Goal: Task Accomplishment & Management: Complete application form

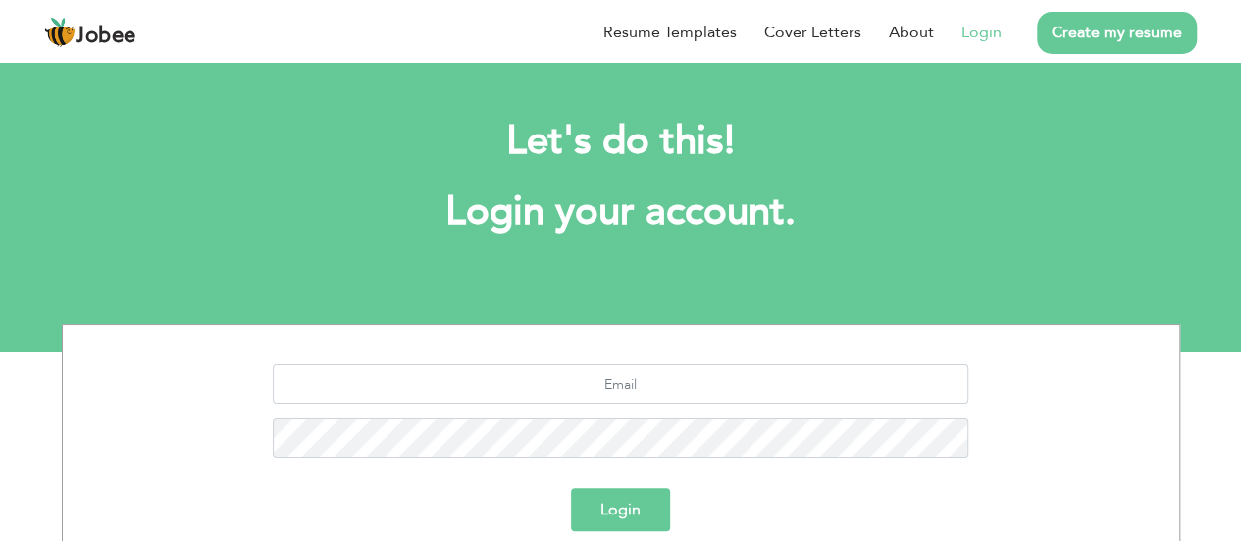
click at [979, 28] on link "Login" at bounding box center [982, 33] width 40 height 24
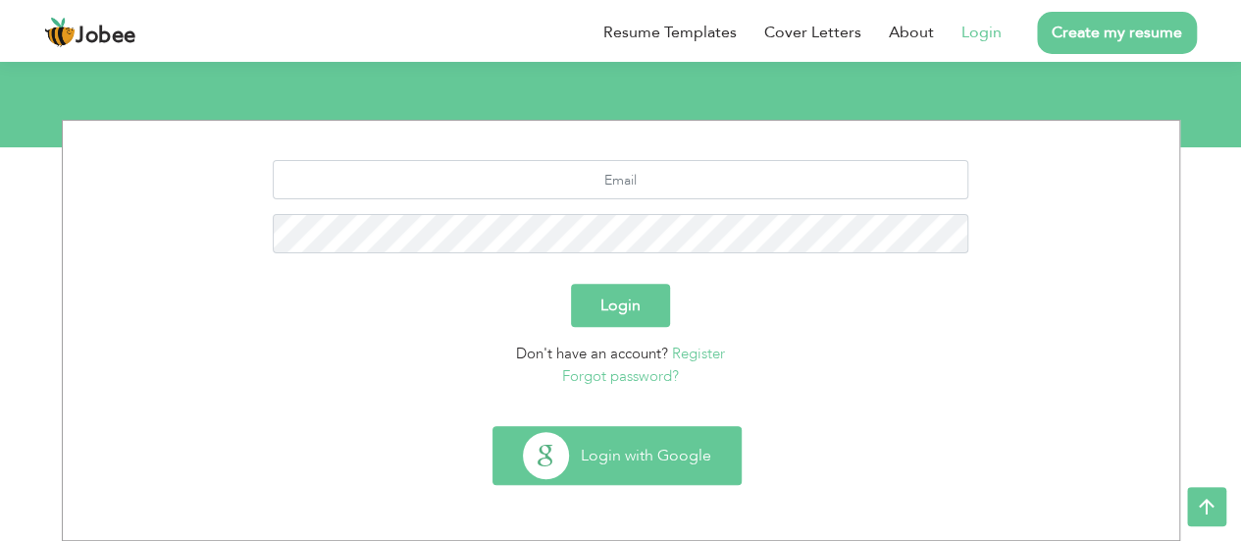
click at [647, 460] on button "Login with Google" at bounding box center [617, 455] width 247 height 57
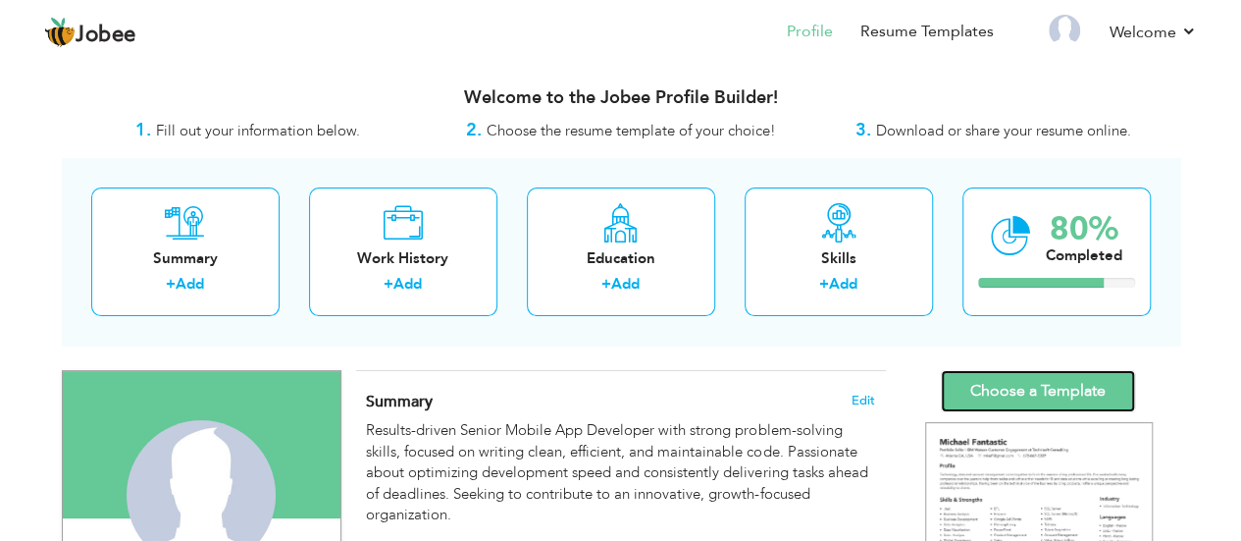
click at [1029, 390] on link "Choose a Template" at bounding box center [1038, 391] width 194 height 42
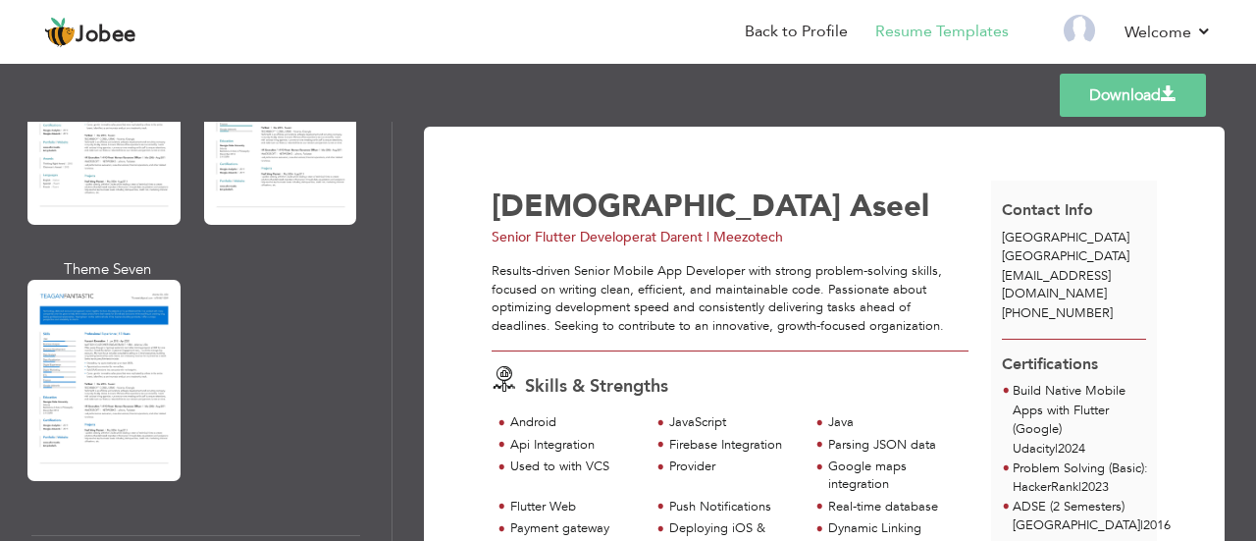
scroll to position [3046, 0]
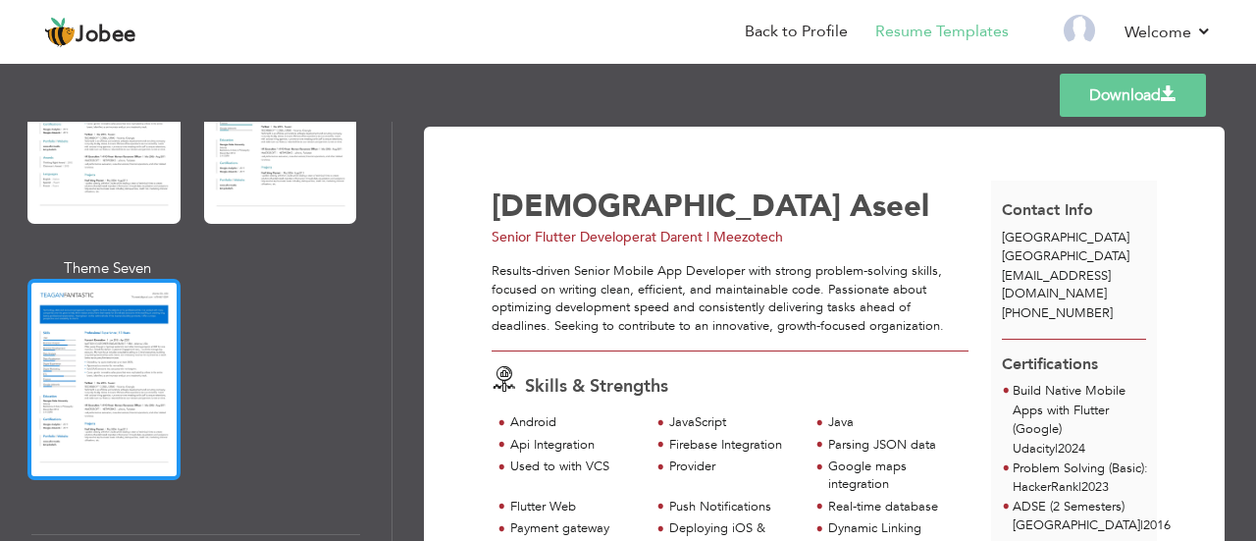
click at [115, 354] on div at bounding box center [103, 379] width 153 height 201
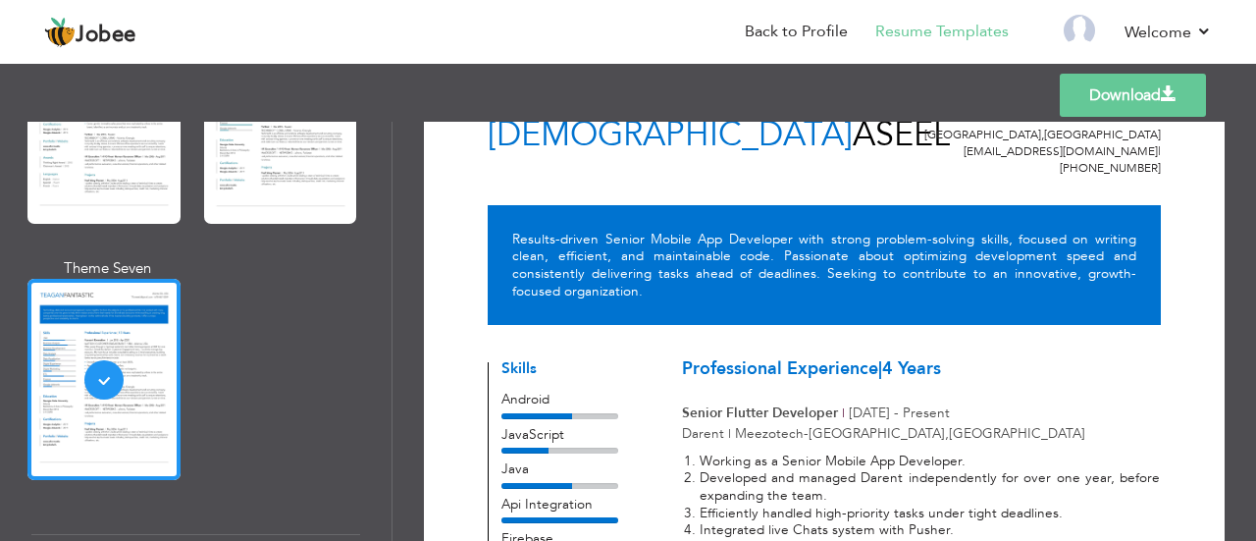
scroll to position [0, 0]
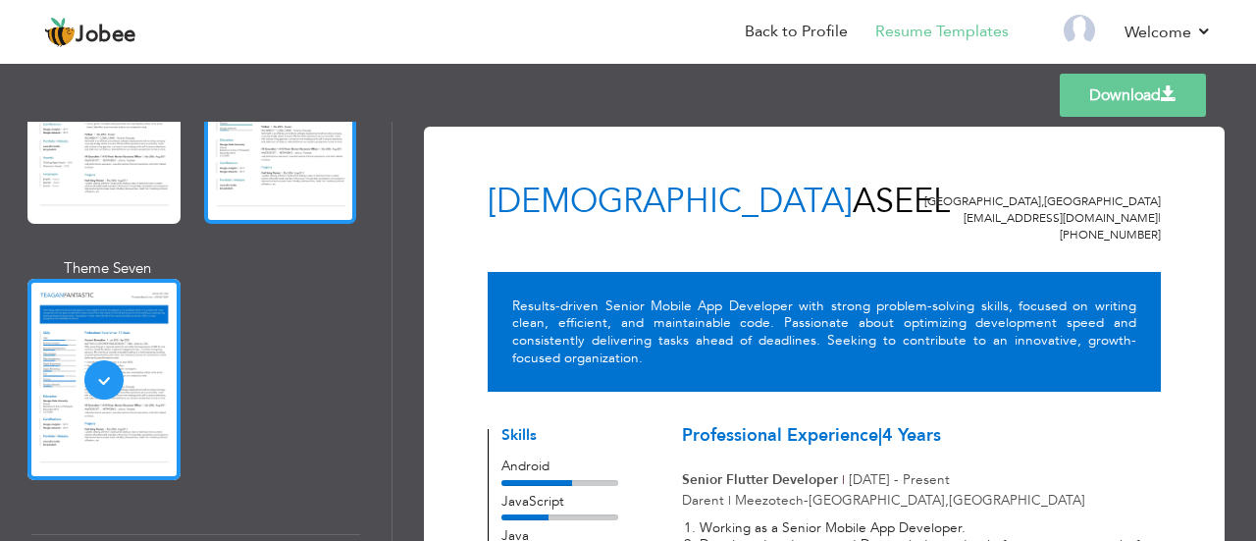
click at [294, 166] on div at bounding box center [280, 123] width 153 height 201
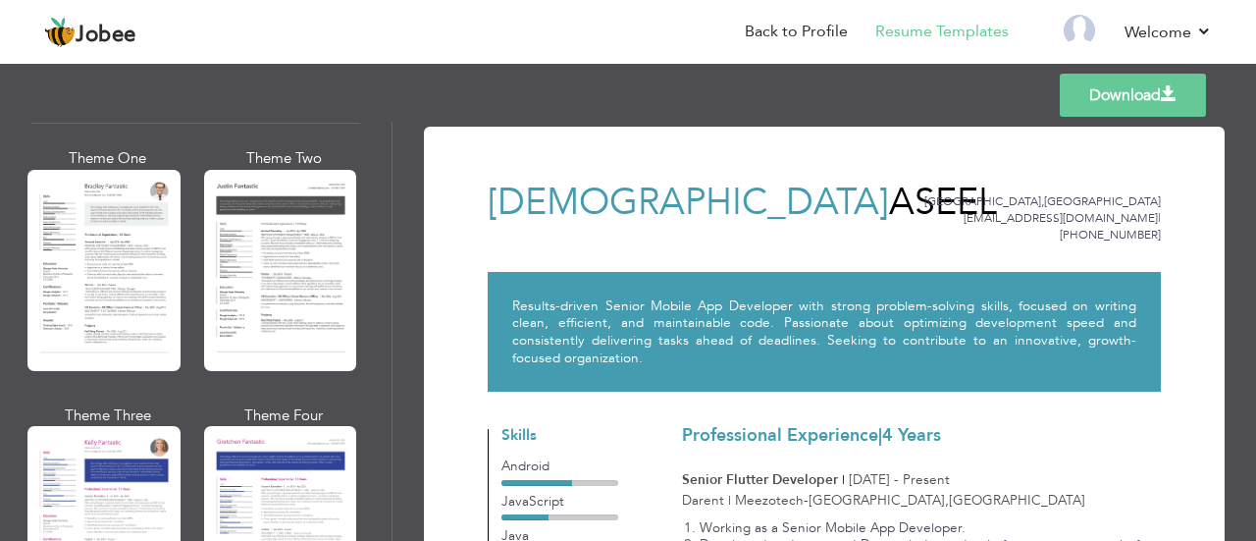
scroll to position [2382, 0]
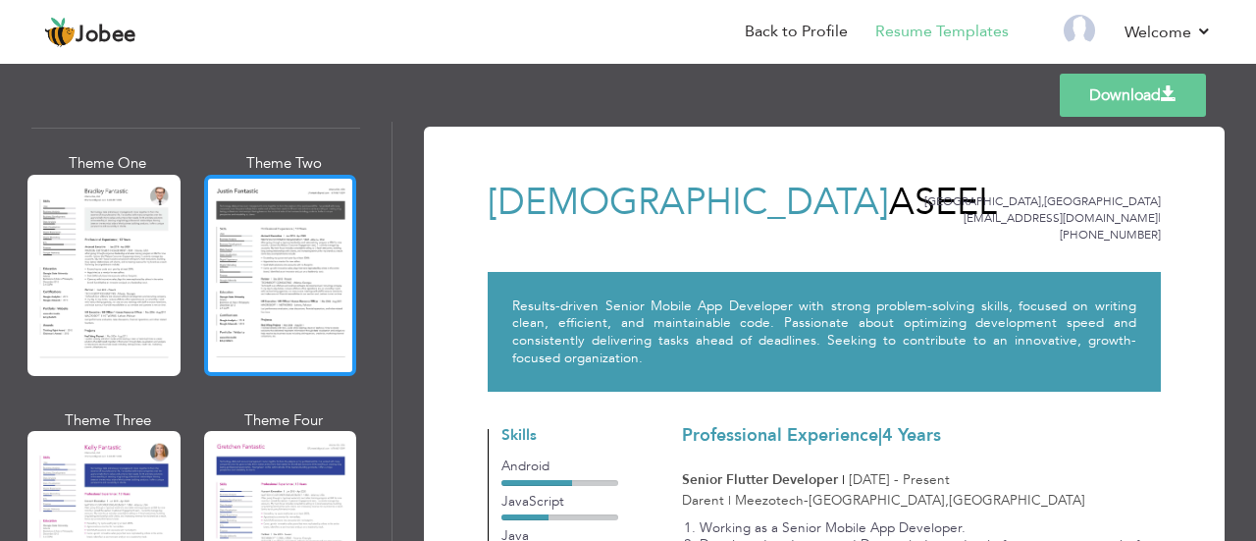
click at [245, 242] on div at bounding box center [280, 275] width 153 height 201
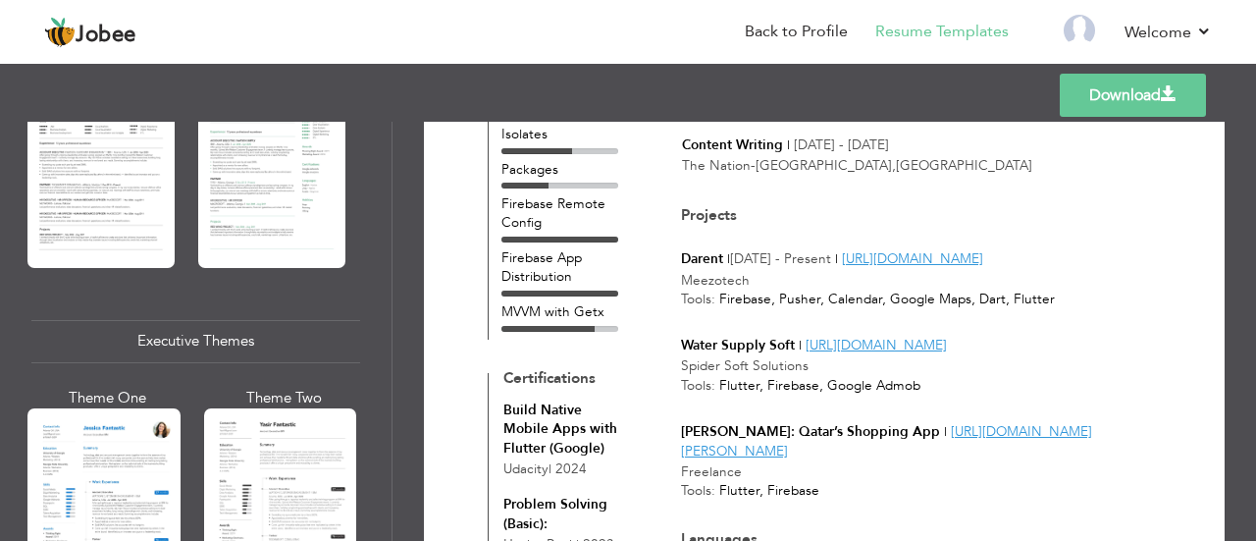
scroll to position [1290, 0]
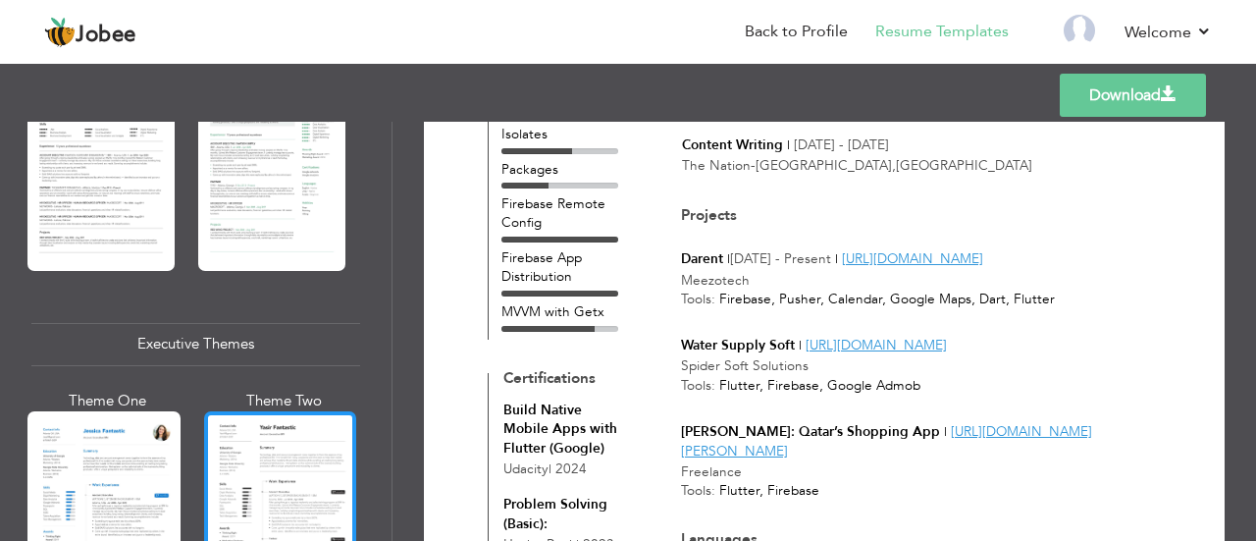
click at [226, 429] on div at bounding box center [280, 511] width 153 height 201
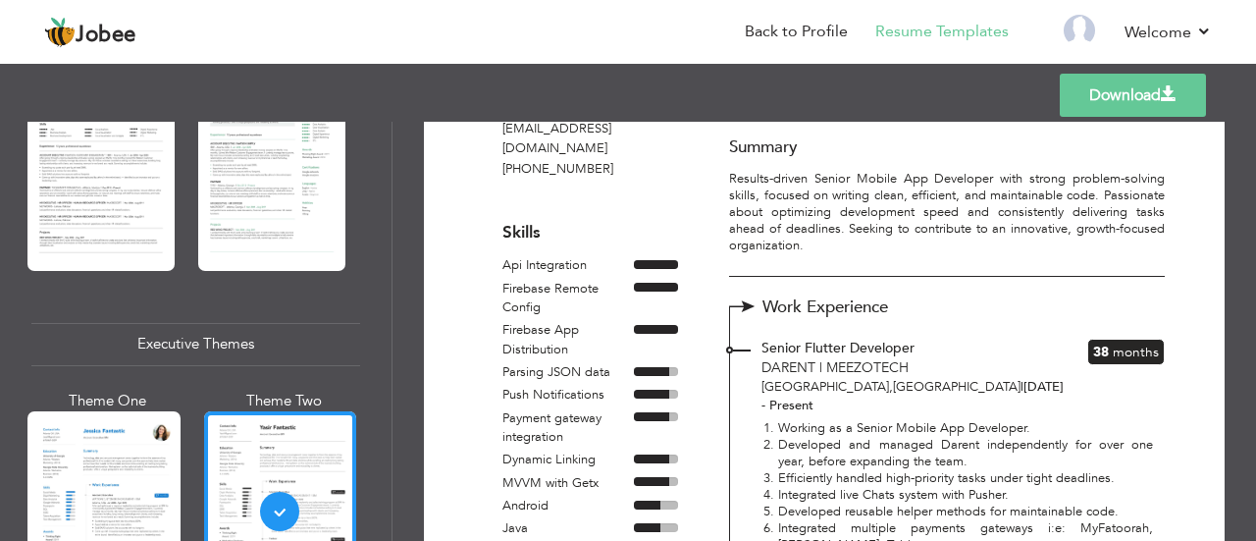
scroll to position [133, 0]
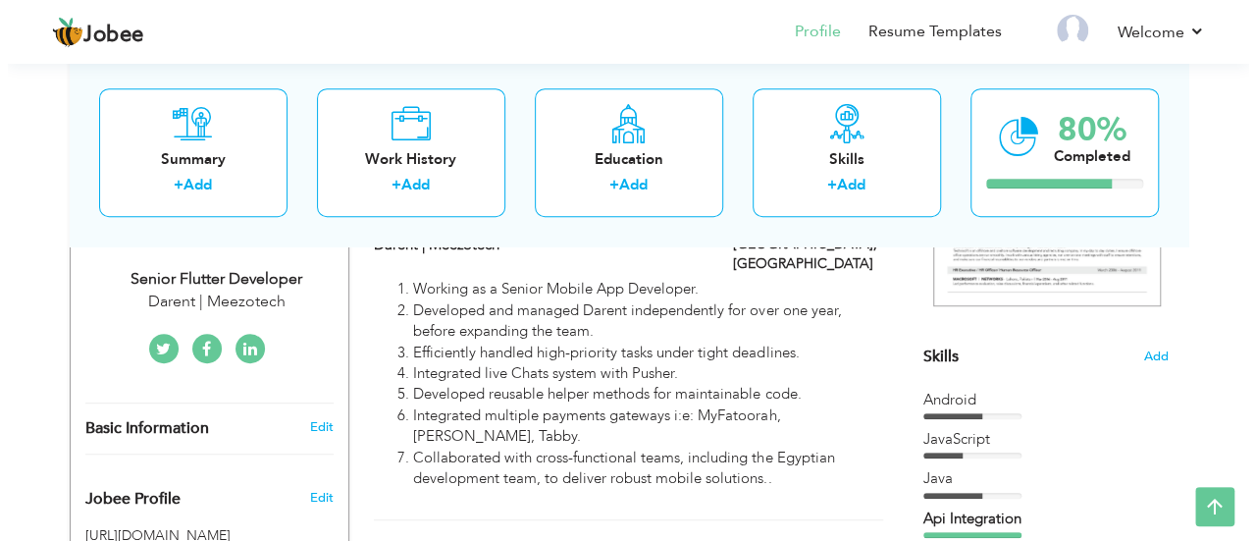
scroll to position [408, 0]
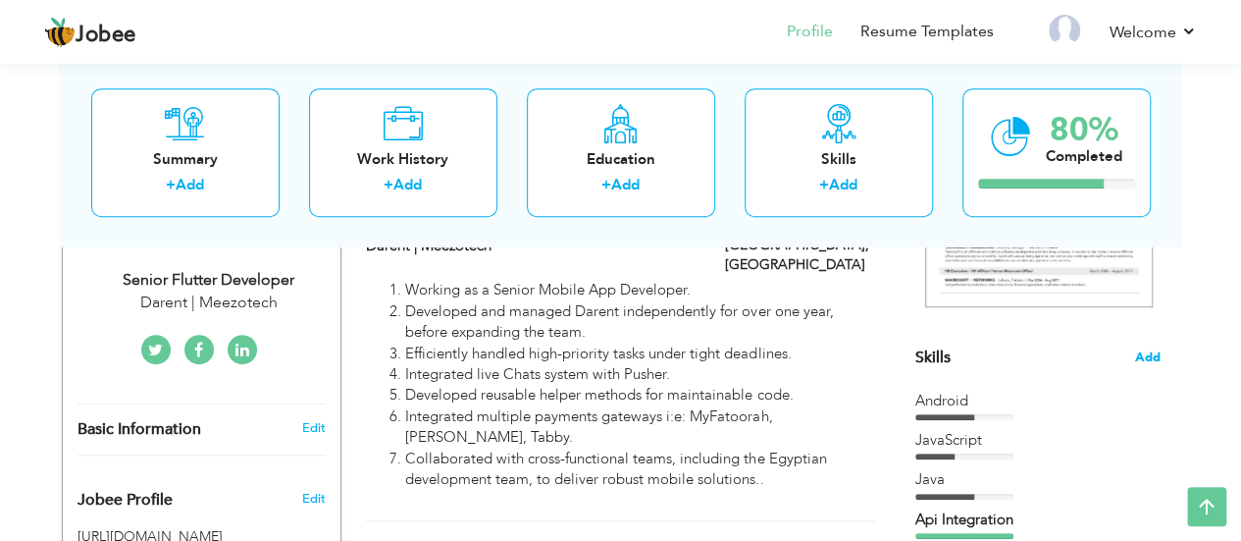
click at [1140, 356] on span "Add" at bounding box center [1148, 357] width 26 height 19
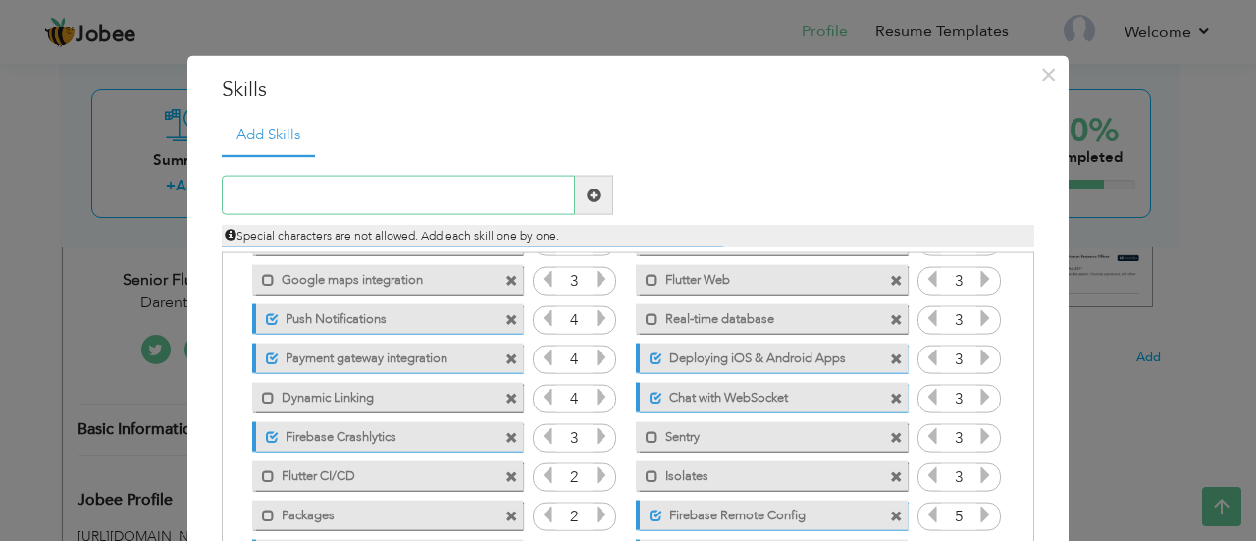
scroll to position [239, 0]
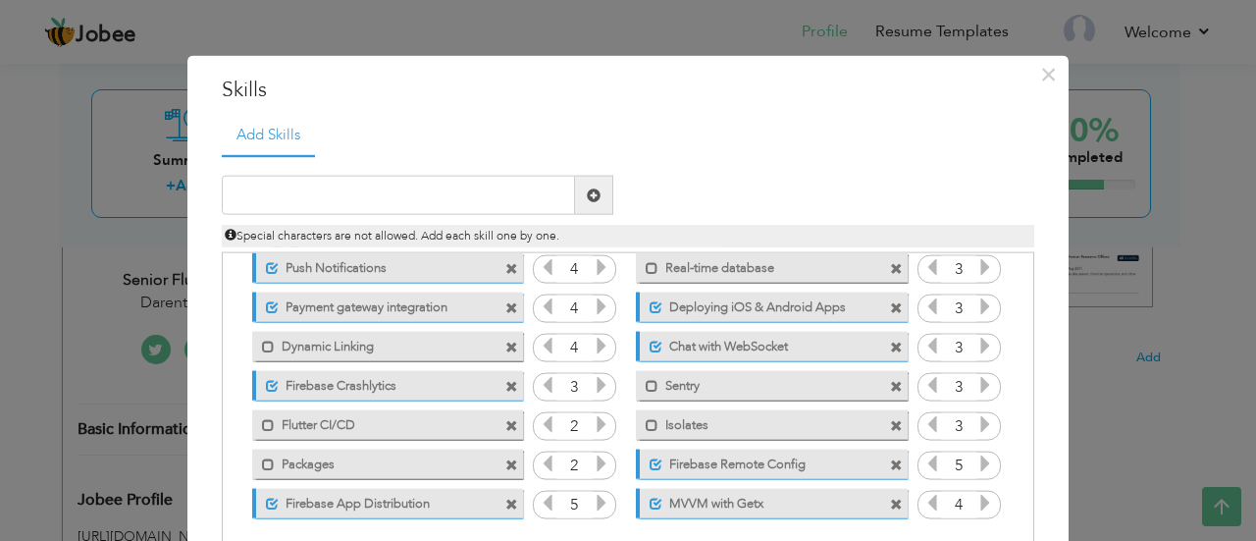
click at [505, 464] on span at bounding box center [511, 464] width 13 height 13
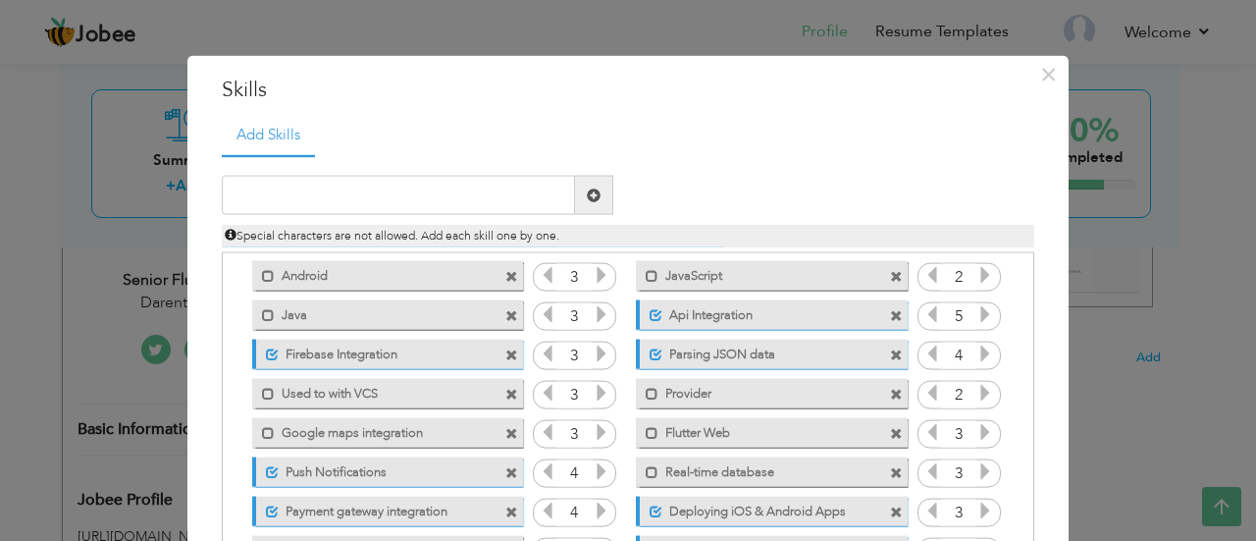
scroll to position [0, 0]
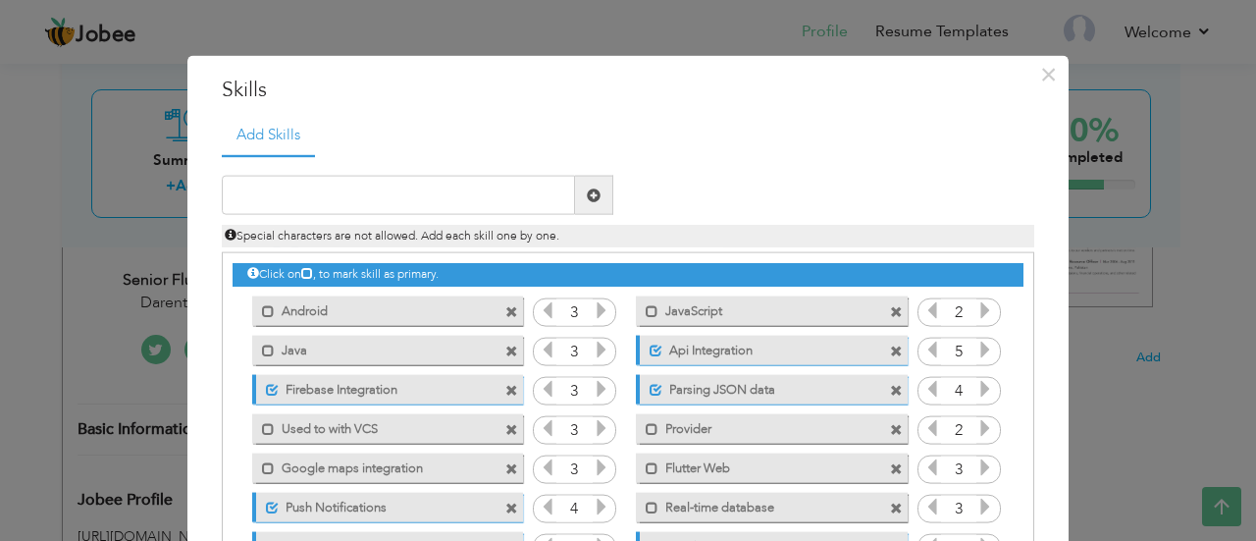
click at [890, 309] on span at bounding box center [896, 311] width 13 height 13
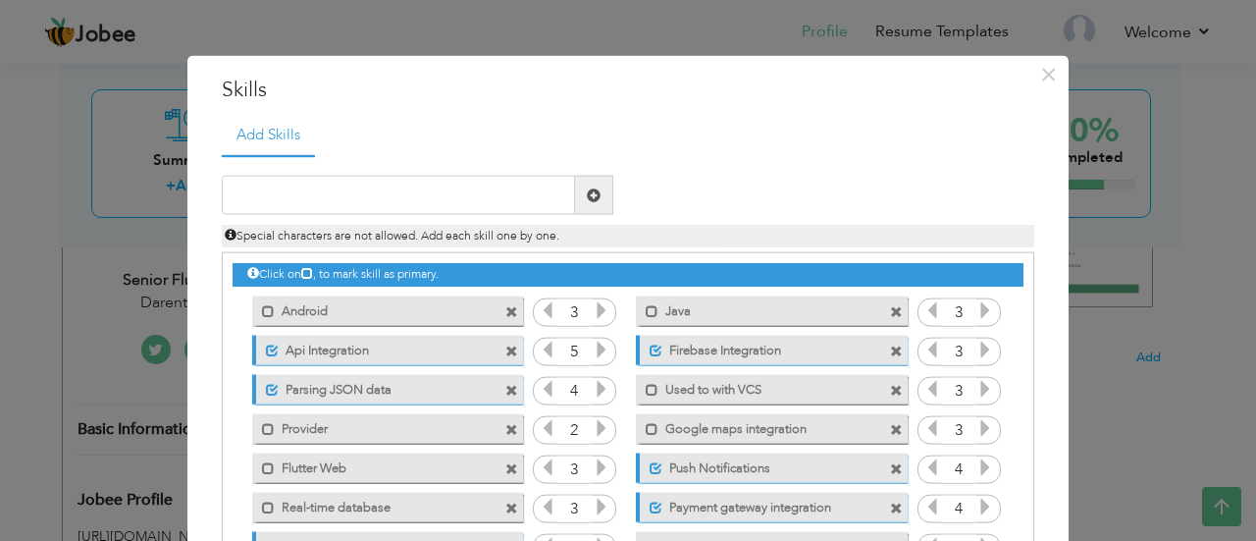
click at [505, 427] on span at bounding box center [511, 429] width 13 height 13
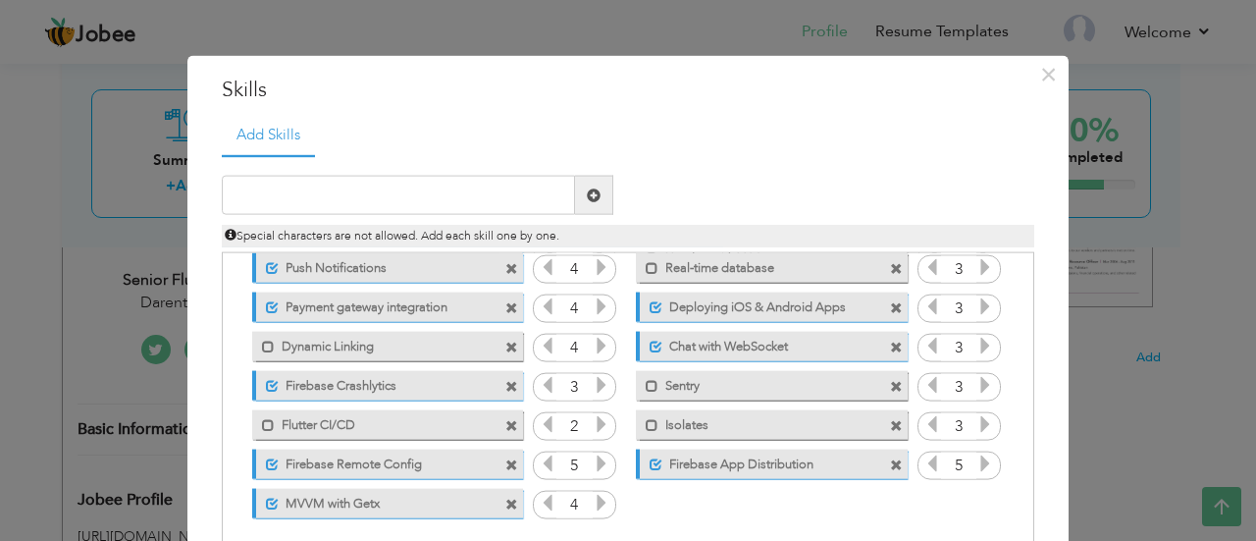
scroll to position [108, 0]
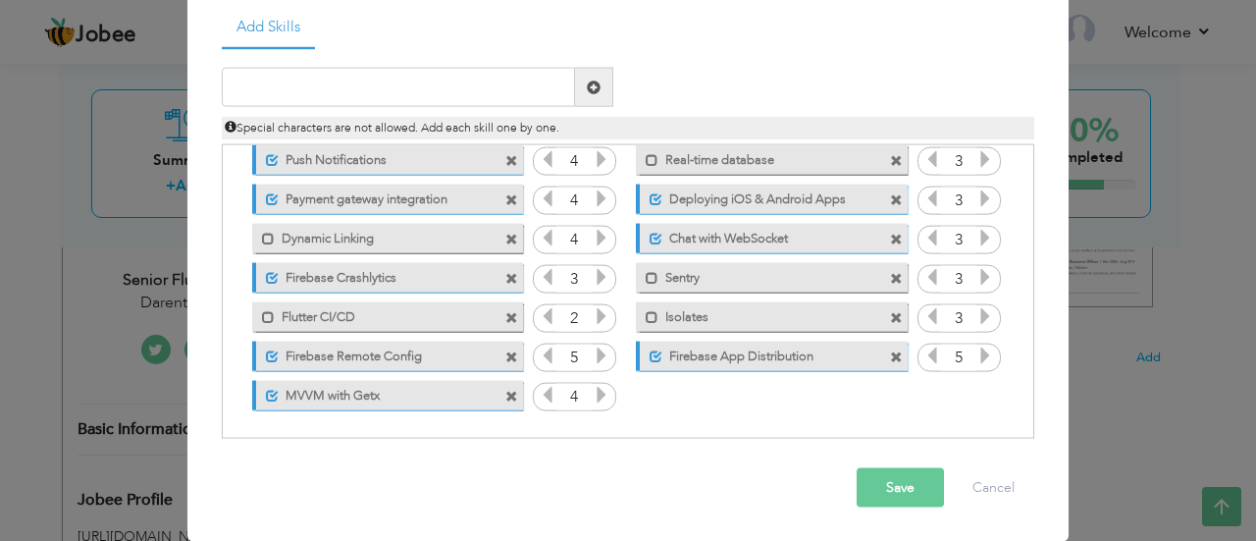
click at [892, 489] on button "Save" at bounding box center [900, 487] width 87 height 39
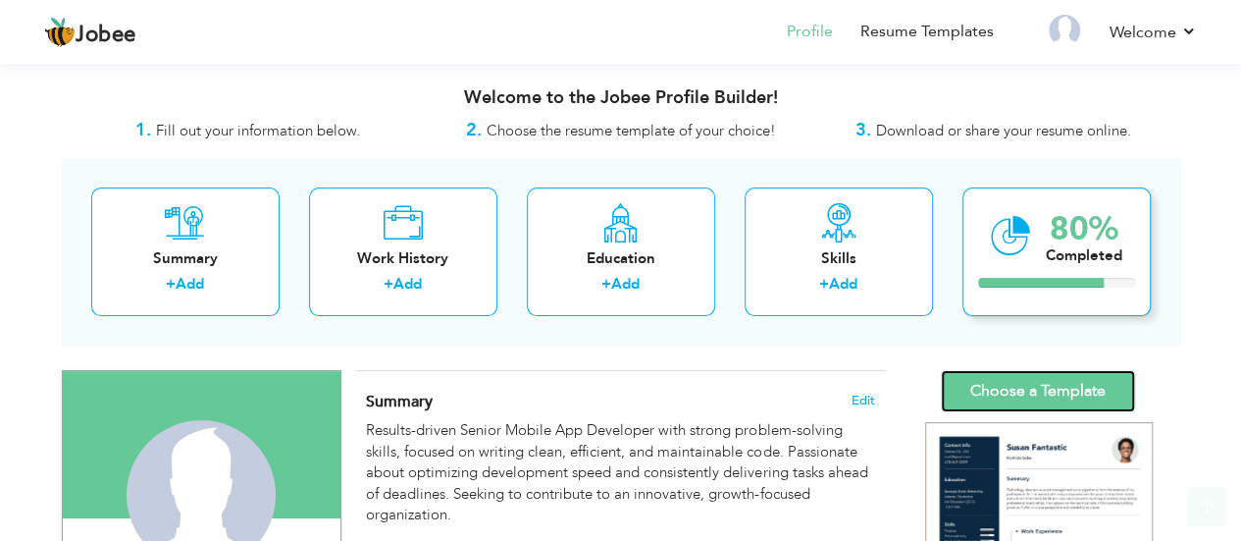
scroll to position [132, 0]
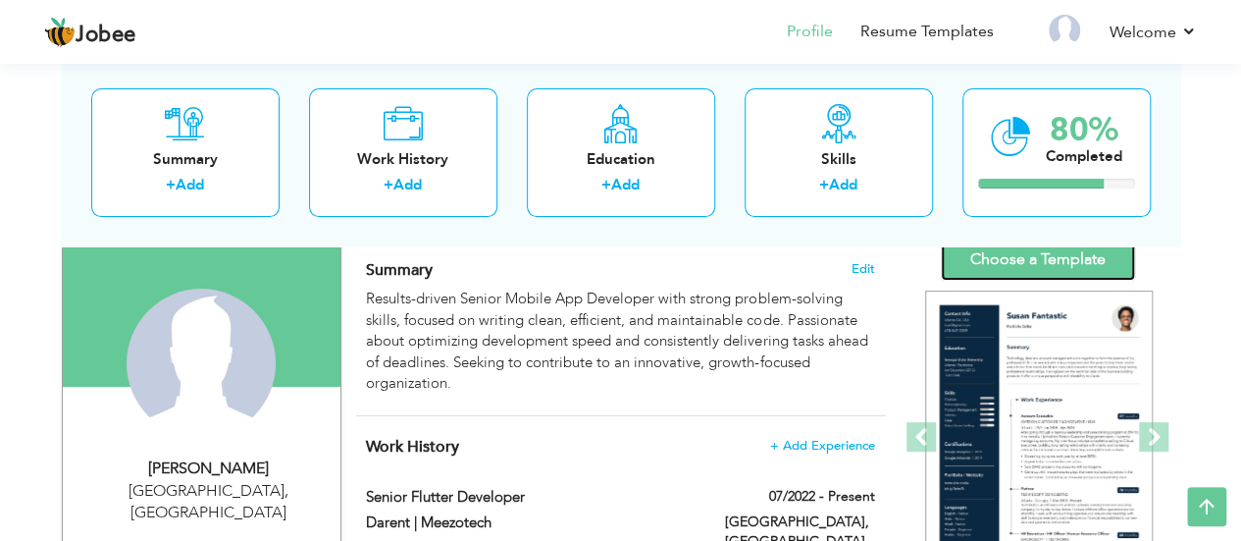
click at [1065, 262] on link "Choose a Template" at bounding box center [1038, 259] width 194 height 42
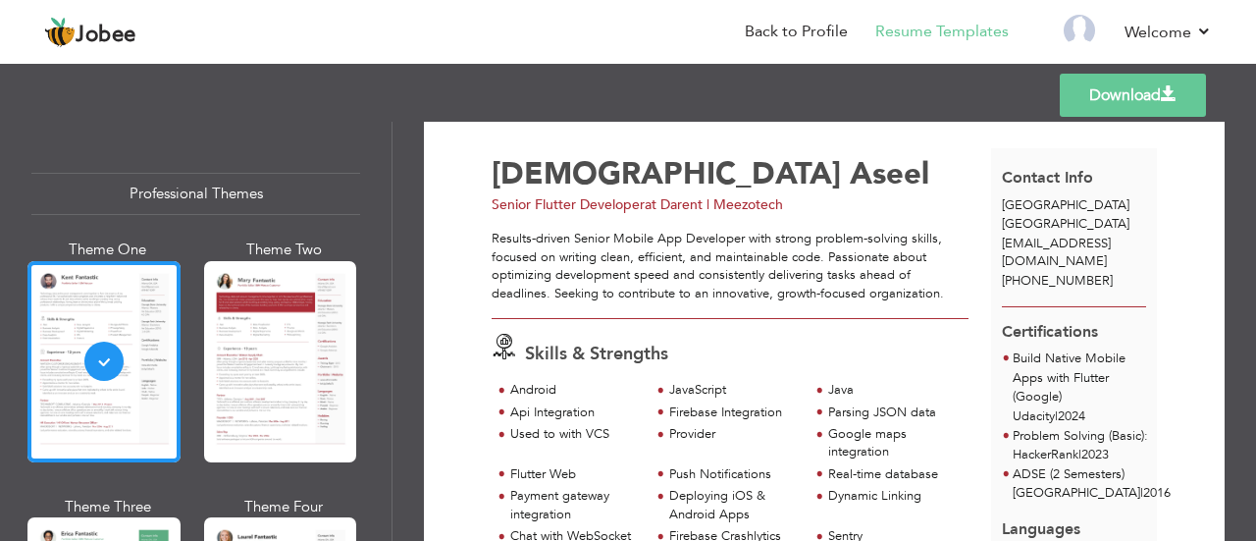
scroll to position [25, 0]
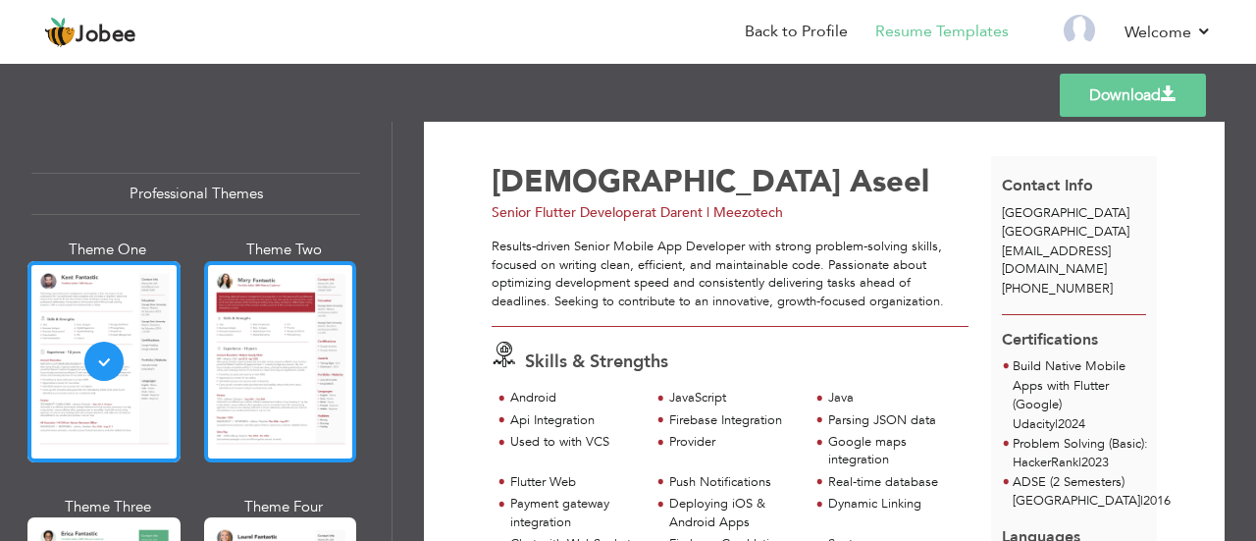
click at [239, 323] on div at bounding box center [280, 361] width 153 height 201
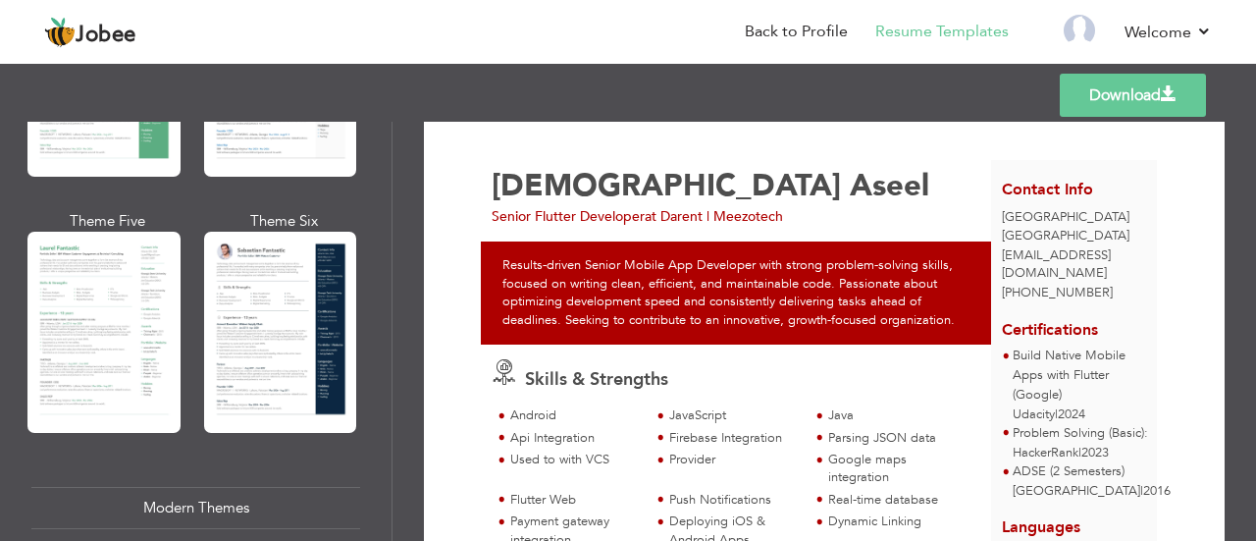
scroll to position [546, 0]
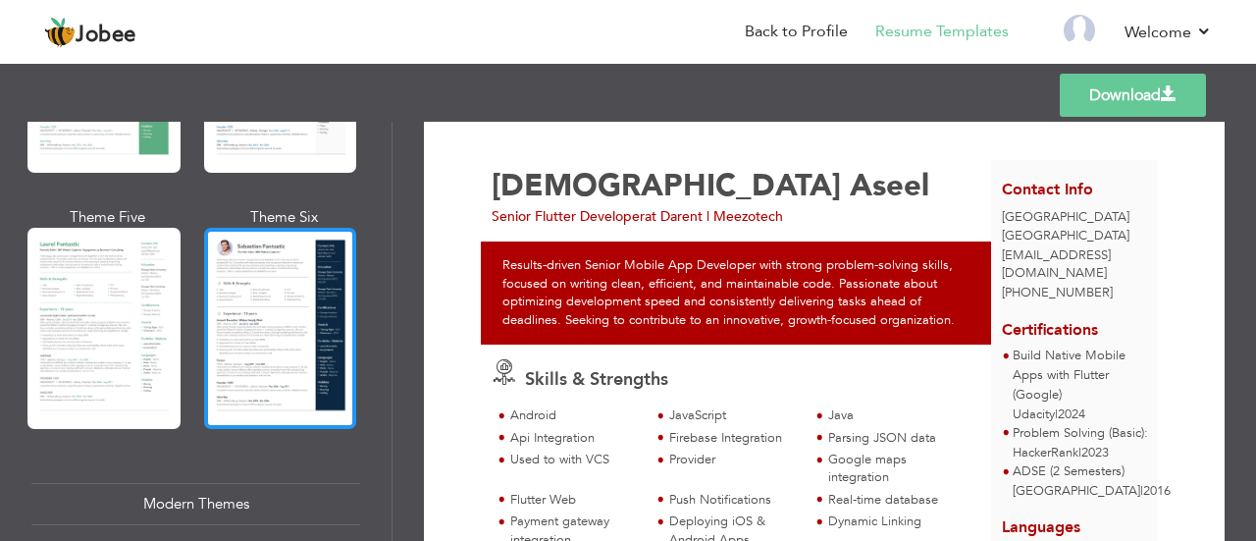
click at [292, 343] on div at bounding box center [280, 328] width 153 height 201
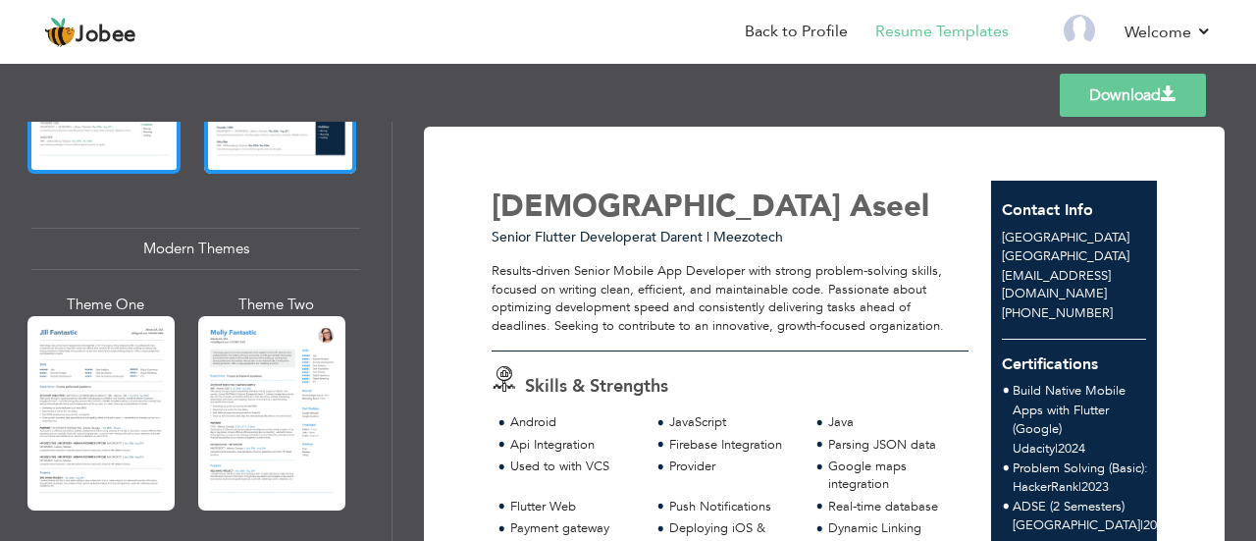
scroll to position [805, 0]
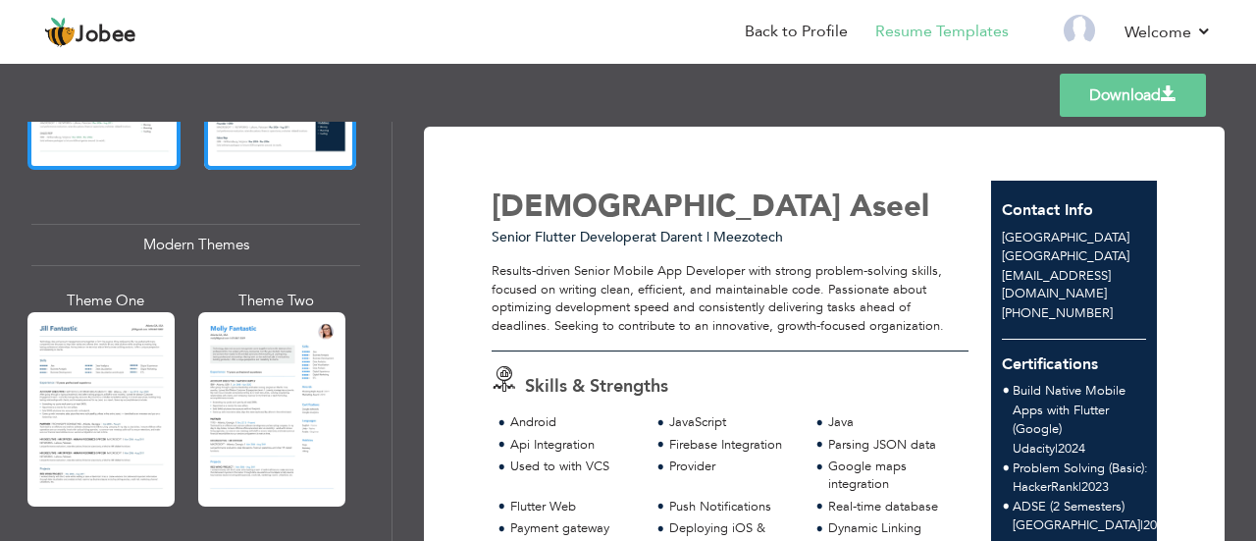
click at [127, 329] on div at bounding box center [100, 409] width 147 height 194
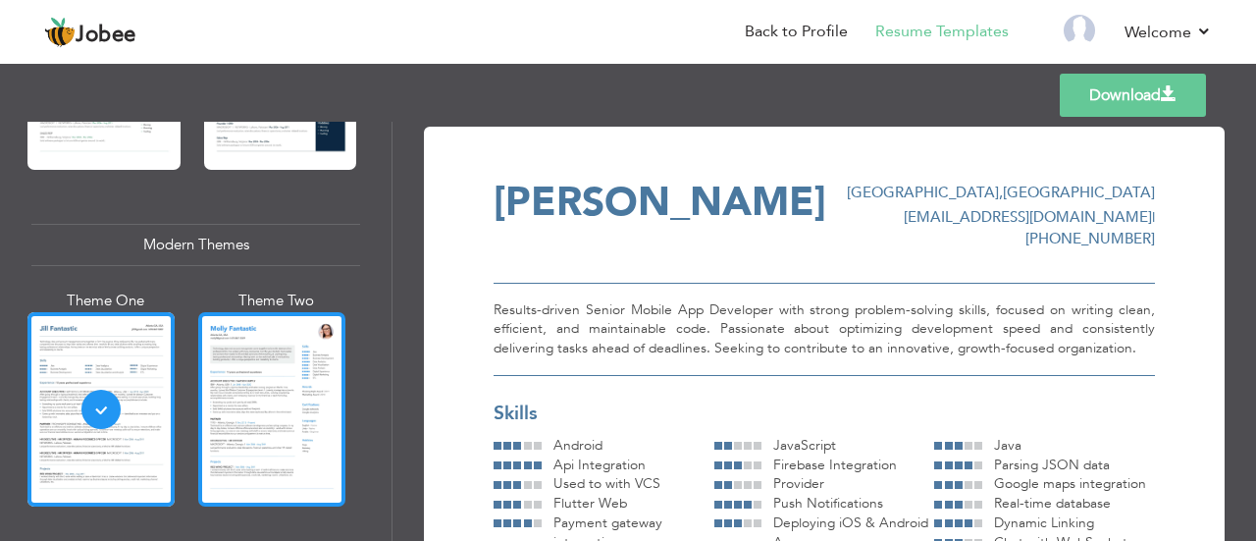
click at [251, 420] on div at bounding box center [271, 409] width 147 height 194
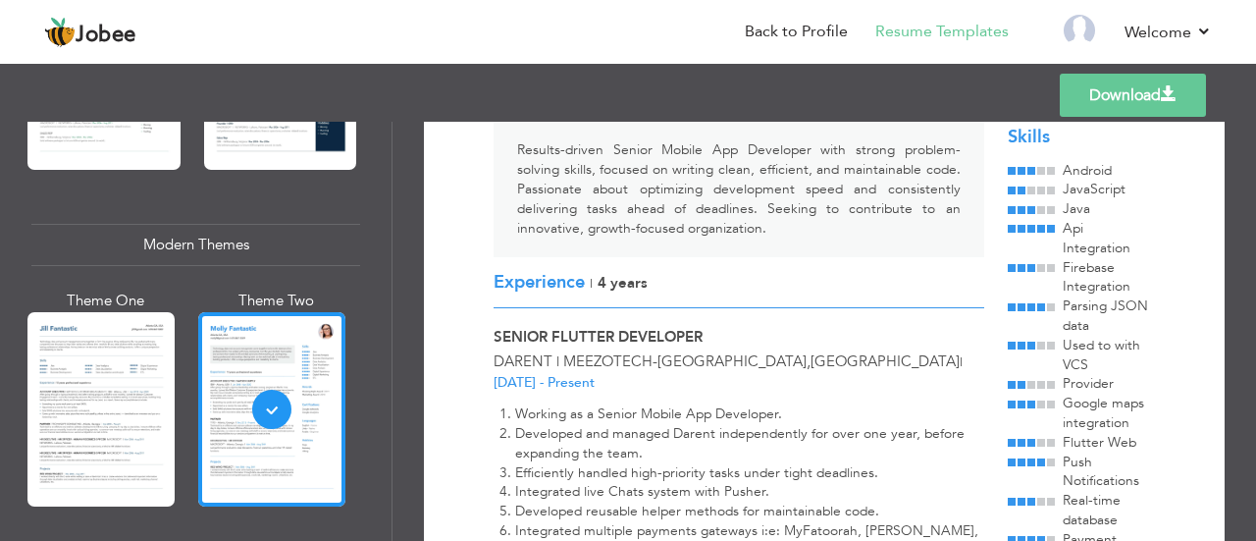
scroll to position [161, 0]
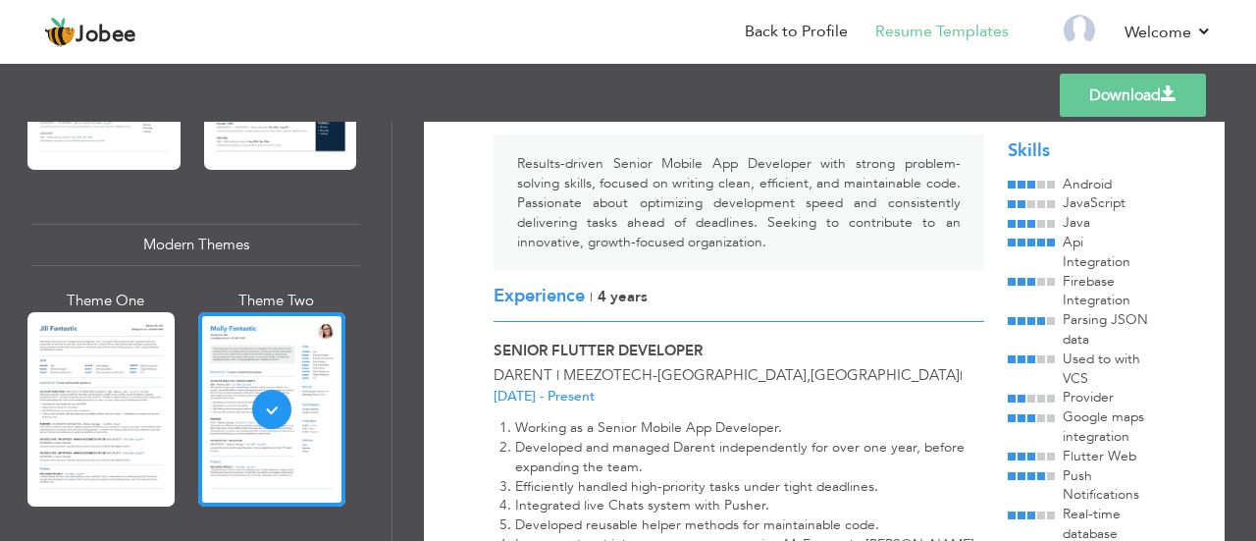
click at [1097, 95] on link "Download" at bounding box center [1133, 95] width 146 height 43
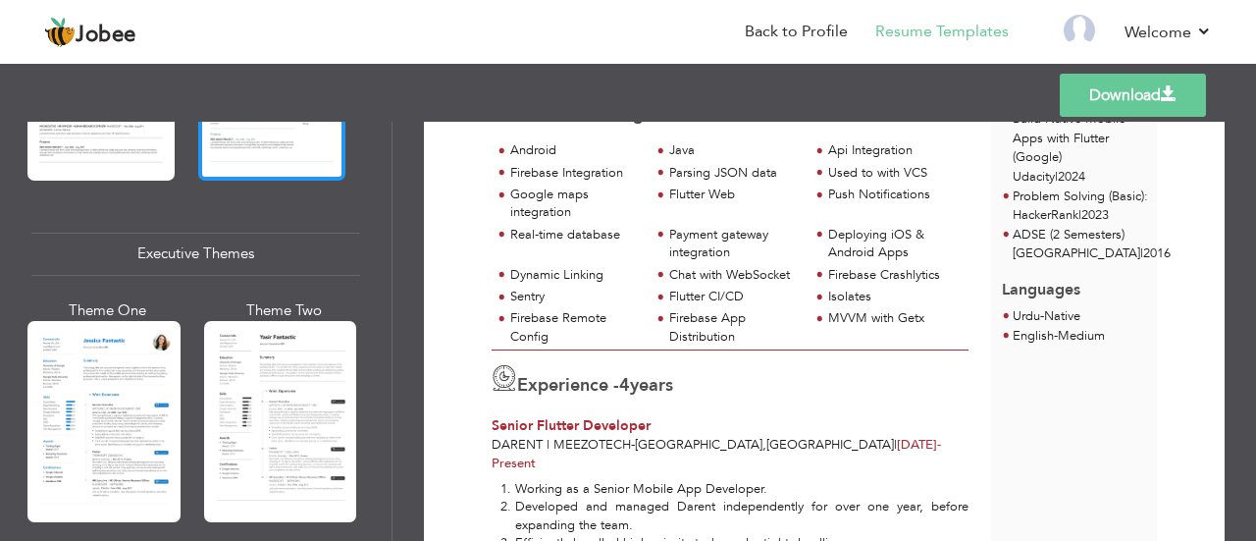
scroll to position [1383, 0]
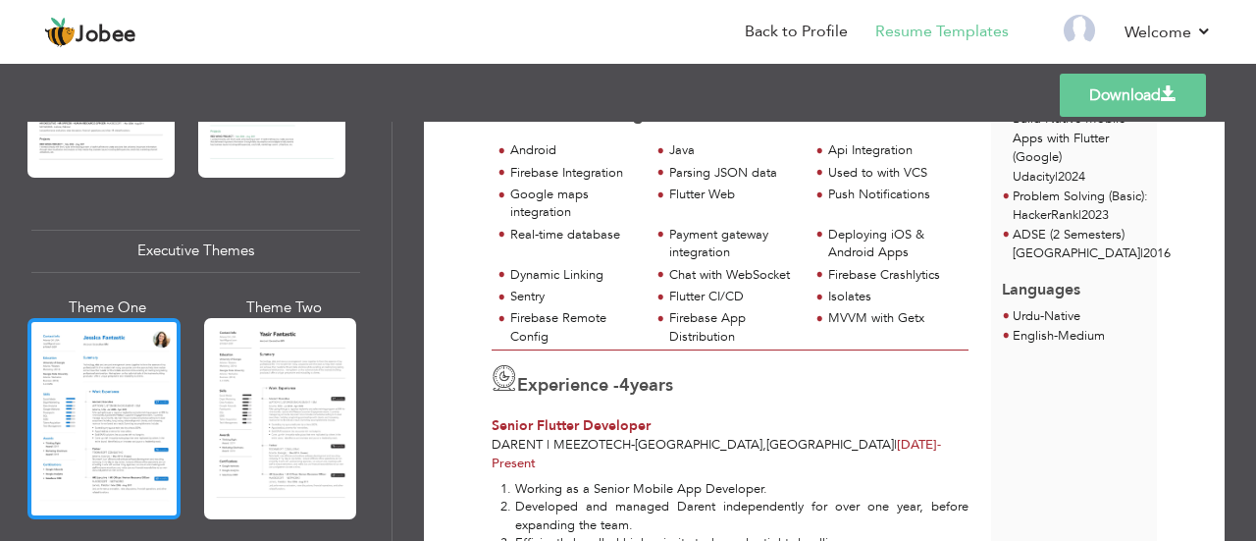
click at [135, 362] on div at bounding box center [103, 418] width 153 height 201
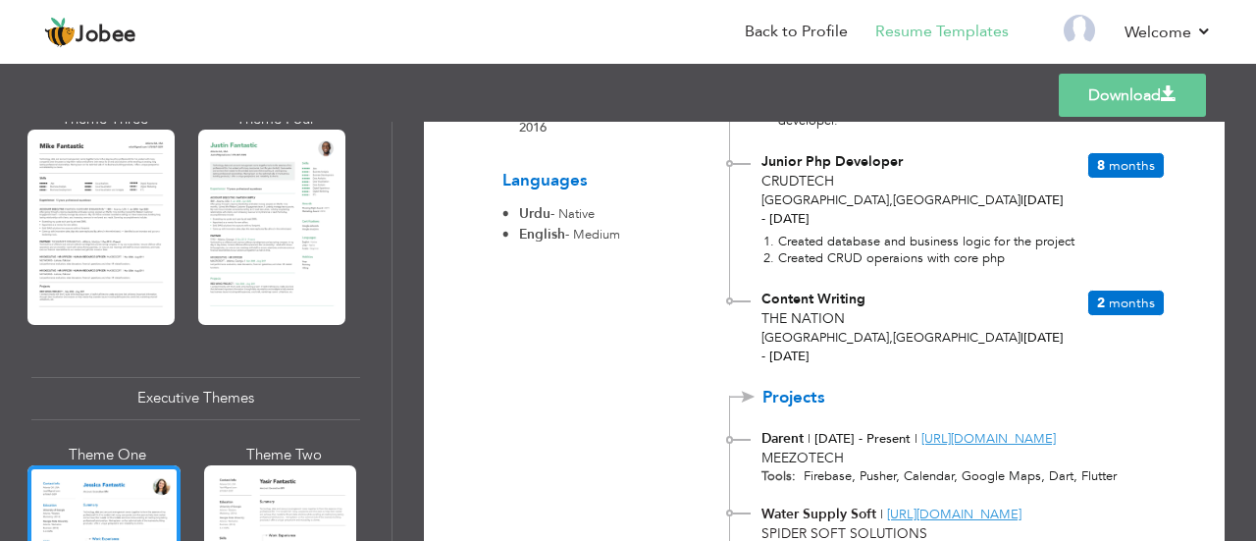
scroll to position [1094, 0]
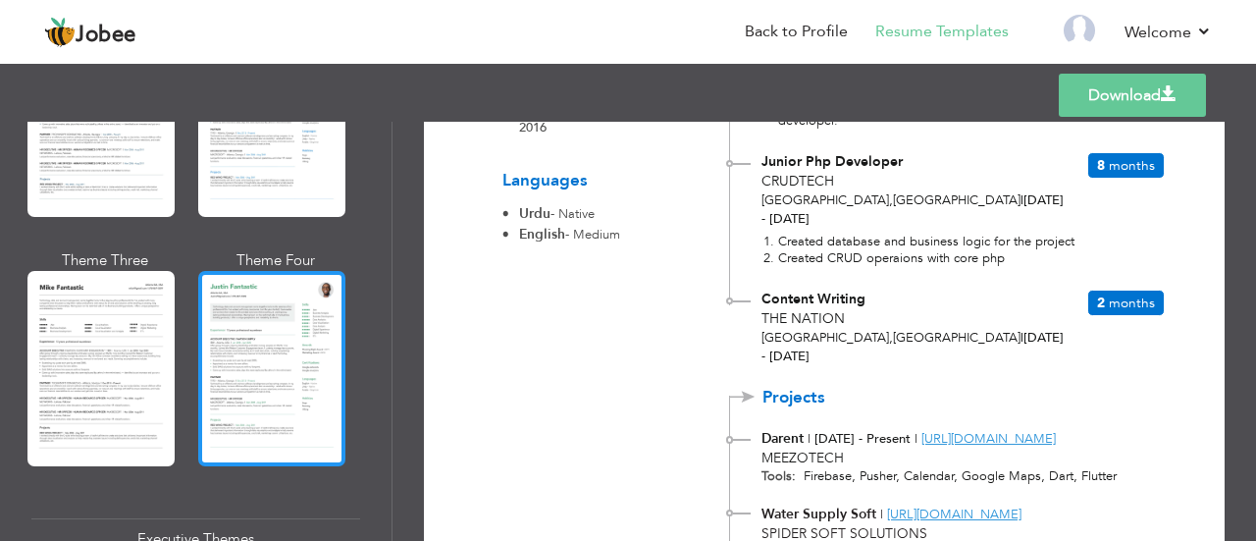
click at [271, 351] on div at bounding box center [271, 368] width 147 height 194
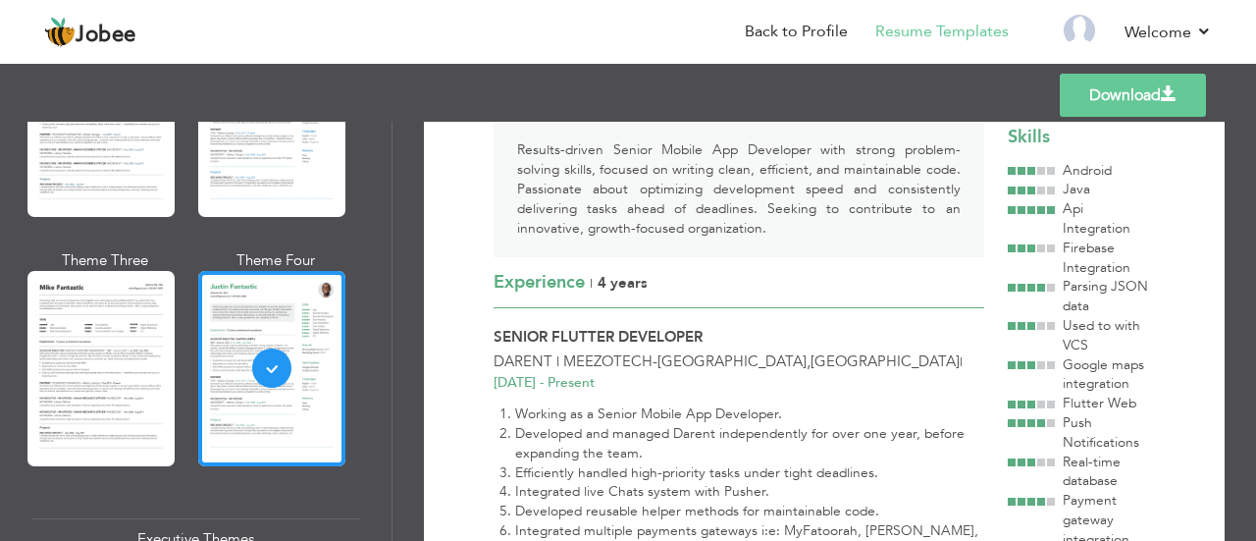
scroll to position [0, 0]
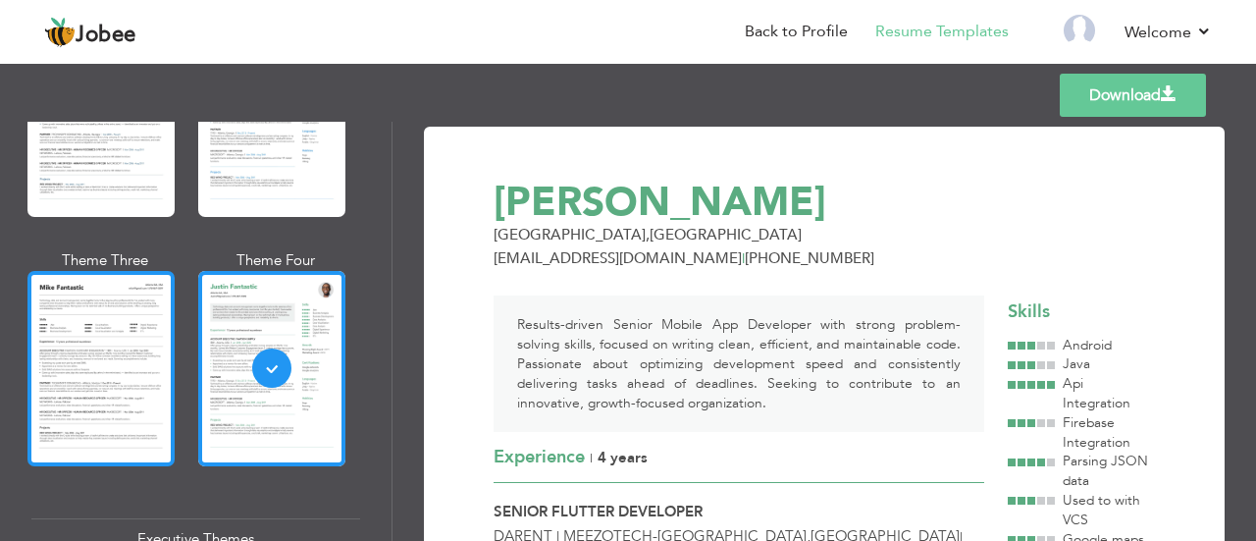
click at [108, 318] on div at bounding box center [100, 368] width 147 height 194
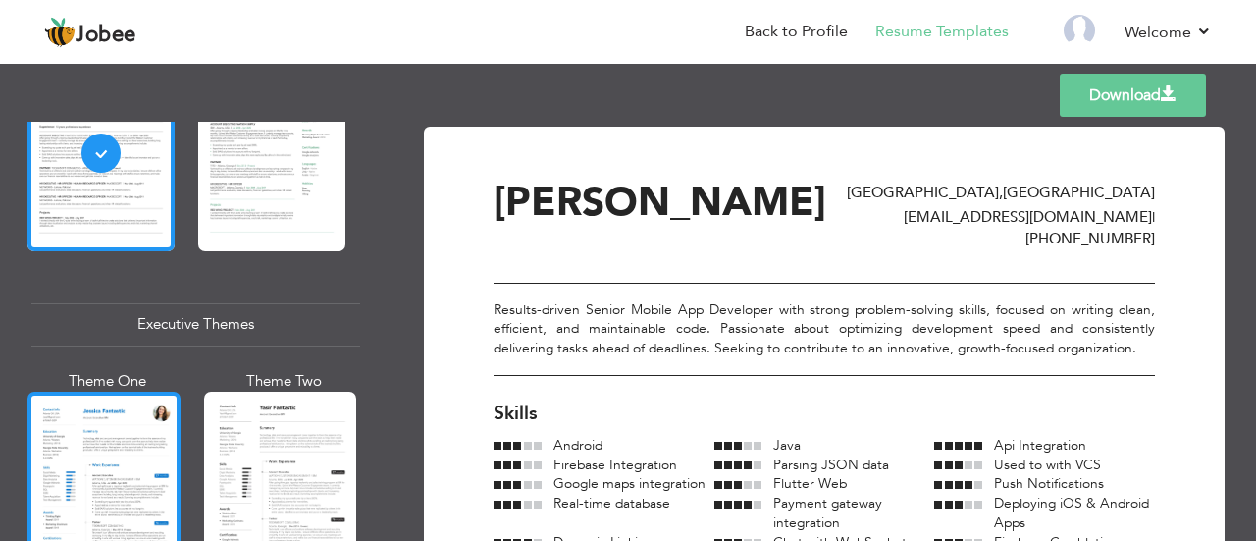
scroll to position [1659, 0]
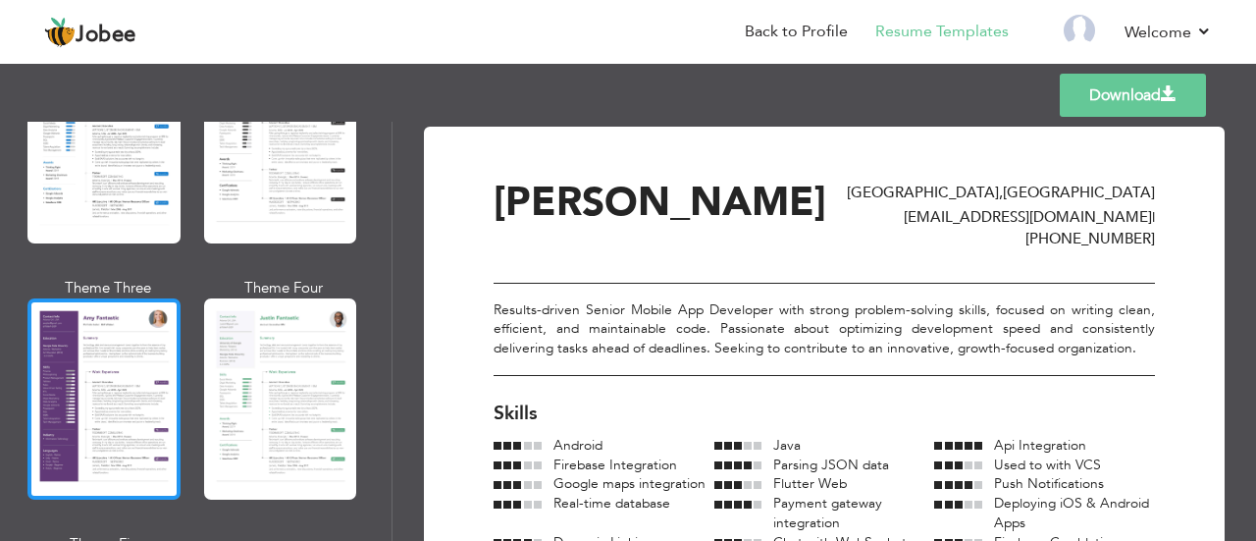
click at [106, 417] on div at bounding box center [103, 398] width 153 height 201
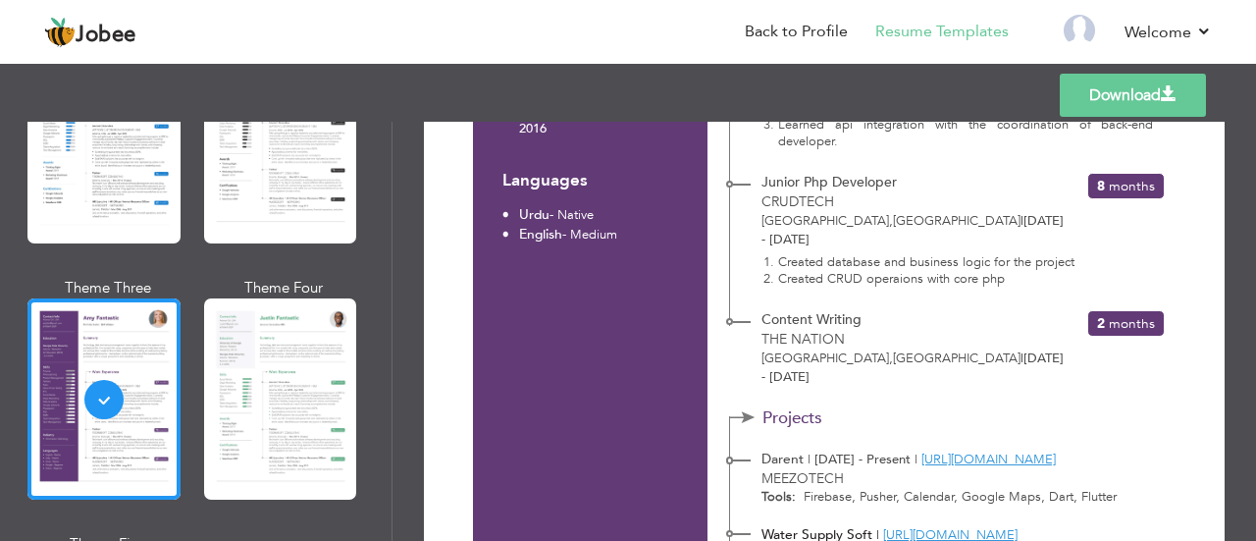
scroll to position [1280, 0]
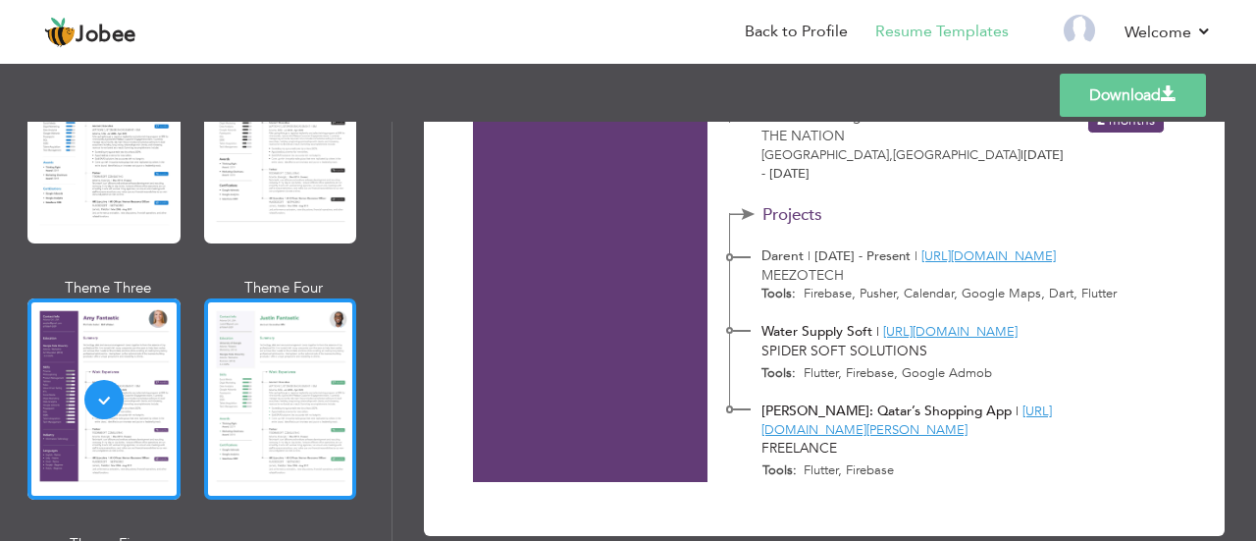
click at [212, 426] on div at bounding box center [280, 398] width 153 height 201
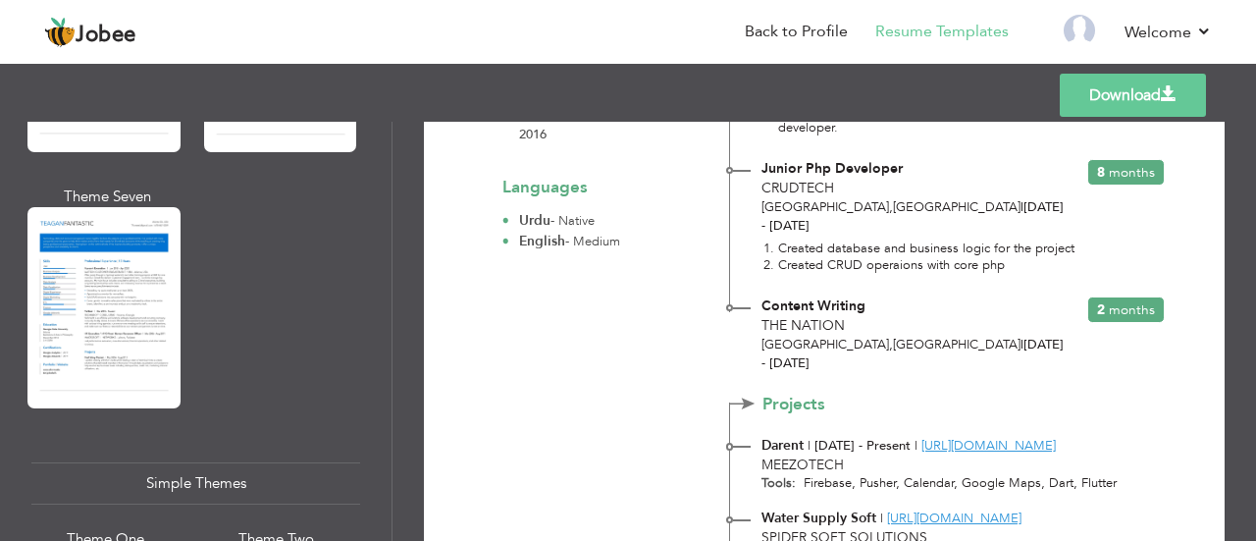
scroll to position [3422, 0]
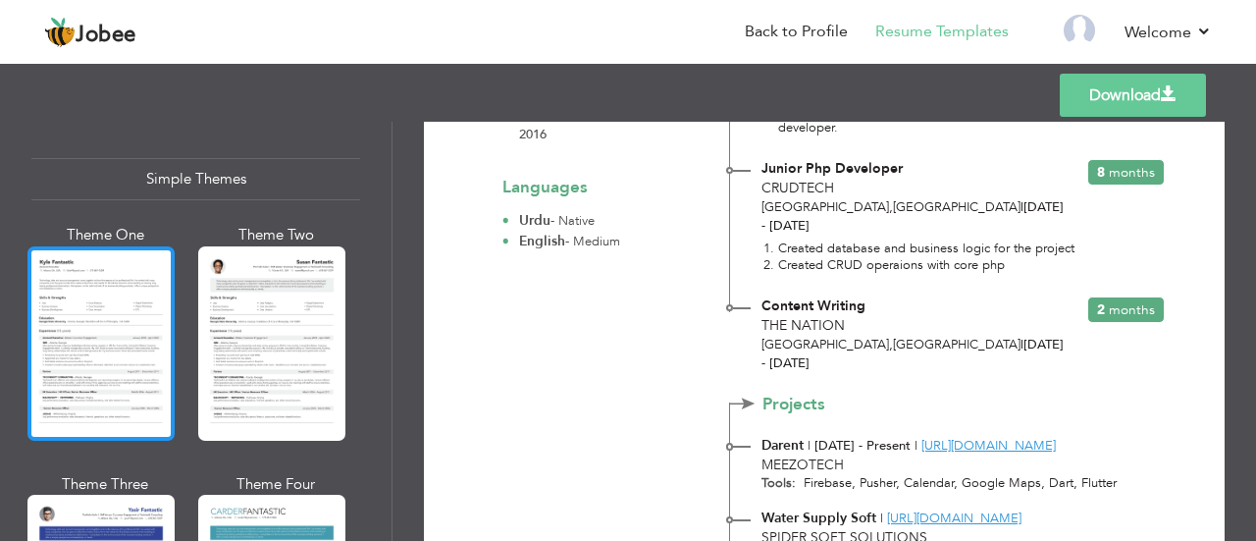
click at [140, 294] on div at bounding box center [100, 343] width 147 height 194
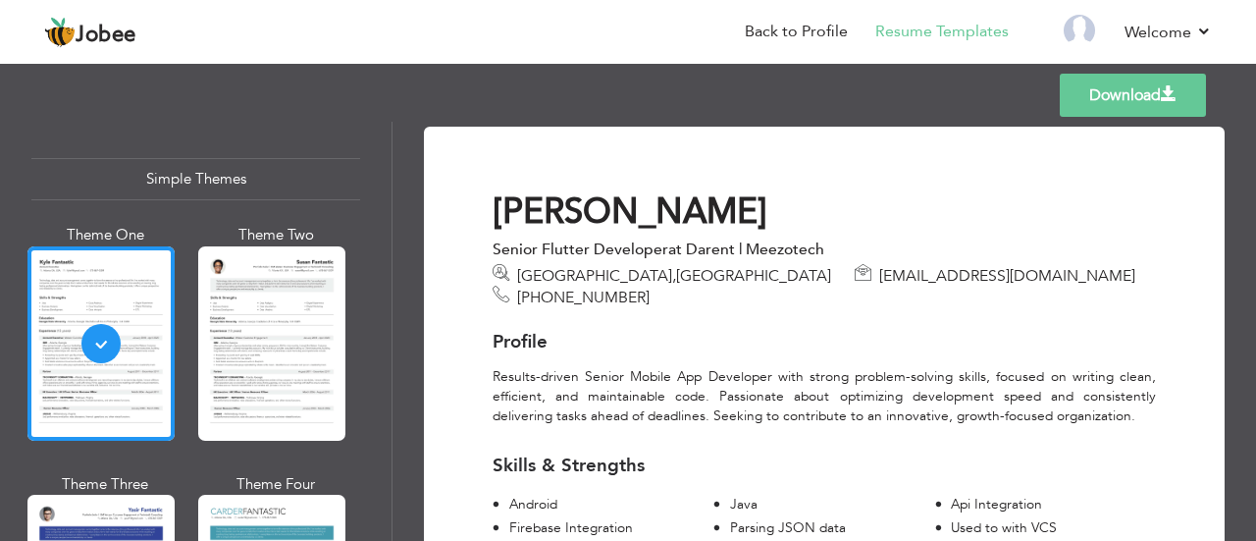
scroll to position [3582, 0]
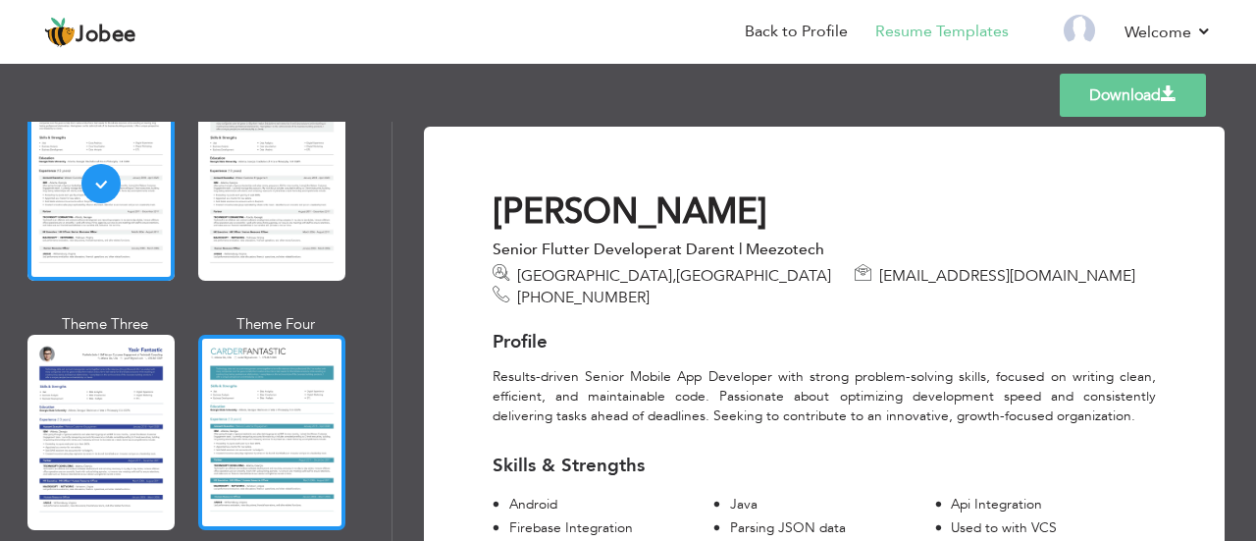
click at [277, 398] on div at bounding box center [271, 432] width 147 height 194
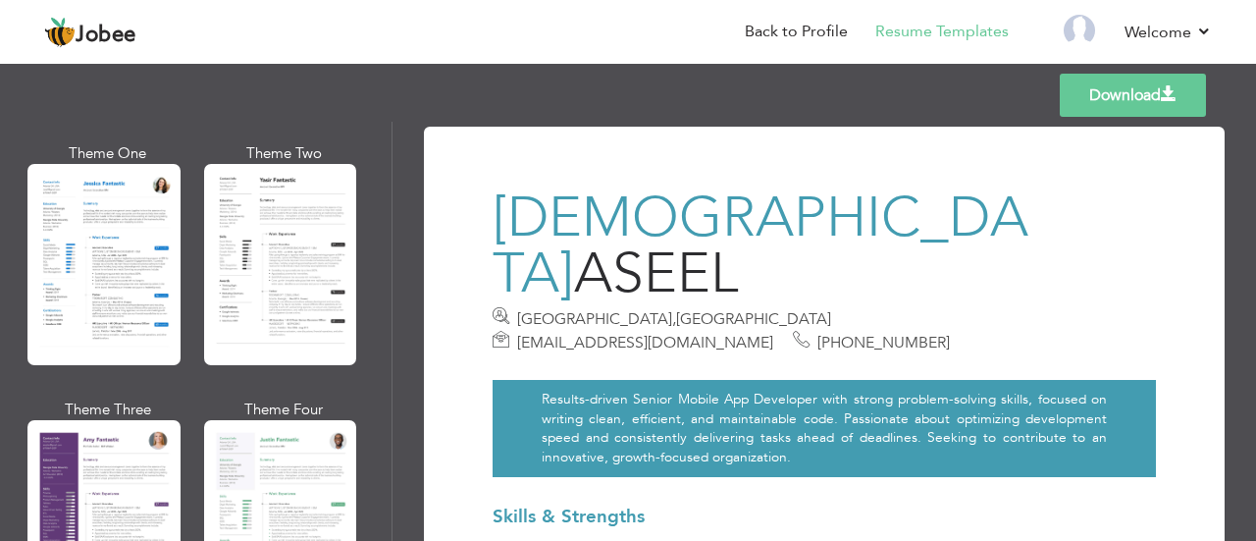
scroll to position [1535, 0]
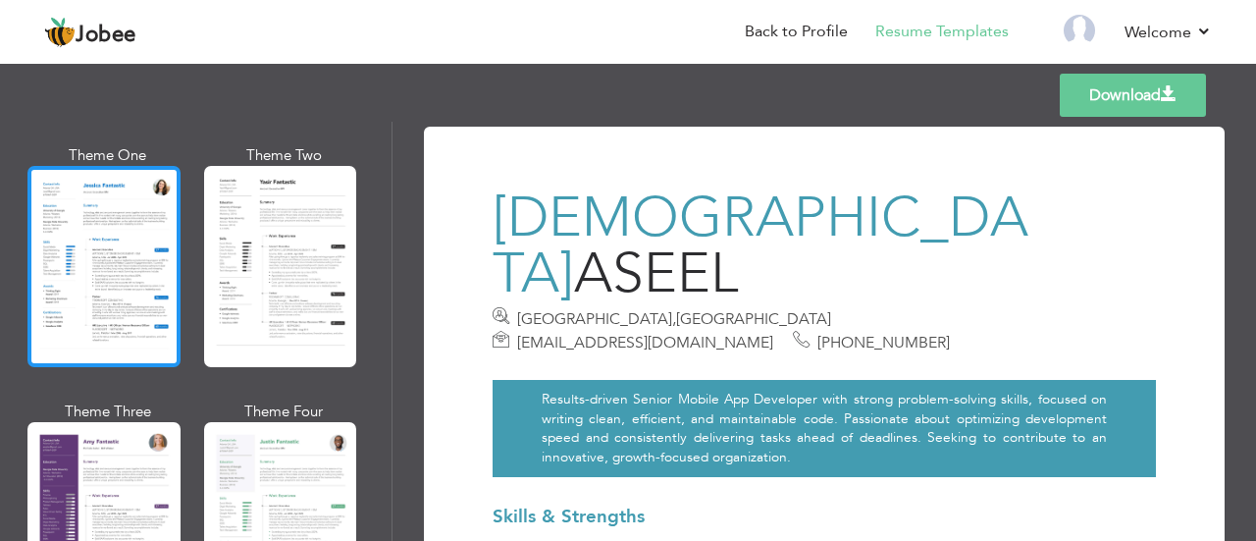
click at [151, 327] on div at bounding box center [103, 266] width 153 height 201
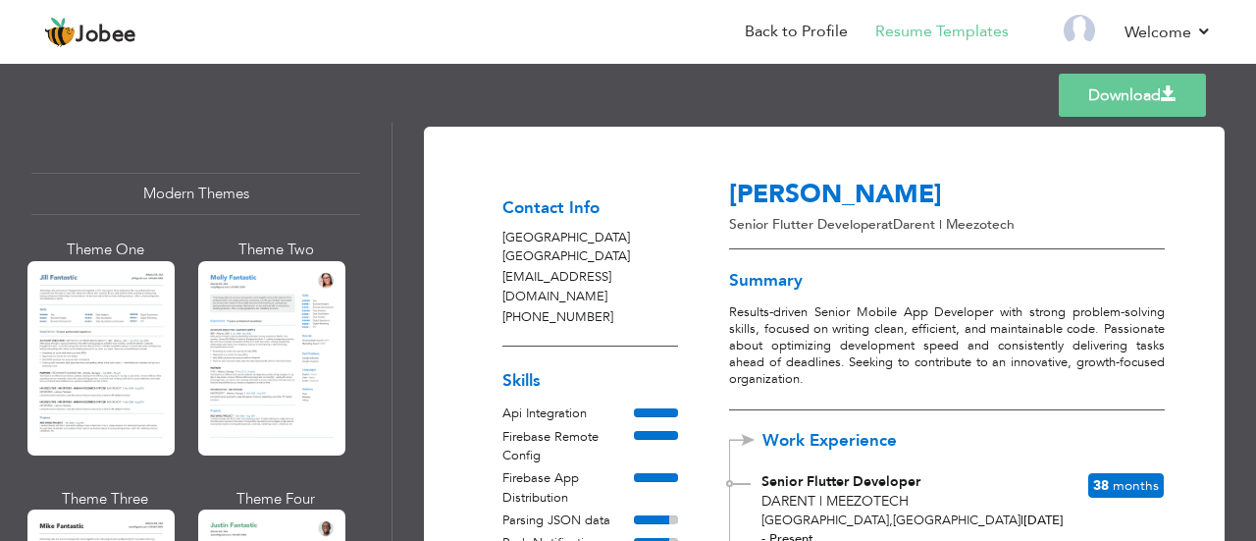
scroll to position [811, 0]
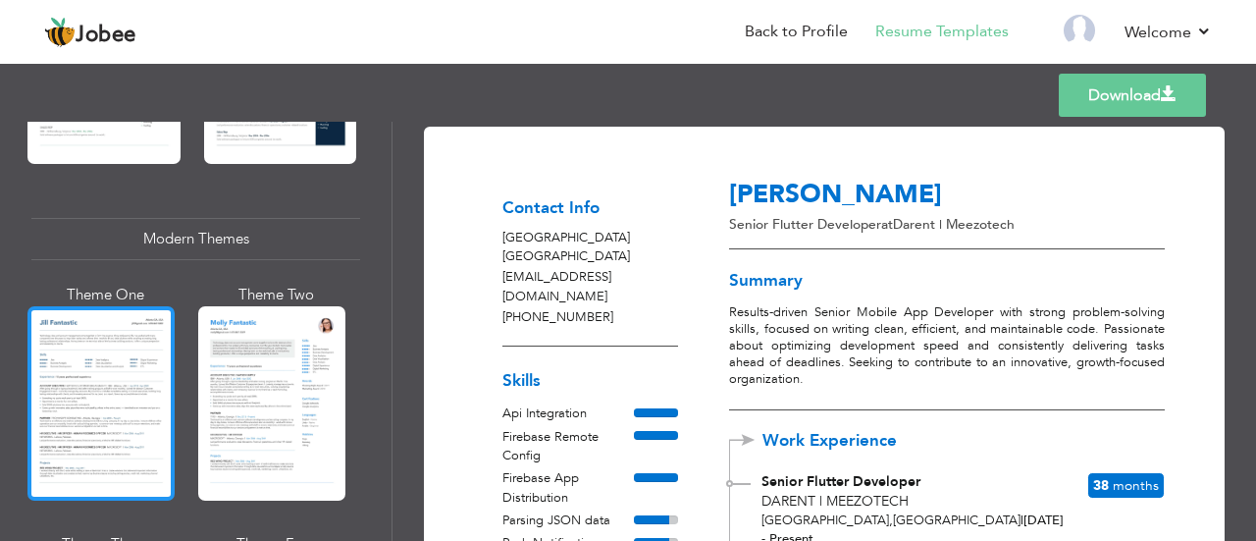
click at [145, 363] on div at bounding box center [100, 403] width 147 height 194
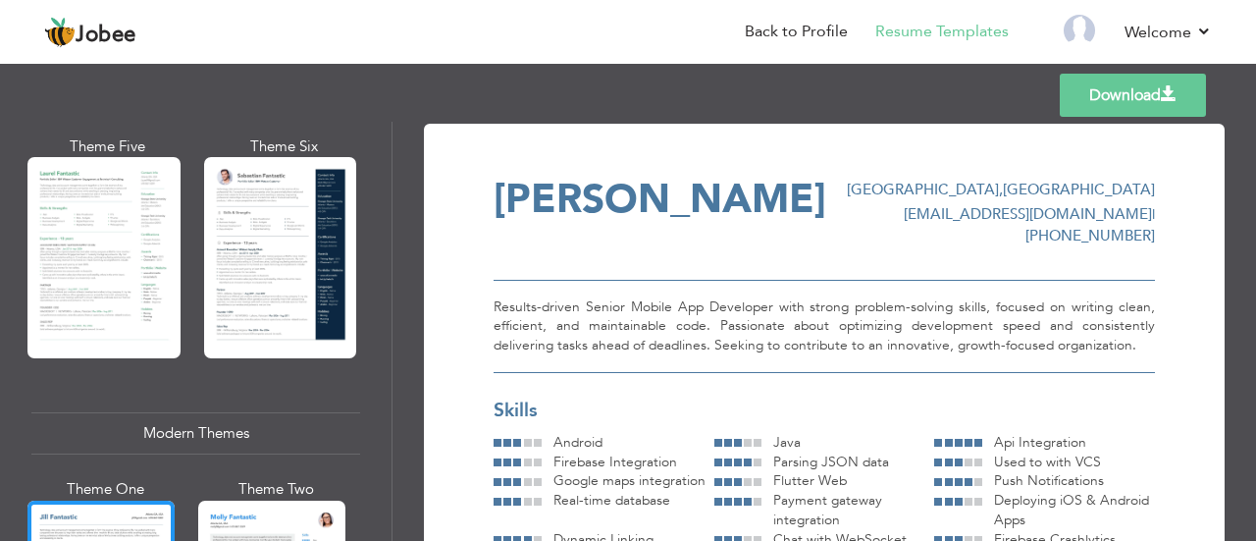
scroll to position [0, 0]
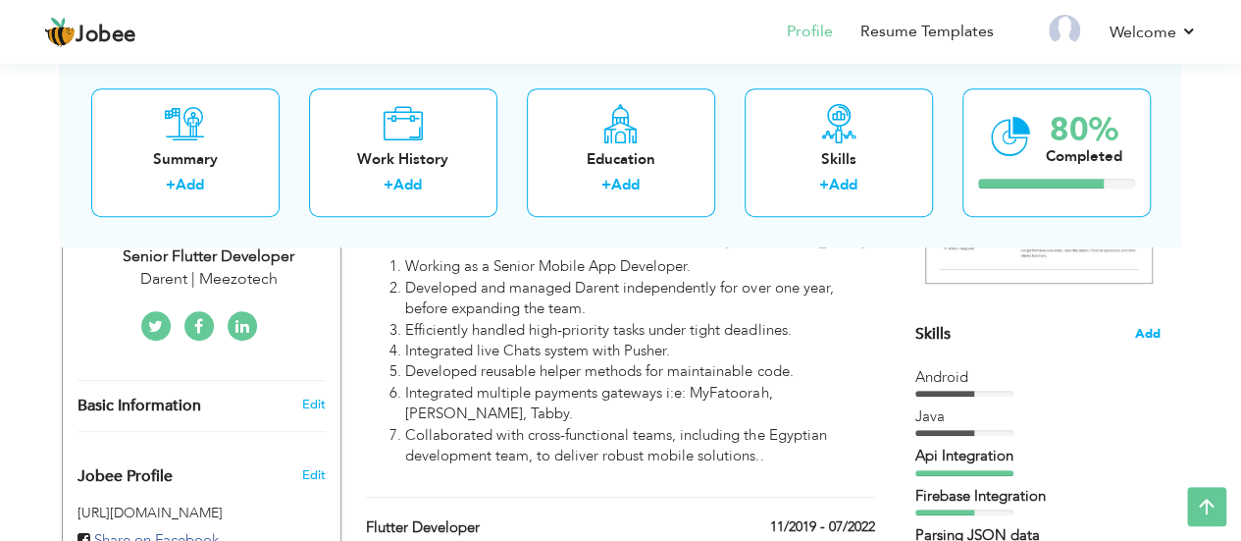
click at [1139, 327] on span "Add" at bounding box center [1148, 334] width 26 height 19
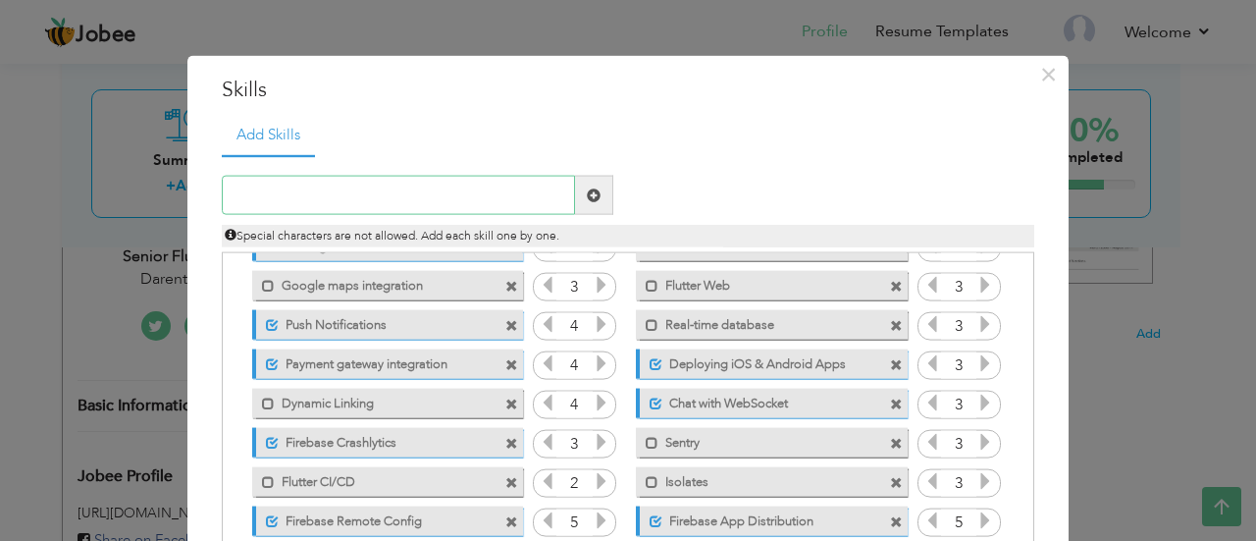
scroll to position [145, 0]
click at [419, 353] on label "Payment gateway integration" at bounding box center [376, 358] width 195 height 25
click at [422, 357] on label "Payment gateway integration" at bounding box center [374, 358] width 198 height 25
click at [422, 357] on label "Payment gateway integration" at bounding box center [376, 358] width 195 height 25
click at [422, 357] on label "Payment gateway integration" at bounding box center [374, 358] width 198 height 25
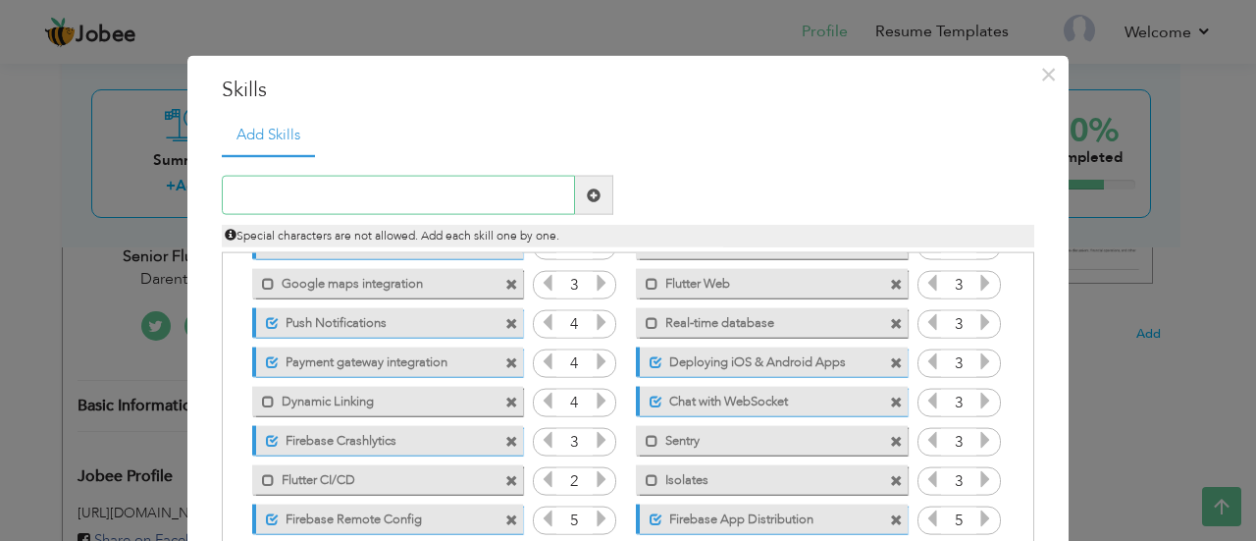
click at [410, 191] on input "text" at bounding box center [398, 195] width 353 height 39
type input "Payment Gateway"
click at [489, 189] on input "Payment Gateway" at bounding box center [398, 195] width 353 height 39
click at [505, 364] on span at bounding box center [511, 362] width 13 height 13
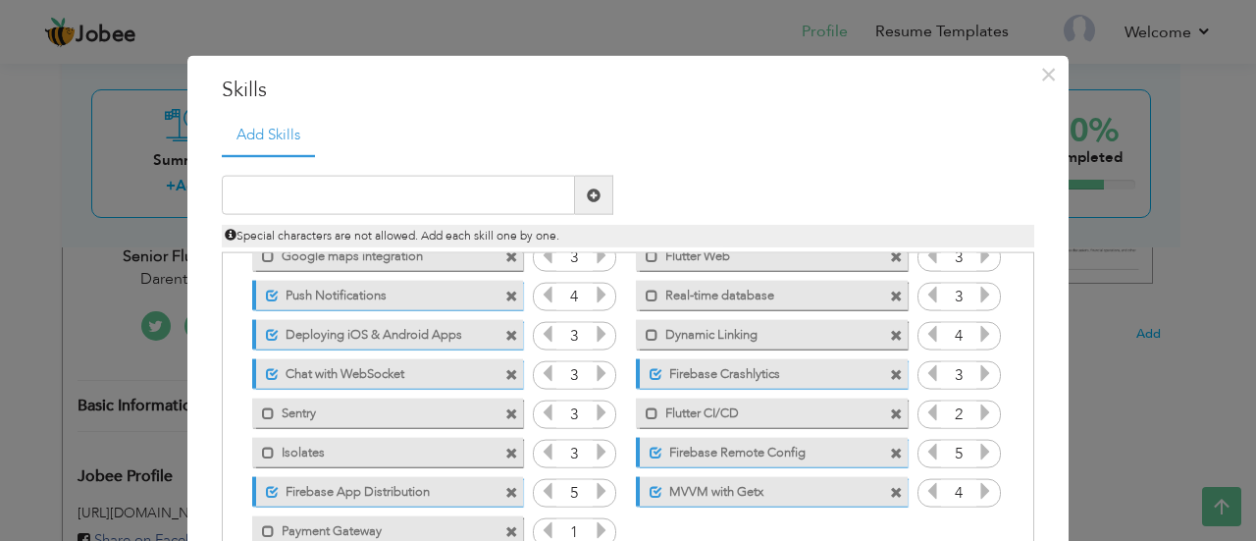
scroll to position [185, 0]
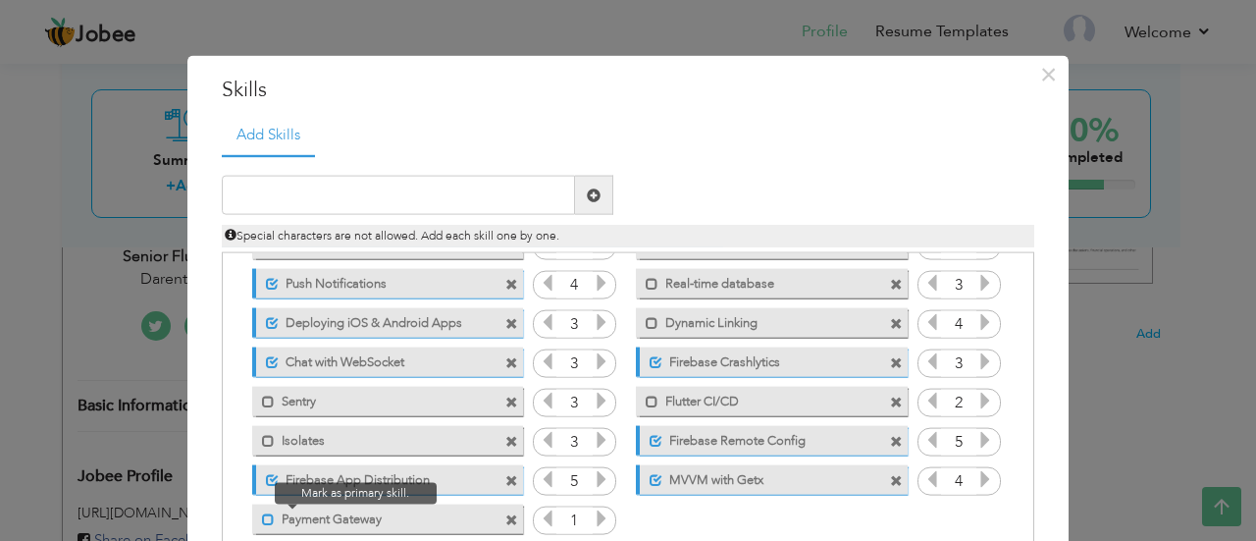
click at [262, 515] on span at bounding box center [268, 518] width 13 height 13
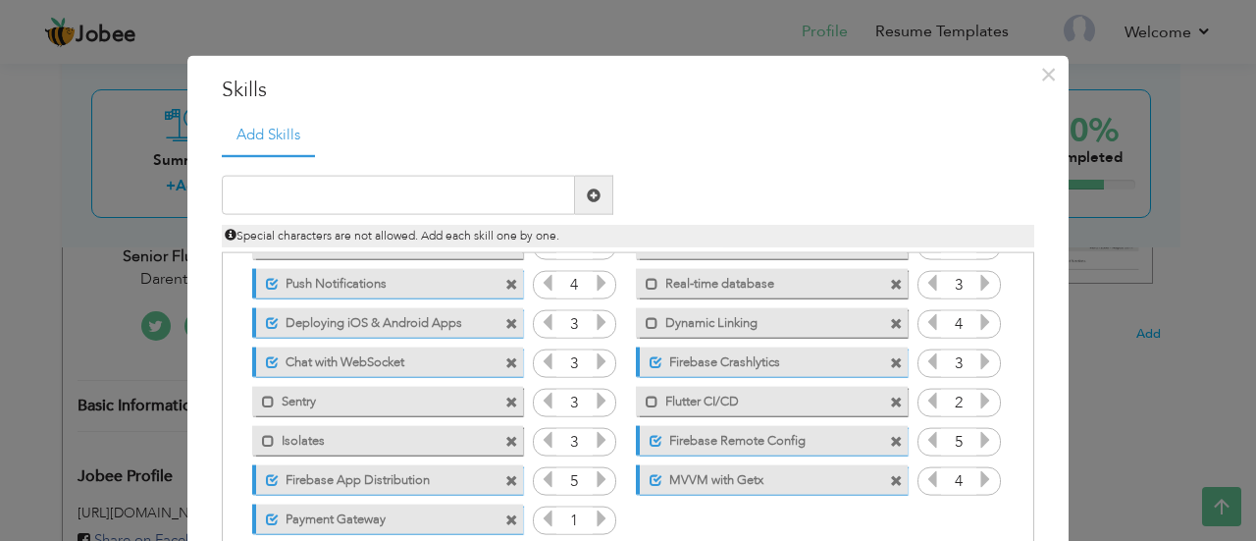
click at [593, 519] on icon at bounding box center [602, 518] width 18 height 18
click at [539, 521] on icon at bounding box center [548, 518] width 18 height 18
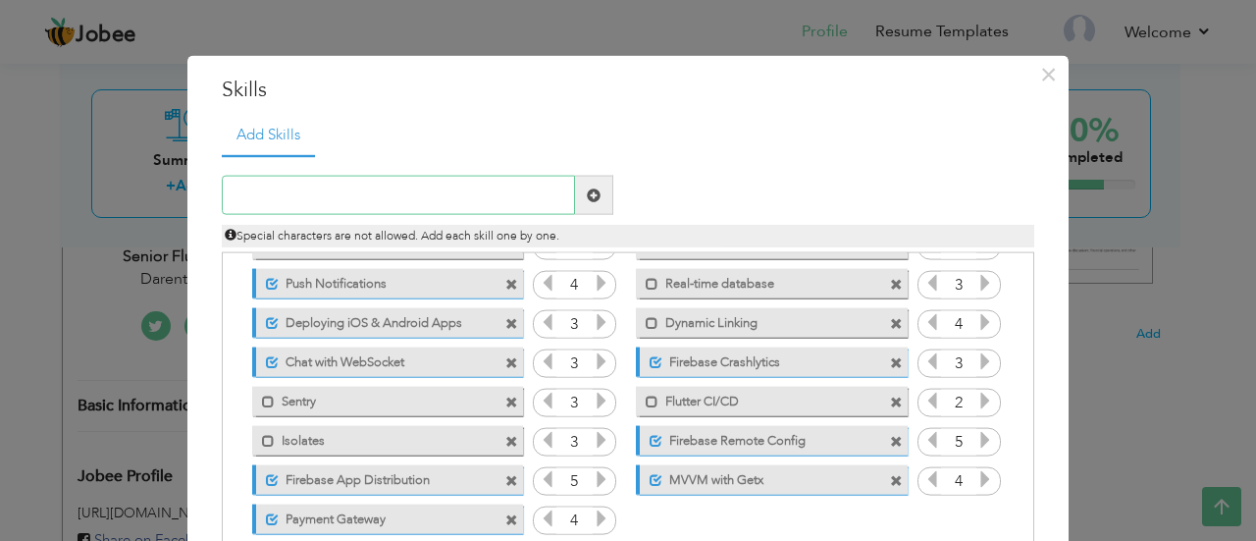
click at [421, 195] on input "text" at bounding box center [398, 195] width 353 height 39
type input "Remote Config"
click at [601, 195] on span at bounding box center [594, 195] width 38 height 39
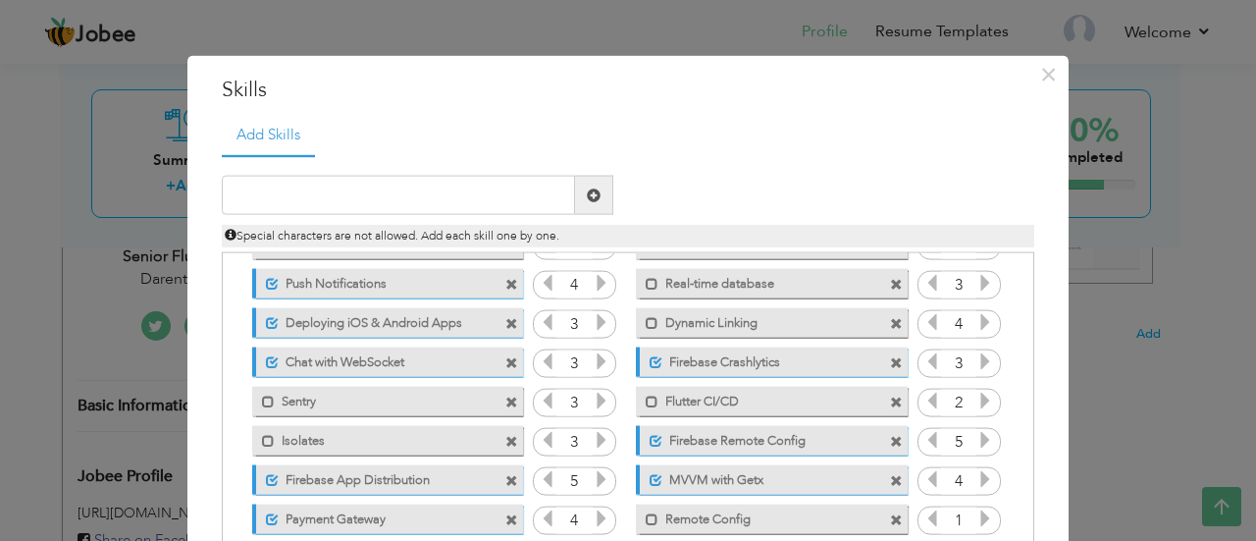
scroll to position [200, 0]
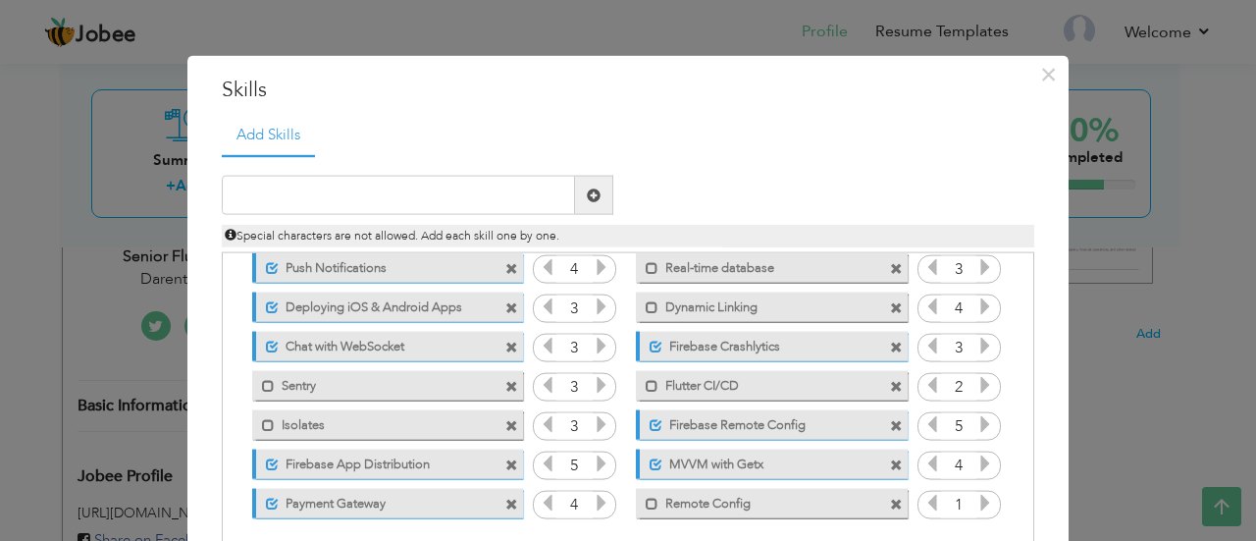
click at [890, 423] on span at bounding box center [896, 425] width 13 height 13
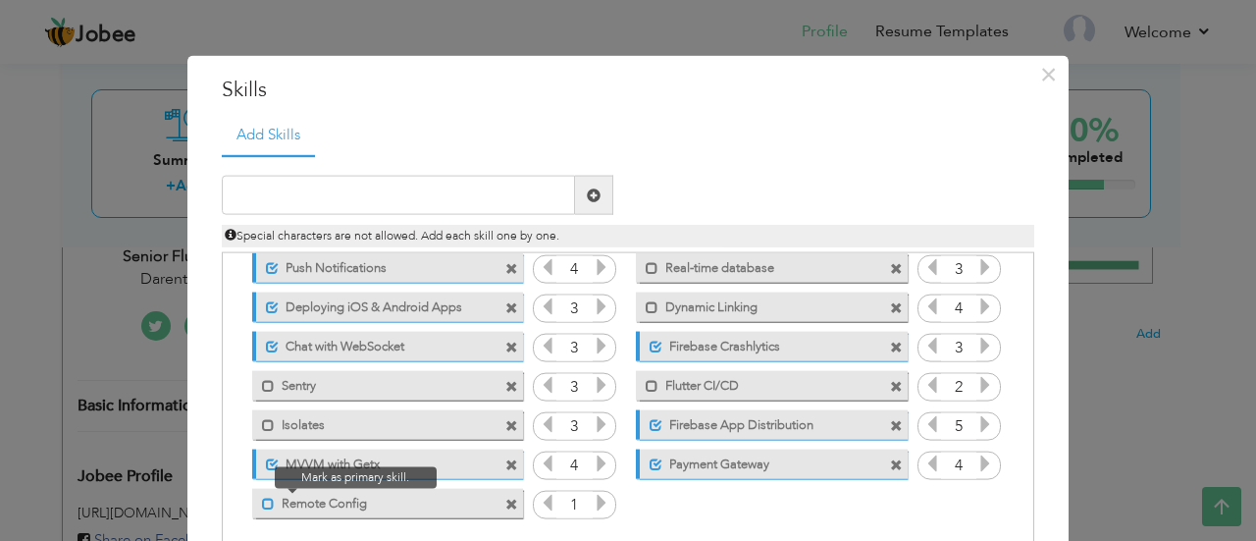
click at [262, 502] on span at bounding box center [268, 503] width 13 height 13
click at [593, 501] on icon at bounding box center [602, 503] width 18 height 18
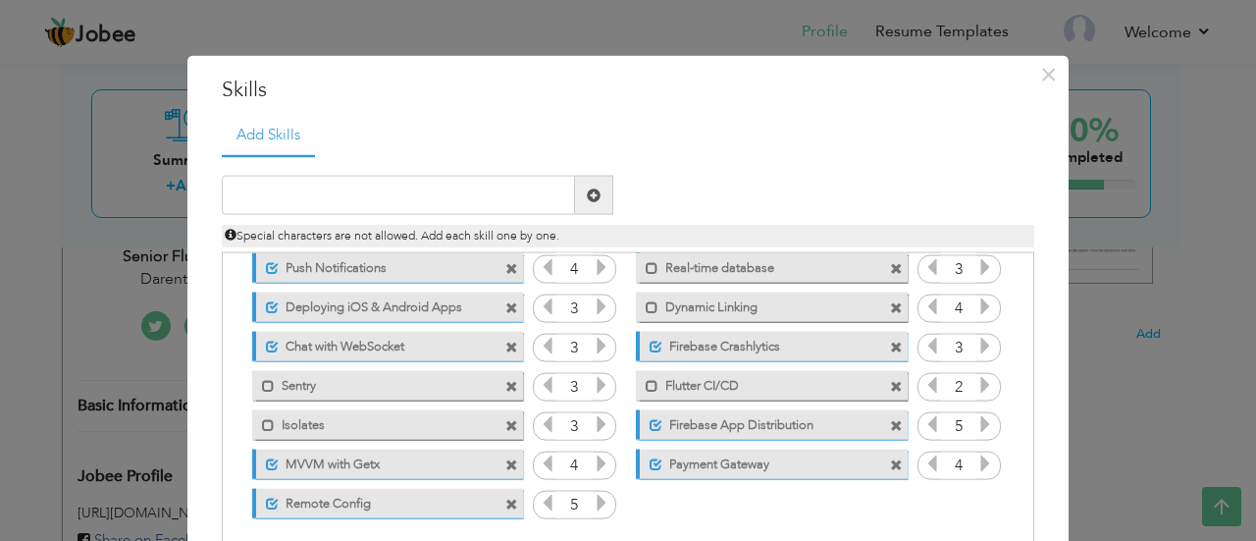
scroll to position [108, 0]
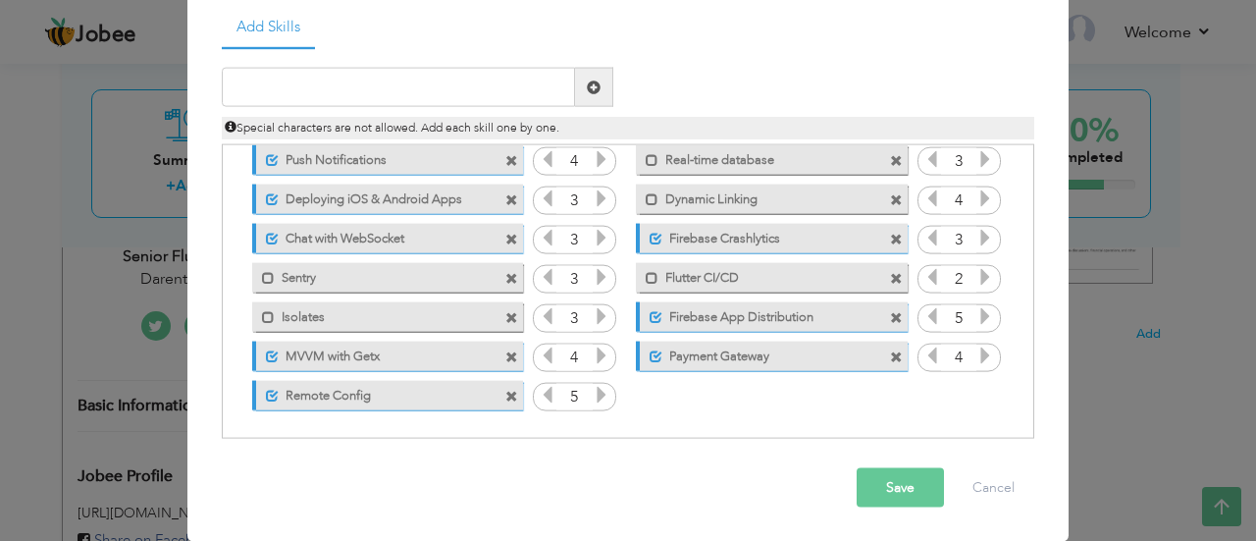
click at [897, 500] on button "Save" at bounding box center [900, 487] width 87 height 39
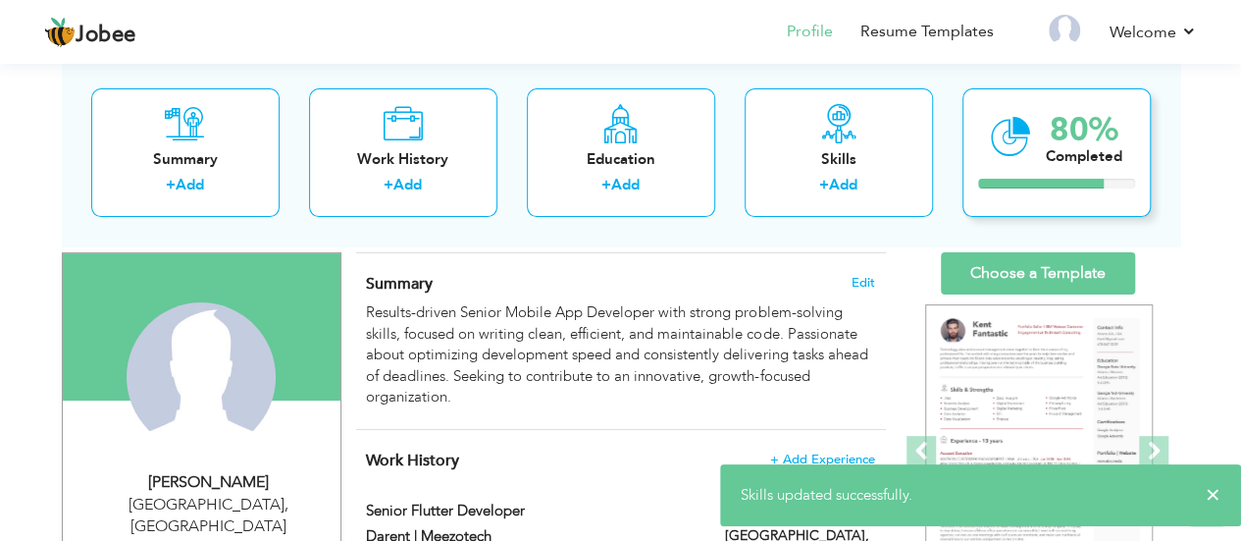
scroll to position [115, 0]
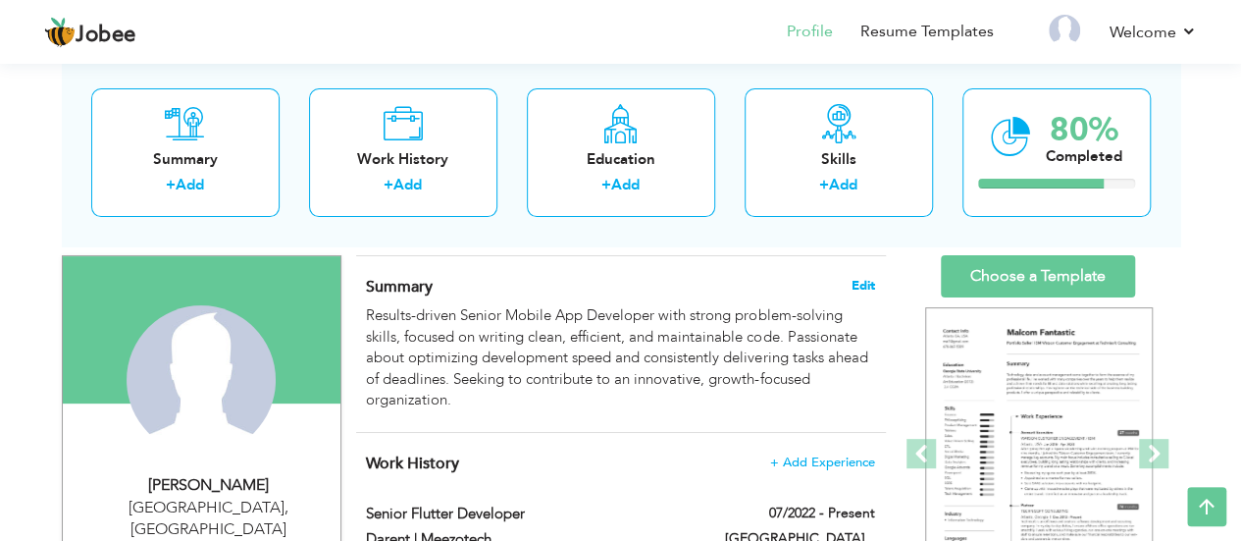
click at [855, 286] on span "Edit" at bounding box center [864, 286] width 24 height 14
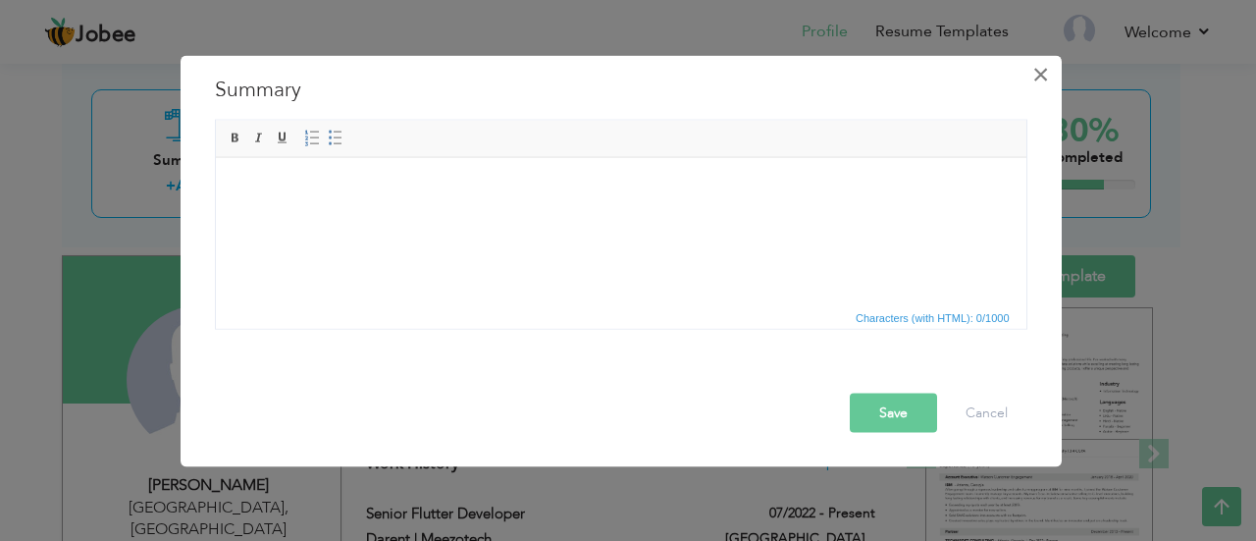
click at [1032, 71] on span "×" at bounding box center [1040, 73] width 17 height 35
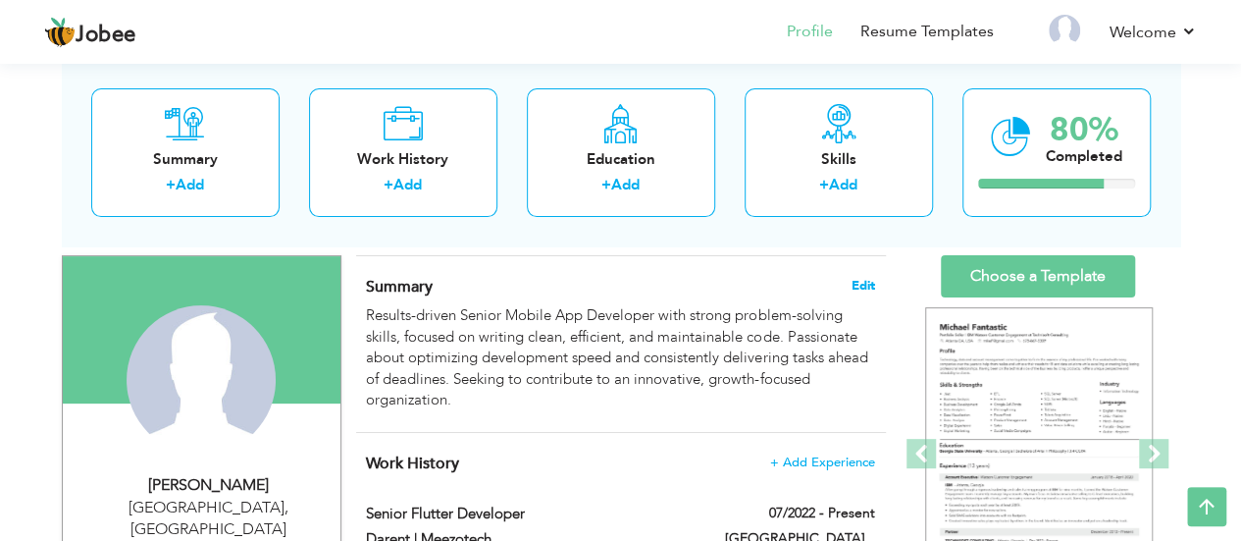
click at [866, 285] on span "Edit" at bounding box center [864, 286] width 24 height 14
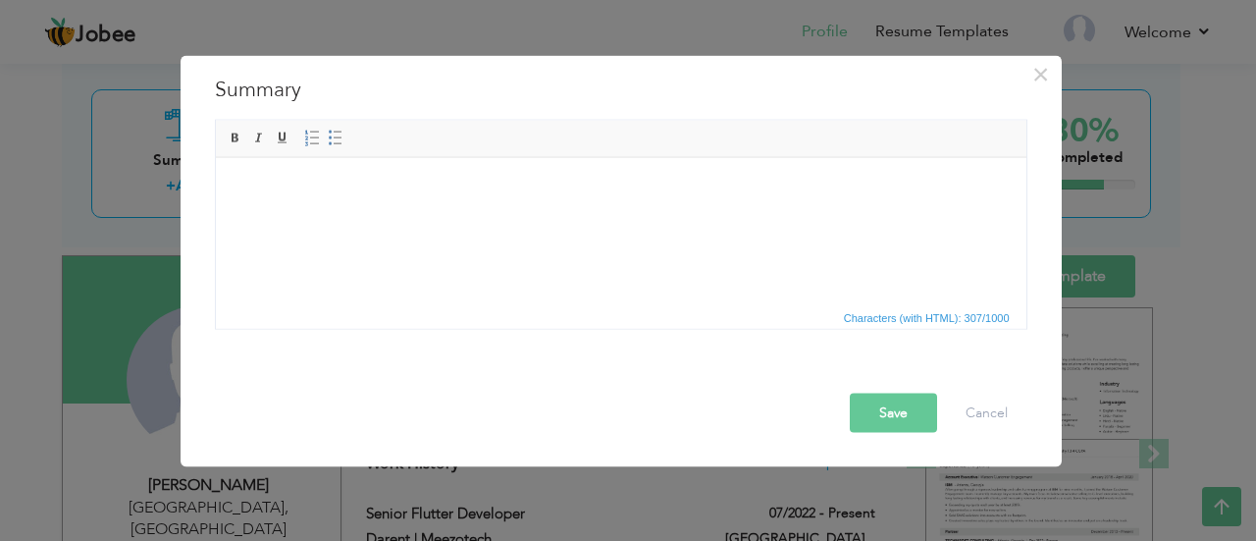
click at [736, 157] on html at bounding box center [620, 157] width 811 height 0
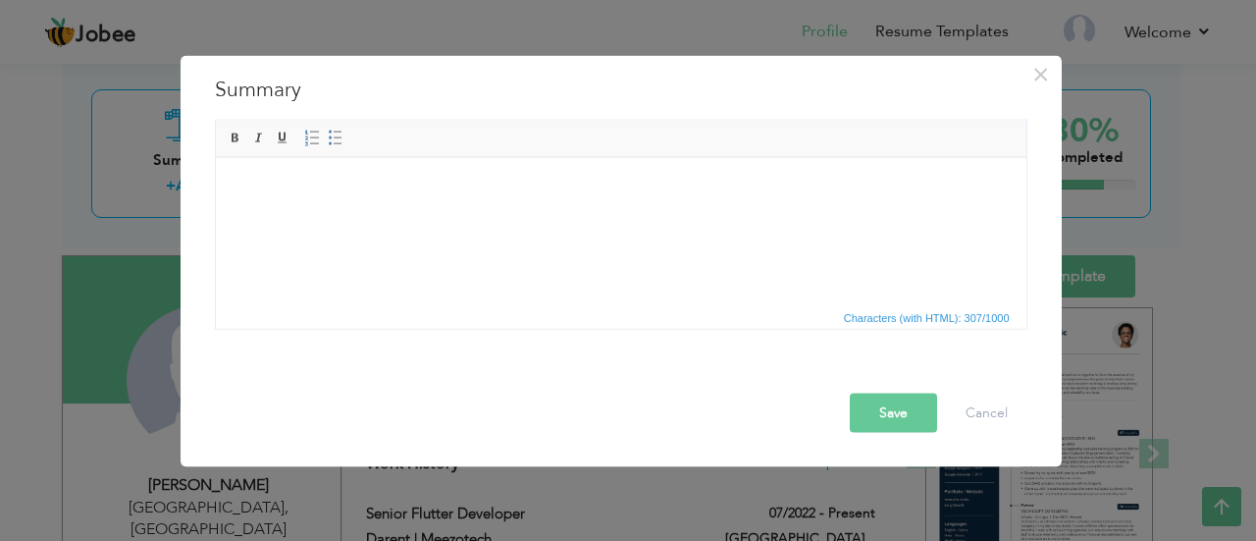
click at [638, 157] on html at bounding box center [620, 157] width 811 height 0
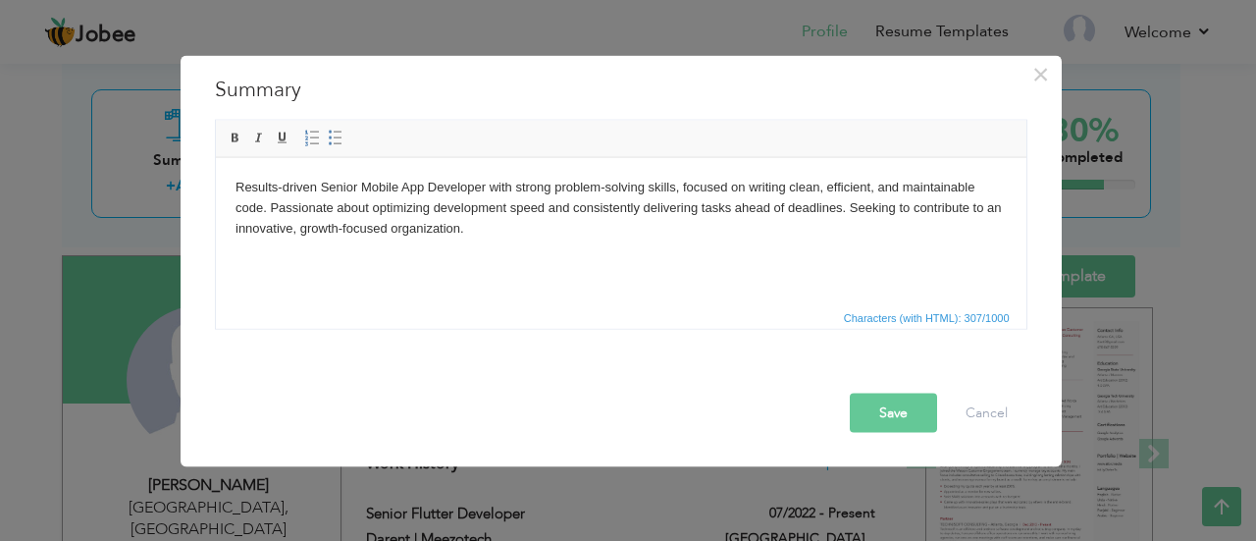
click at [630, 217] on body "Results-driven Senior Mobile App Developer with strong problem-solving skills, …" at bounding box center [620, 207] width 771 height 61
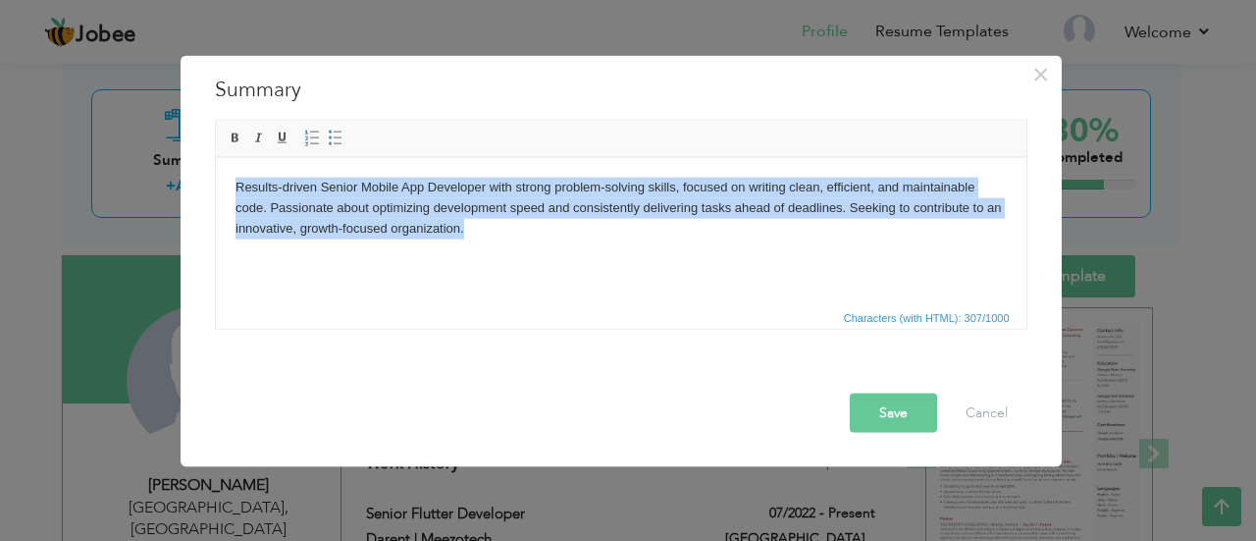
click at [630, 217] on body "Results-driven Senior Mobile App Developer with strong problem-solving skills, …" at bounding box center [620, 207] width 771 height 61
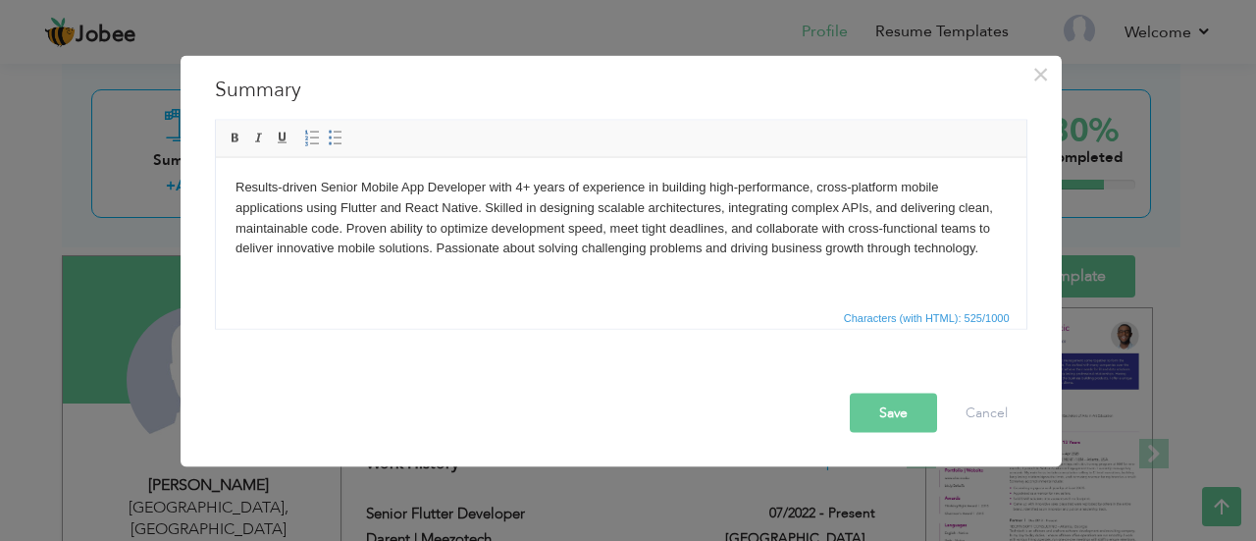
click at [421, 219] on body "Results-driven Senior Mobile App Developer with 4+ years of experience in build…" at bounding box center [620, 217] width 771 height 81
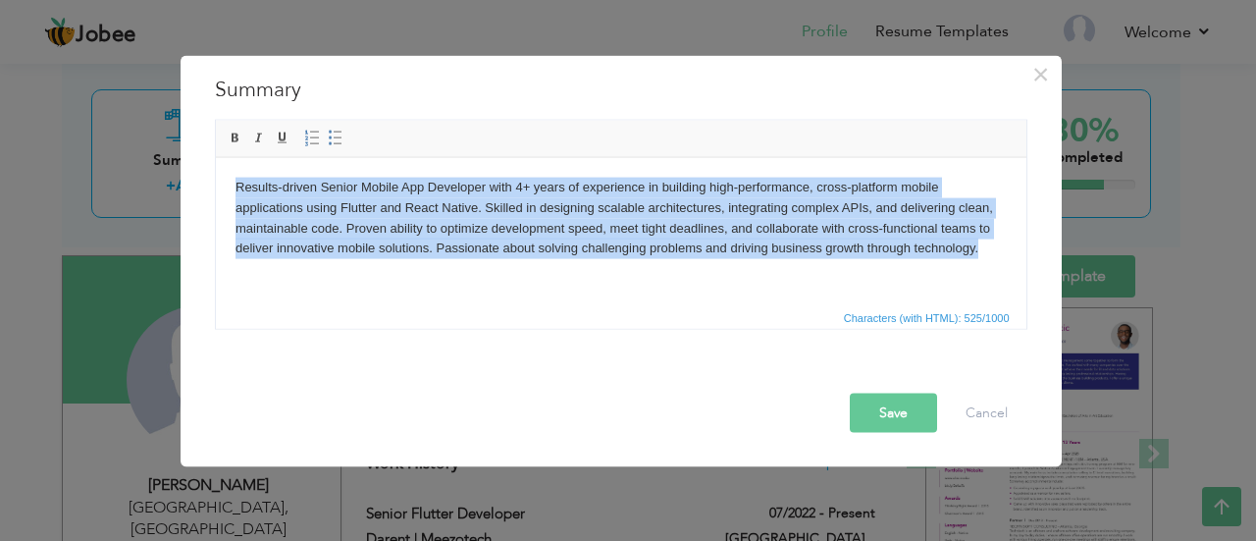
paste body
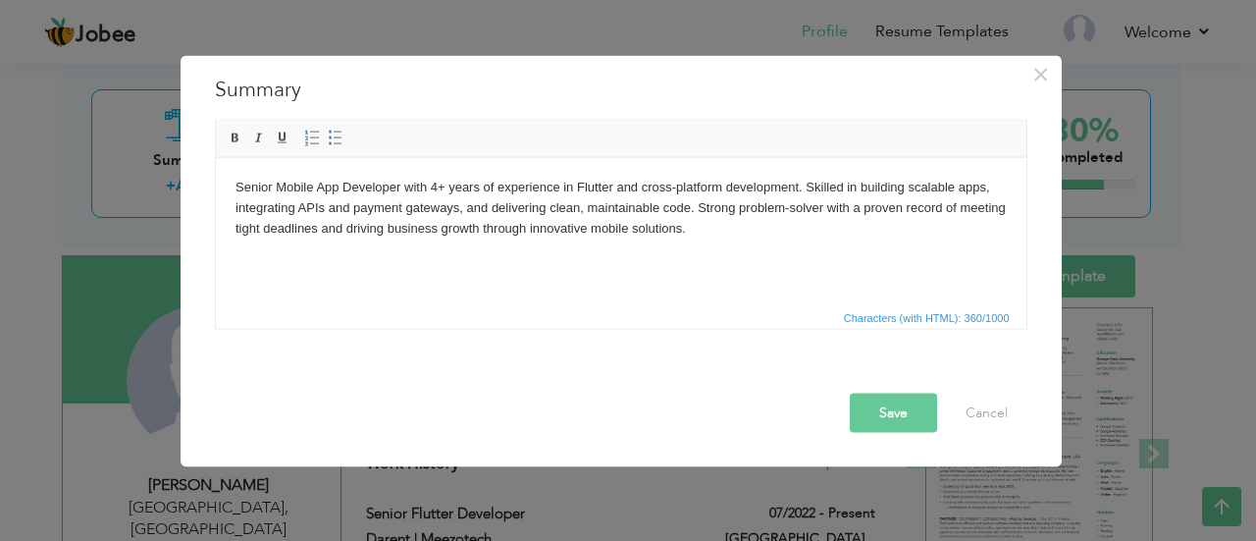
click at [883, 400] on button "Save" at bounding box center [893, 412] width 87 height 39
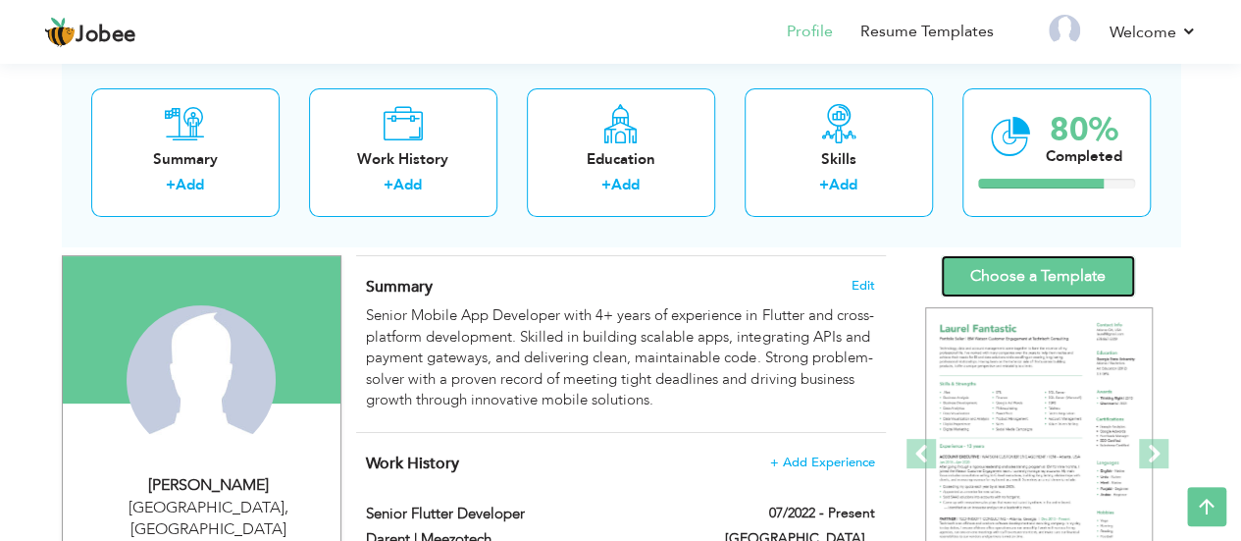
click at [968, 266] on link "Choose a Template" at bounding box center [1038, 276] width 194 height 42
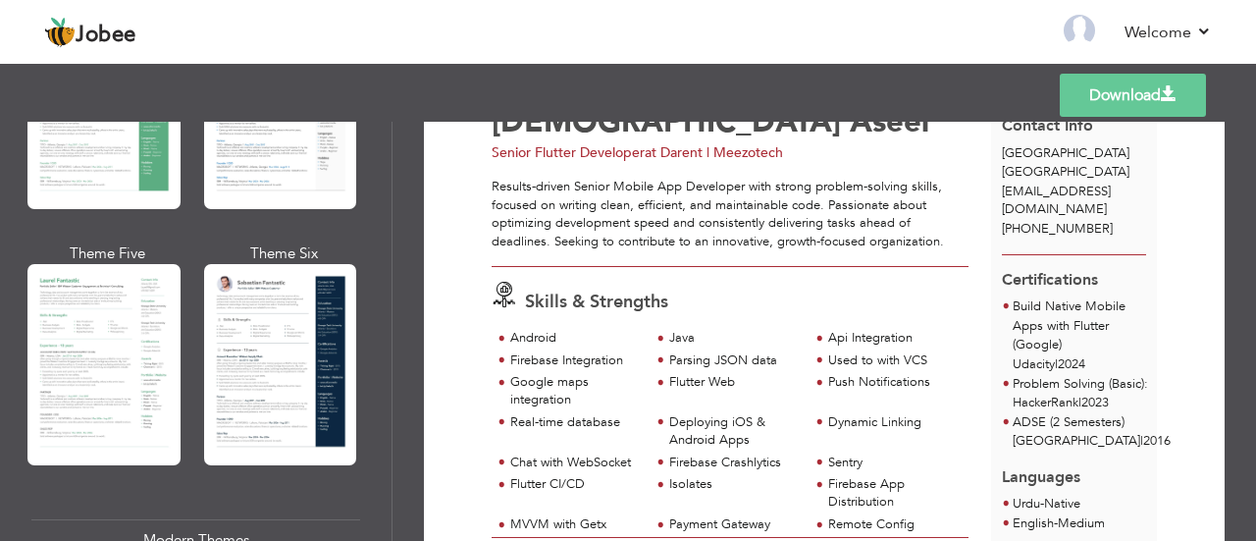
scroll to position [510, 0]
click at [302, 390] on div at bounding box center [280, 363] width 153 height 201
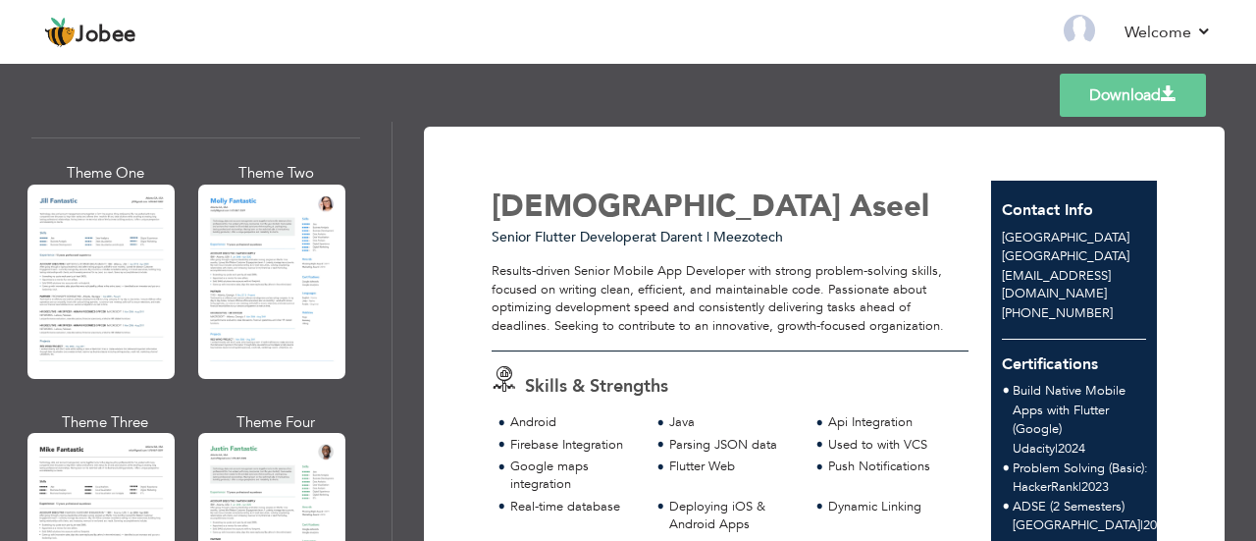
scroll to position [933, 0]
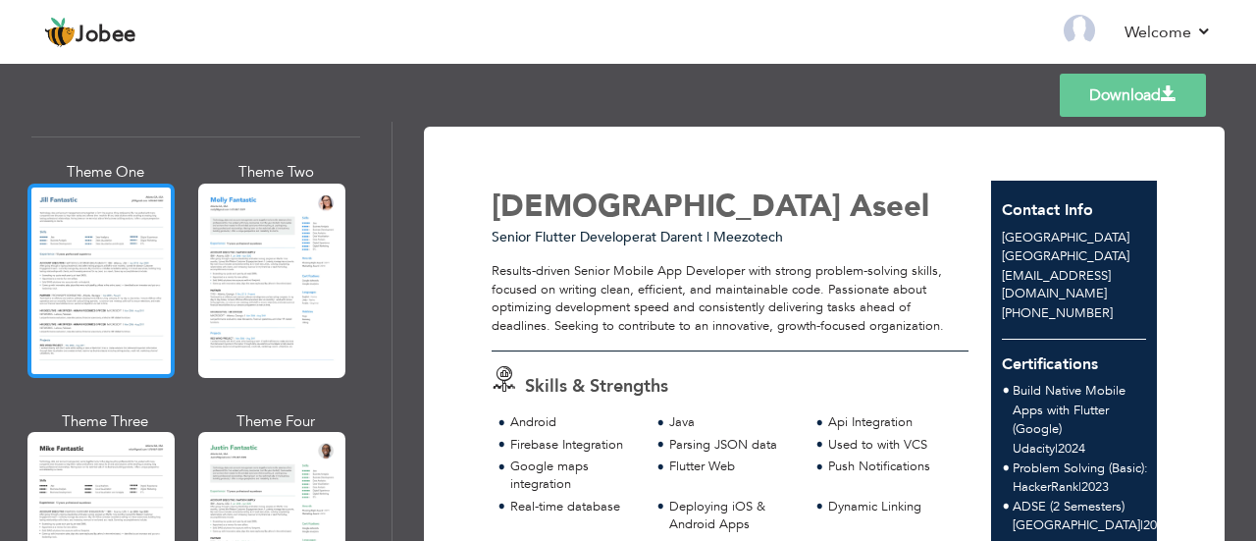
click at [141, 264] on div at bounding box center [100, 281] width 147 height 194
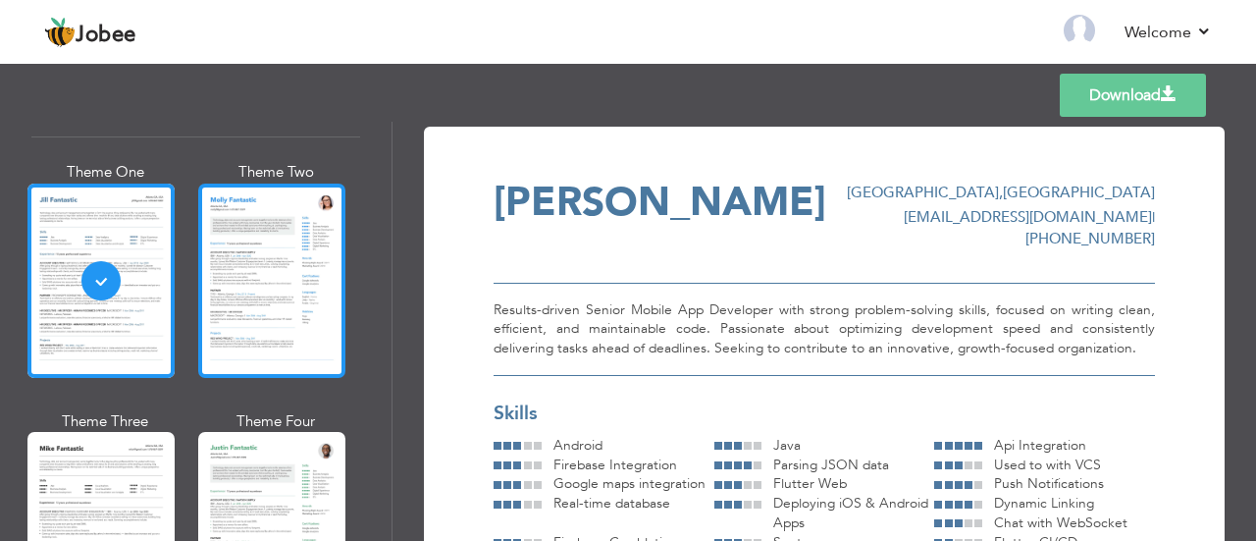
click at [316, 282] on div at bounding box center [271, 281] width 147 height 194
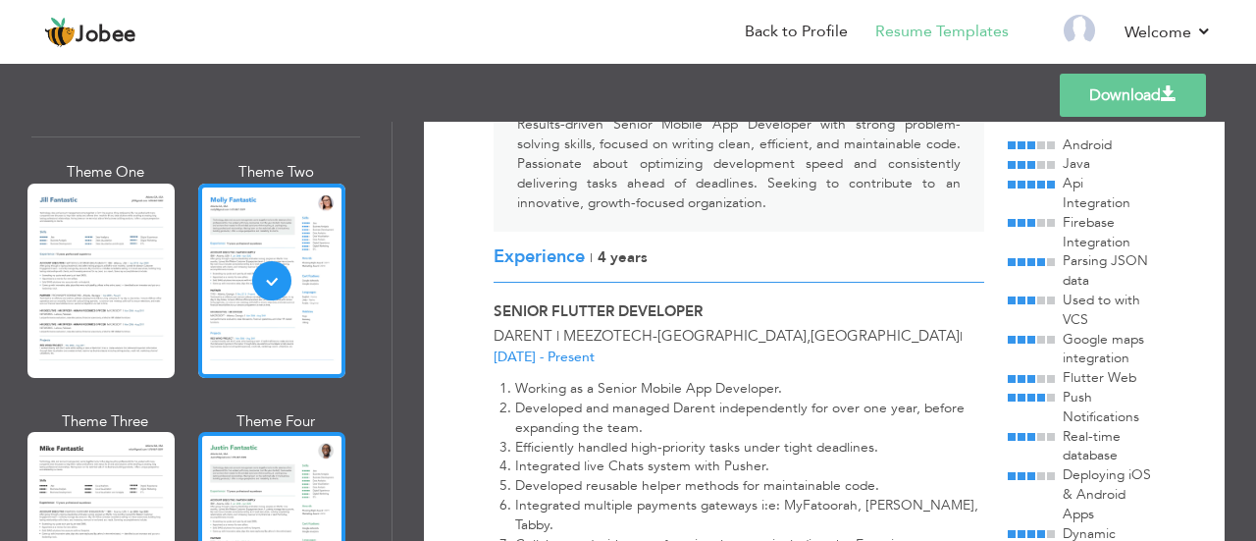
scroll to position [1109, 0]
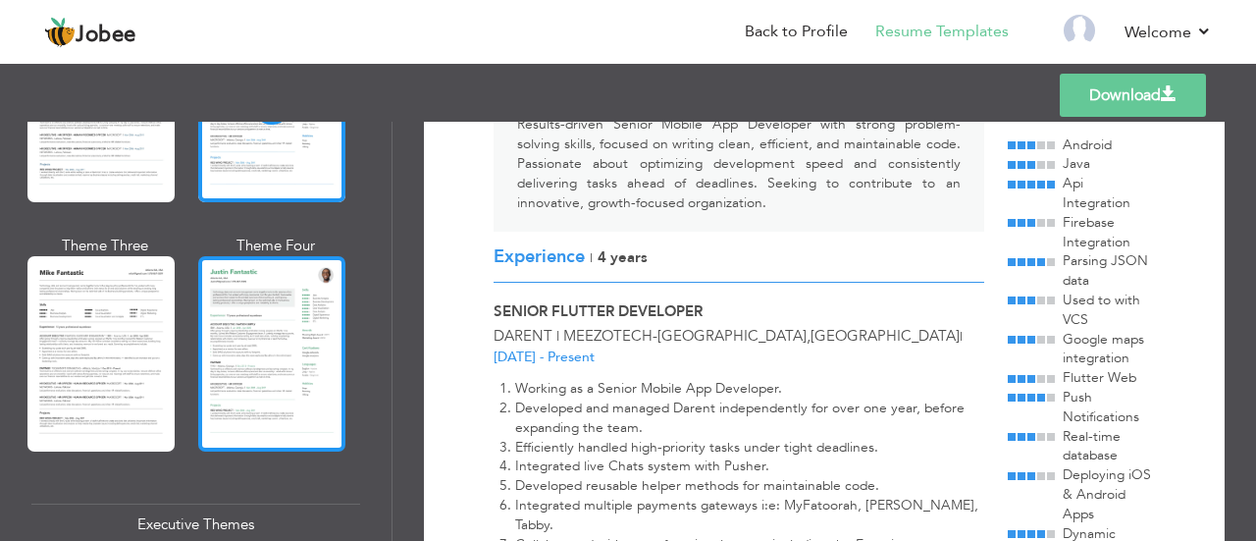
click at [302, 339] on div at bounding box center [271, 353] width 147 height 194
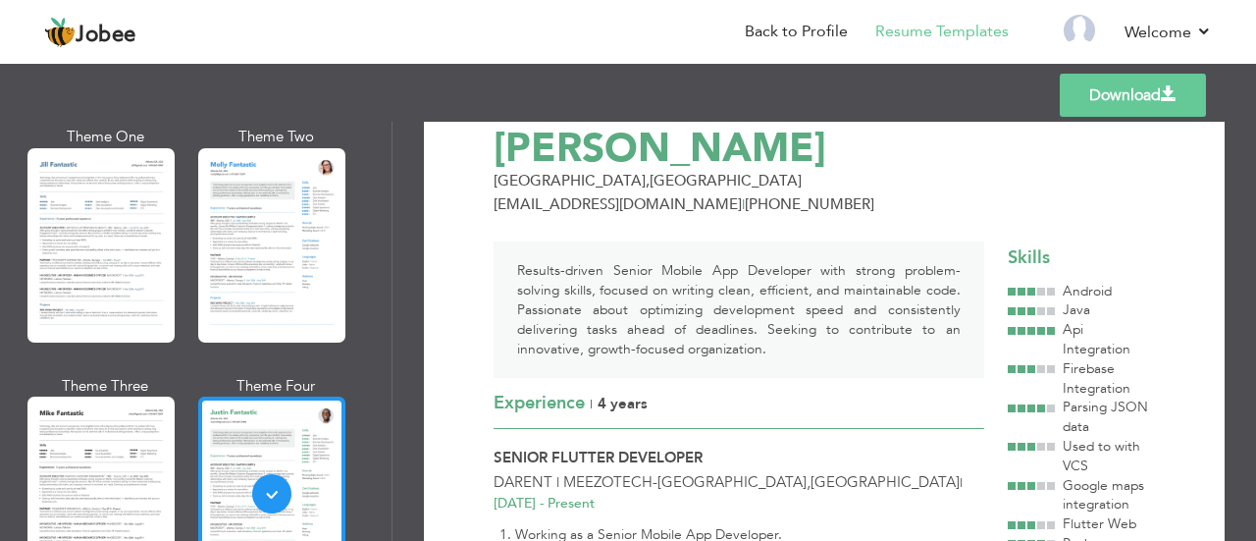
scroll to position [968, 0]
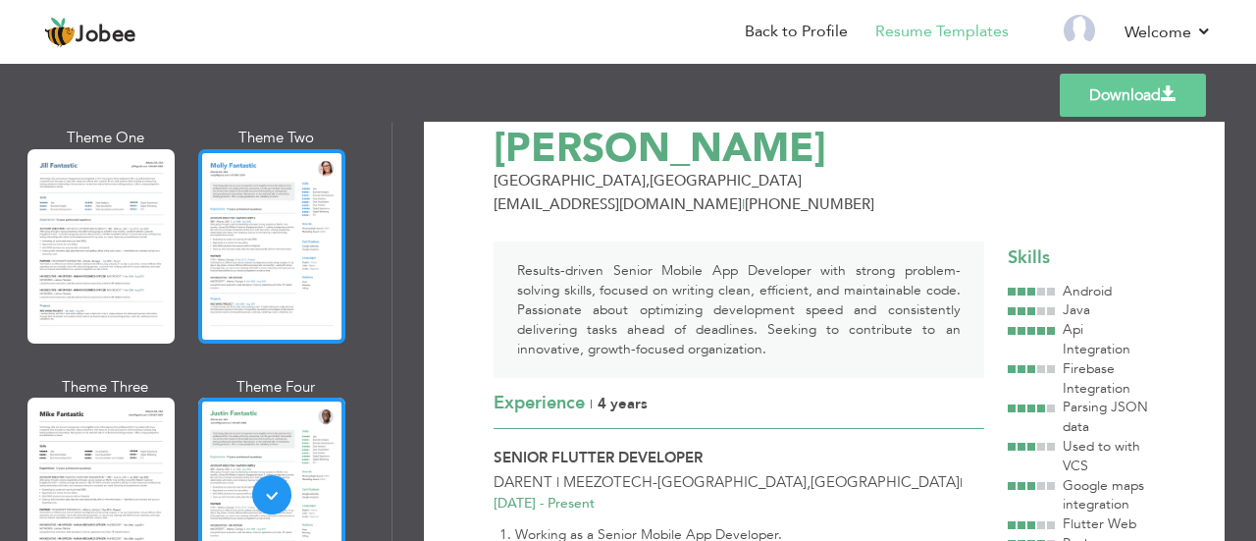
click at [294, 256] on div at bounding box center [271, 246] width 147 height 194
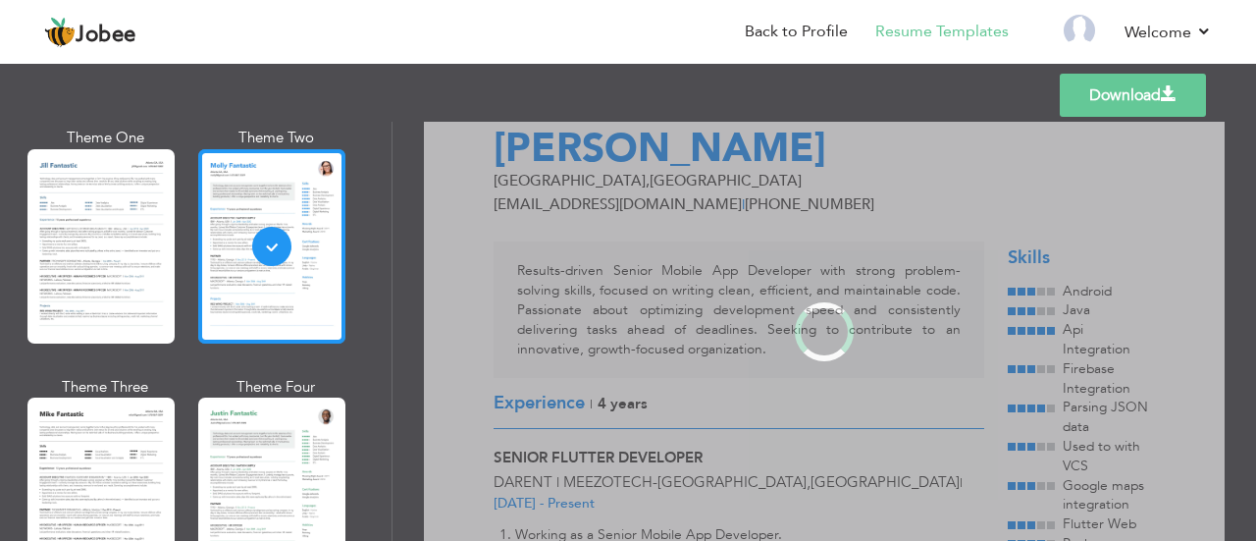
scroll to position [0, 0]
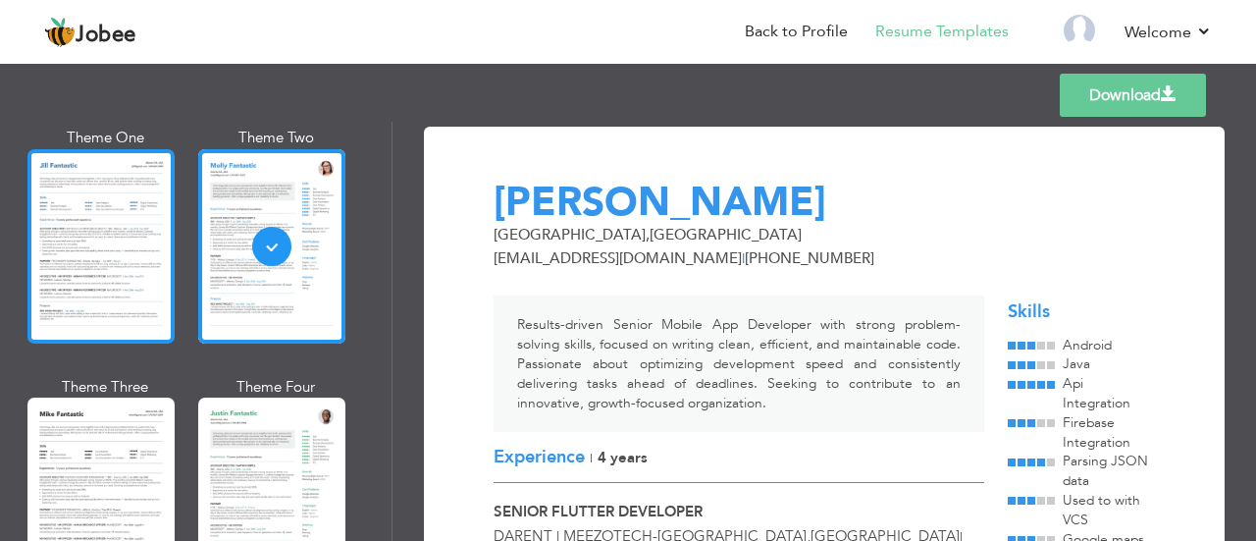
click at [94, 261] on div at bounding box center [100, 246] width 147 height 194
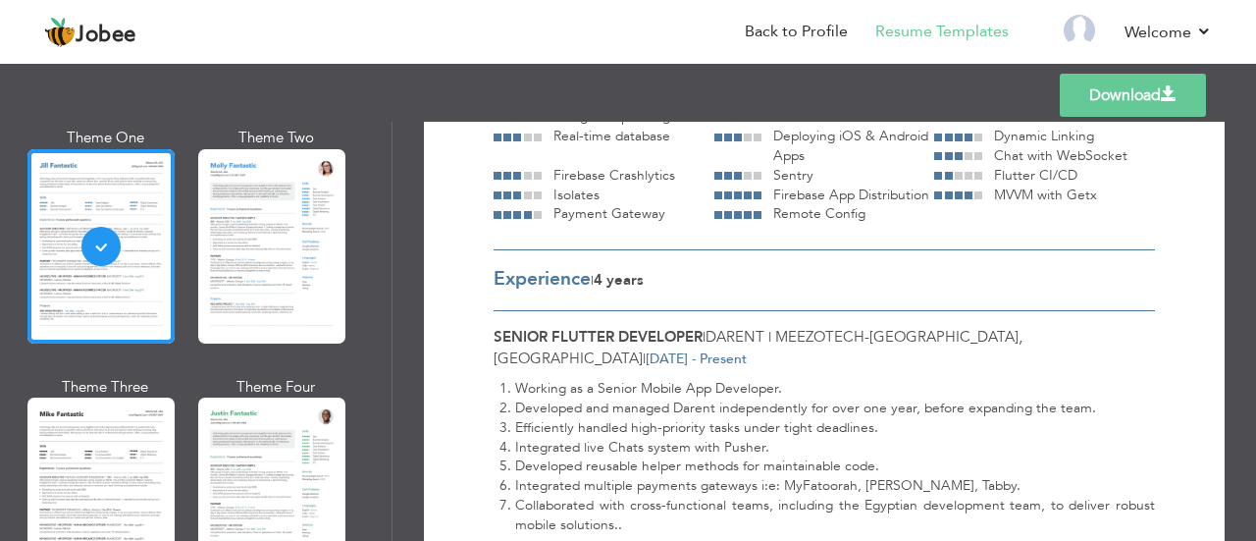
scroll to position [668, 0]
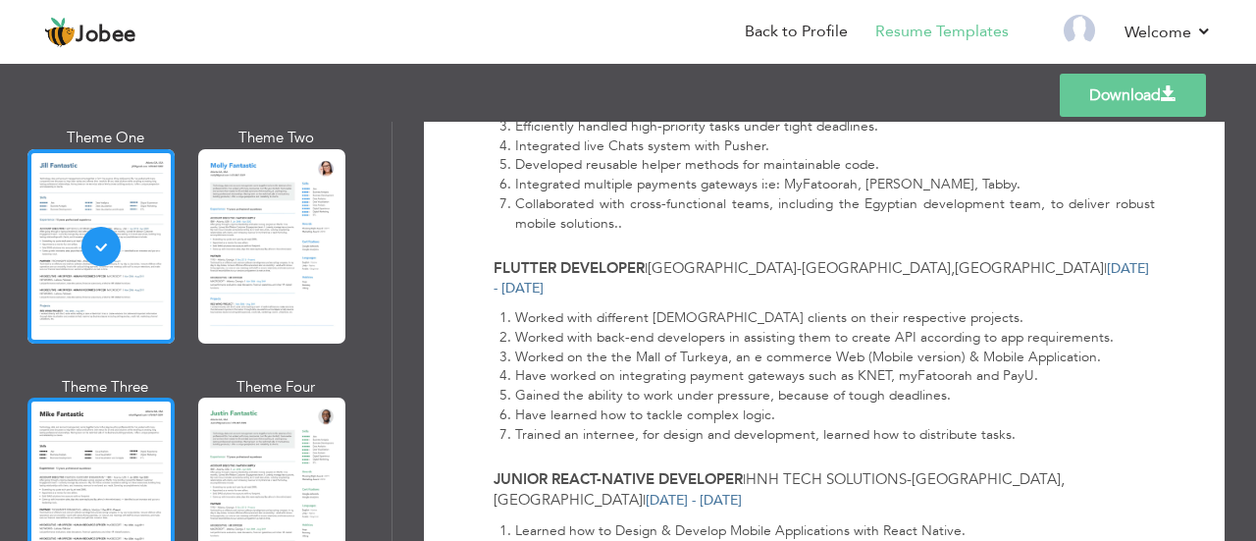
click at [86, 482] on div at bounding box center [100, 494] width 147 height 194
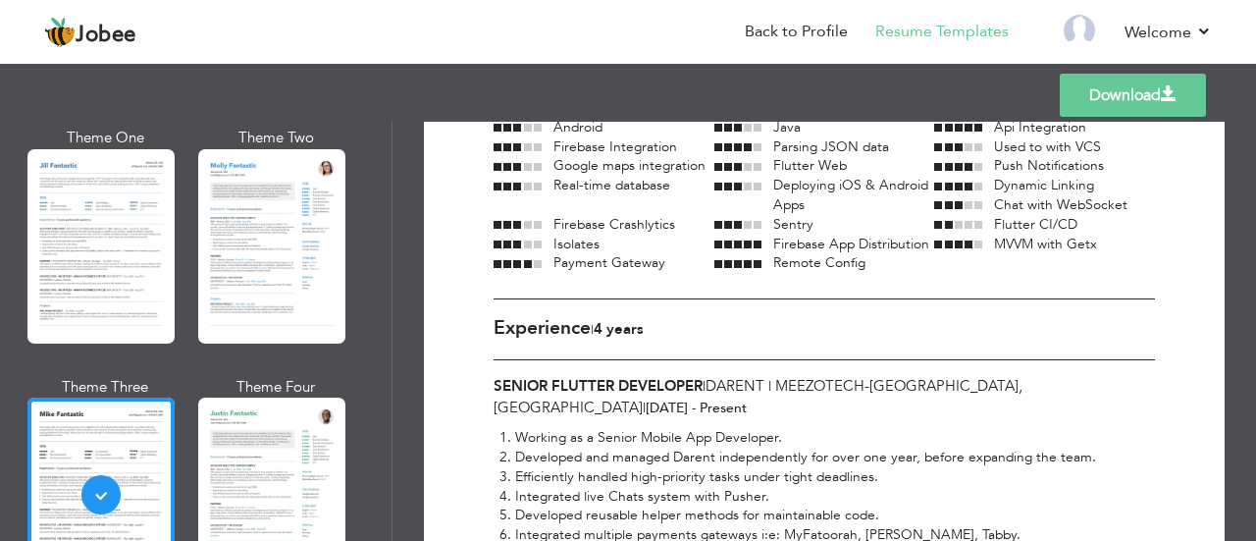
scroll to position [323, 0]
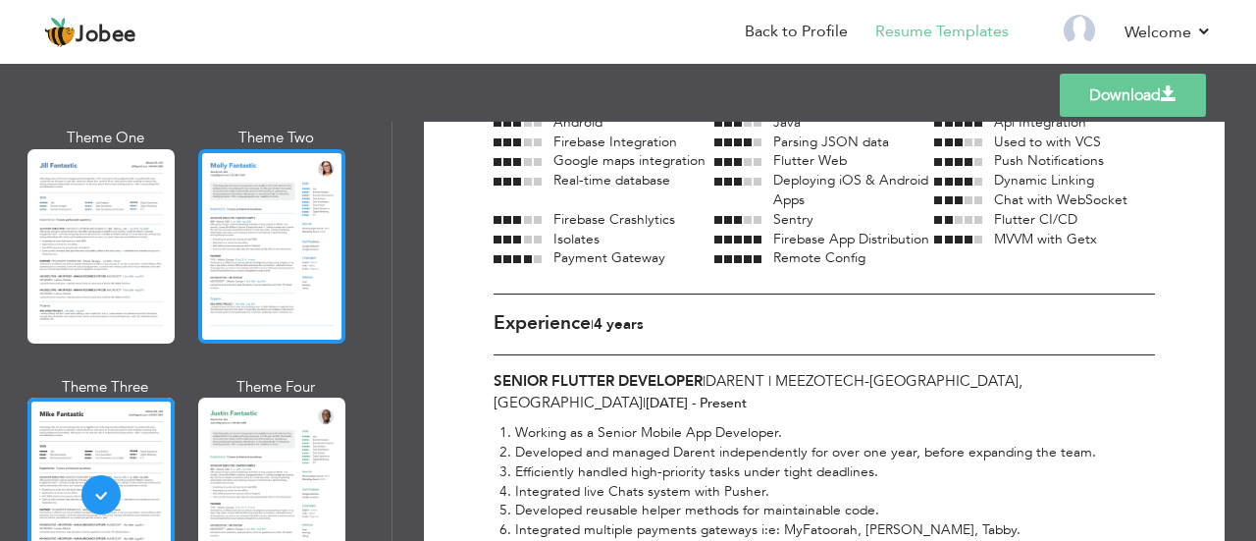
click at [298, 305] on div at bounding box center [271, 246] width 147 height 194
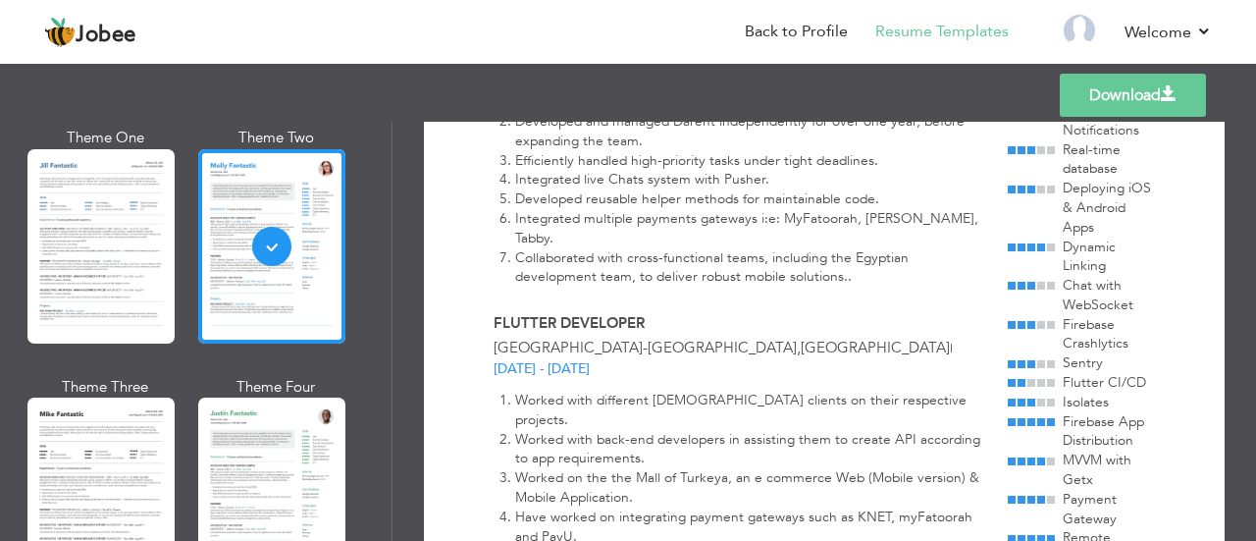
scroll to position [512, 0]
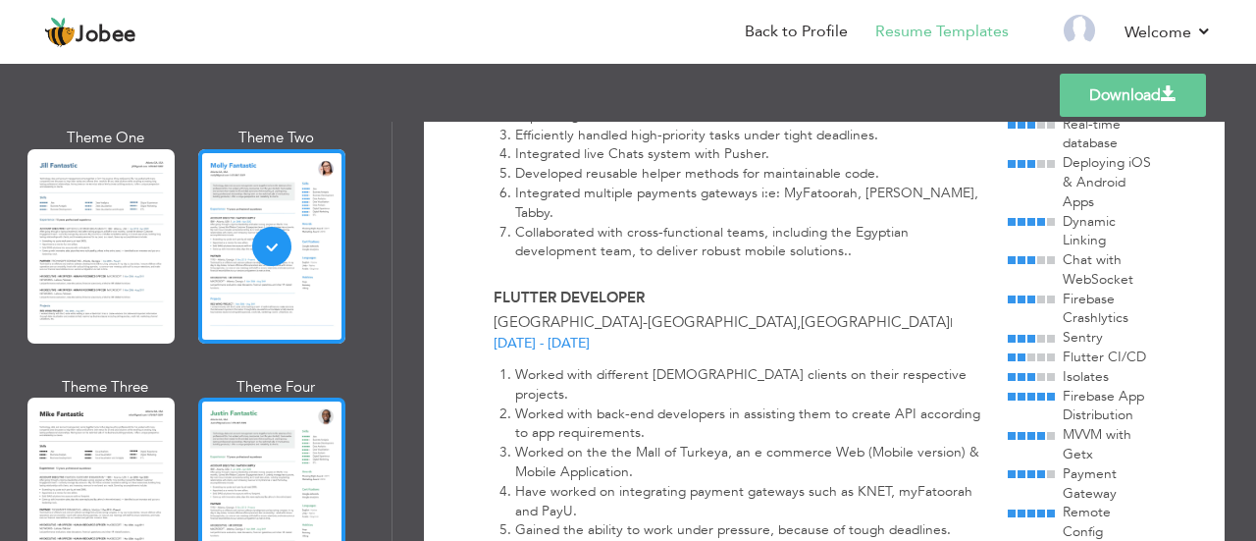
click at [259, 484] on div at bounding box center [271, 494] width 147 height 194
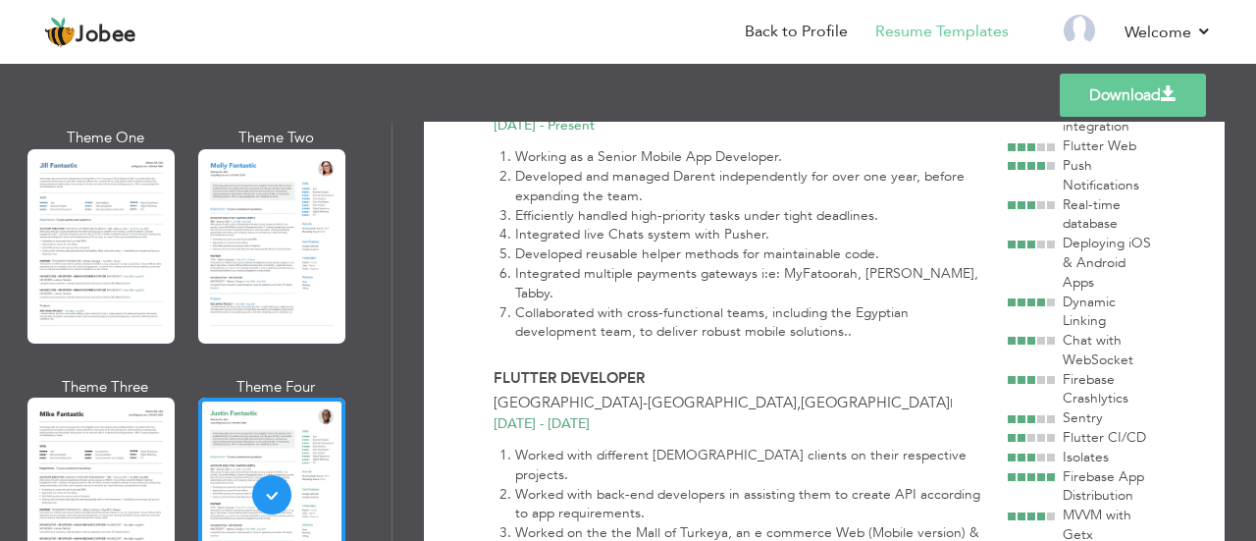
scroll to position [803, 0]
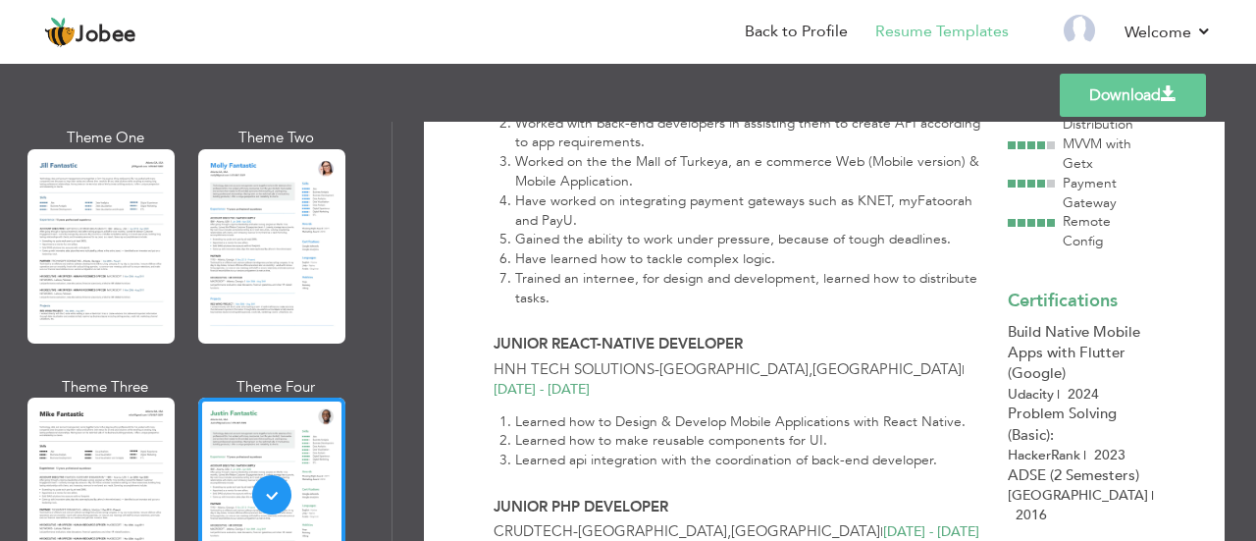
click at [1123, 87] on link "Download" at bounding box center [1133, 95] width 146 height 43
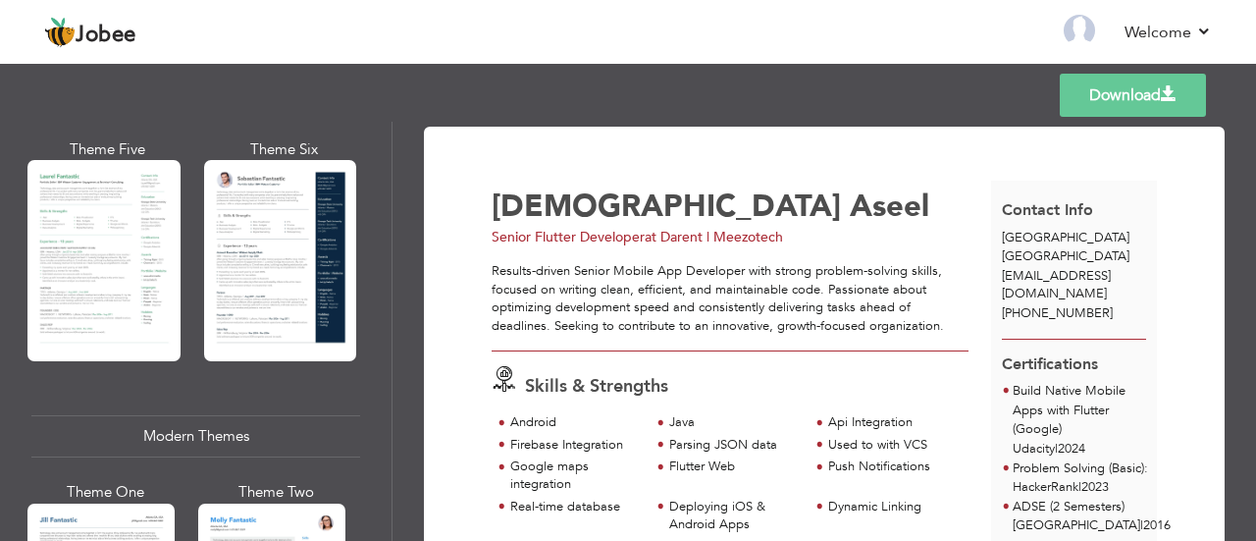
scroll to position [890, 0]
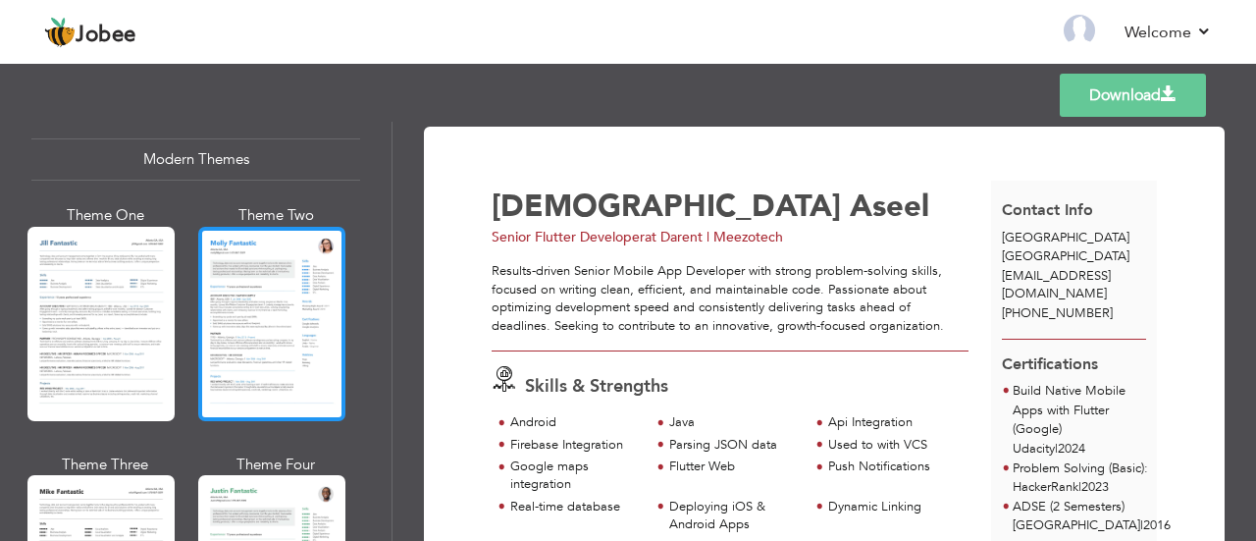
click at [283, 284] on div at bounding box center [271, 324] width 147 height 194
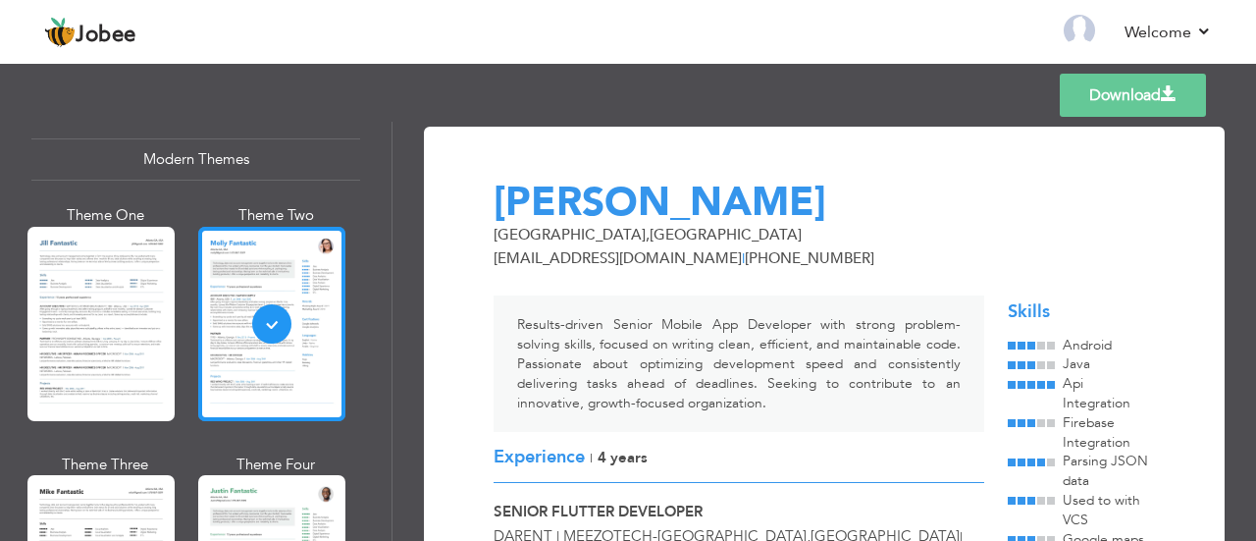
scroll to position [1008, 0]
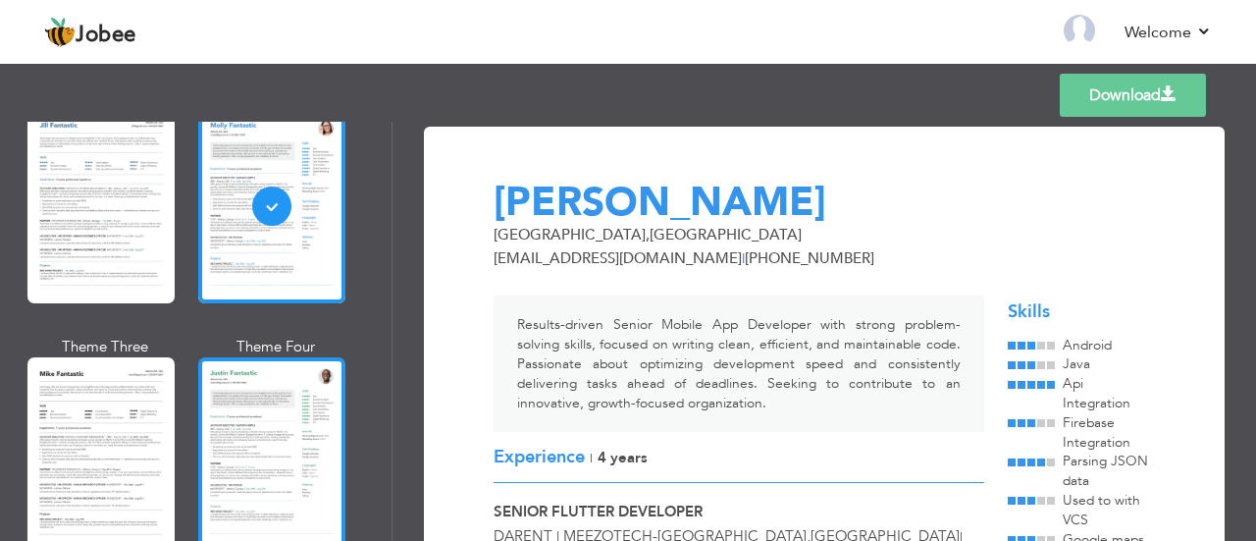
click at [278, 372] on div at bounding box center [271, 454] width 147 height 194
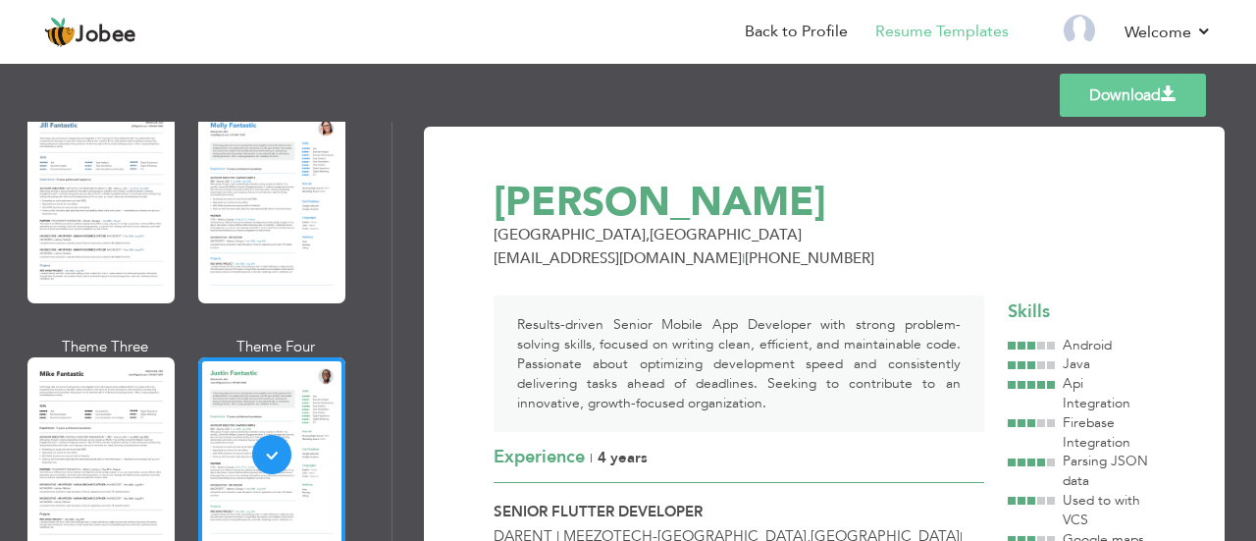
click at [1082, 99] on link "Download" at bounding box center [1133, 95] width 146 height 43
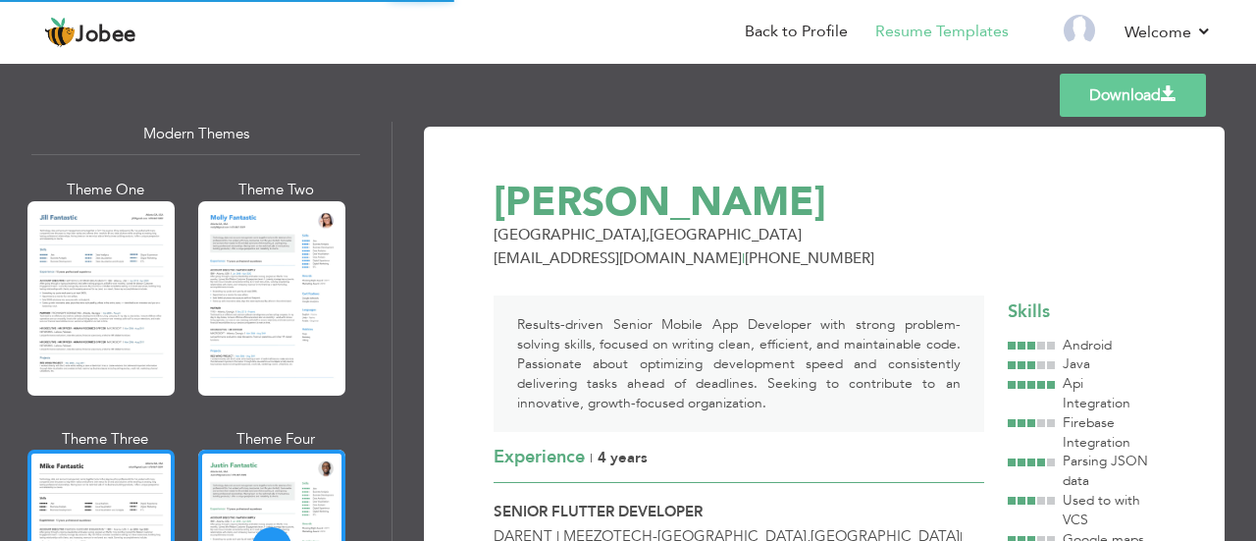
scroll to position [915, 0]
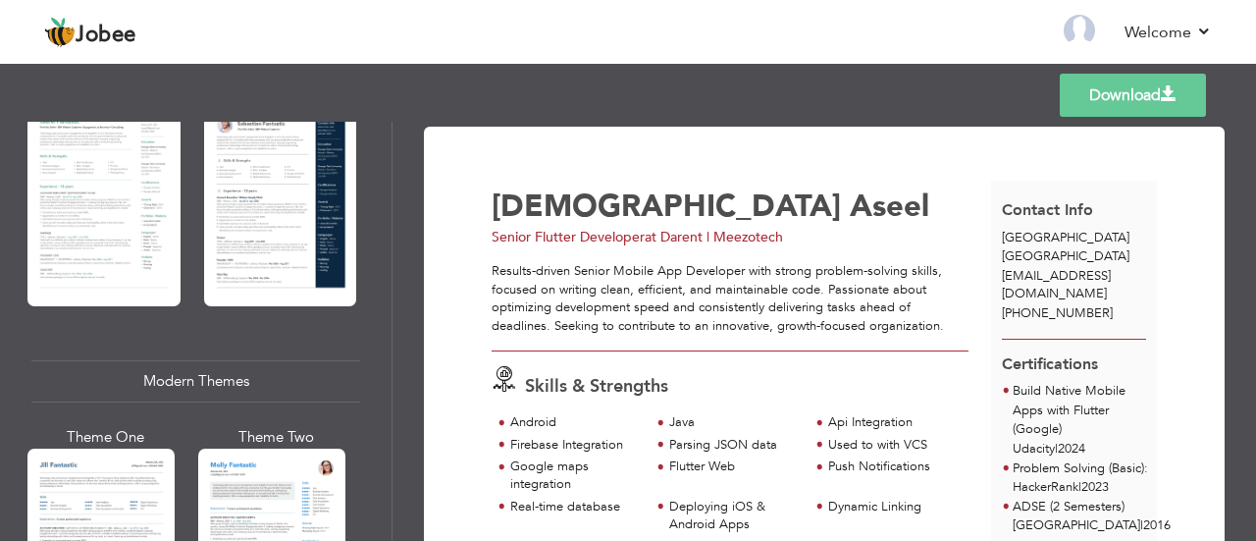
scroll to position [777, 0]
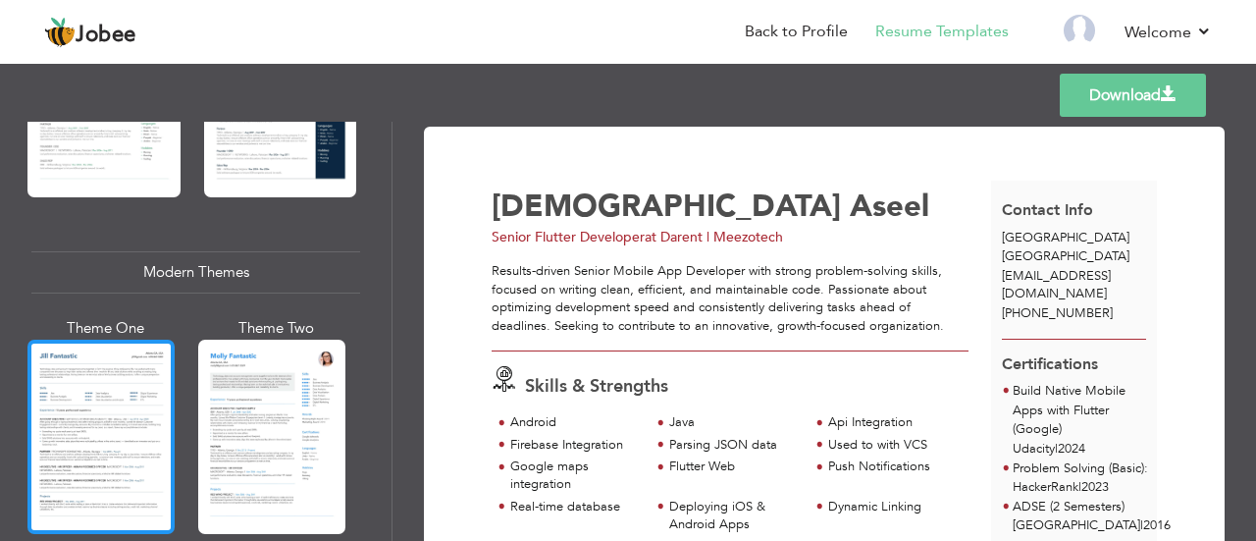
click at [128, 394] on div at bounding box center [100, 437] width 147 height 194
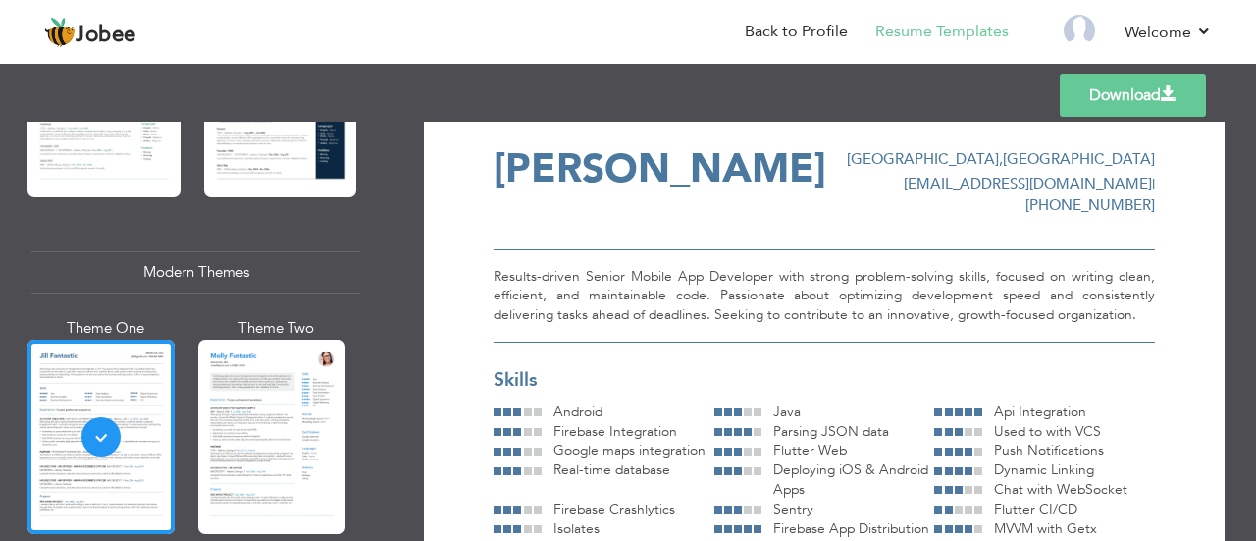
scroll to position [0, 0]
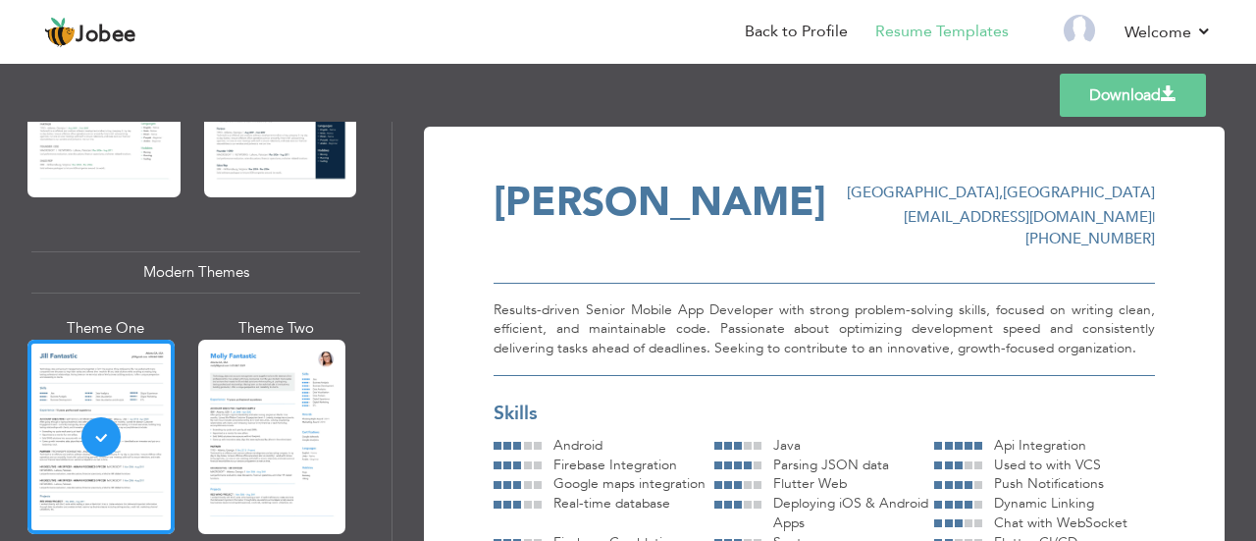
click at [1080, 88] on link "Download" at bounding box center [1133, 95] width 146 height 43
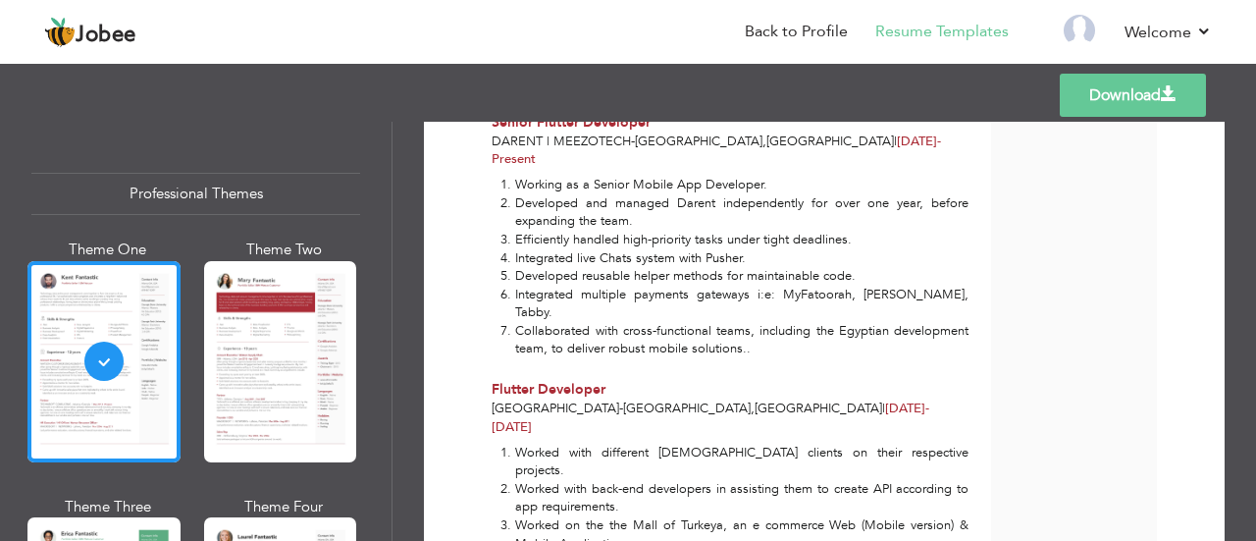
scroll to position [596, 0]
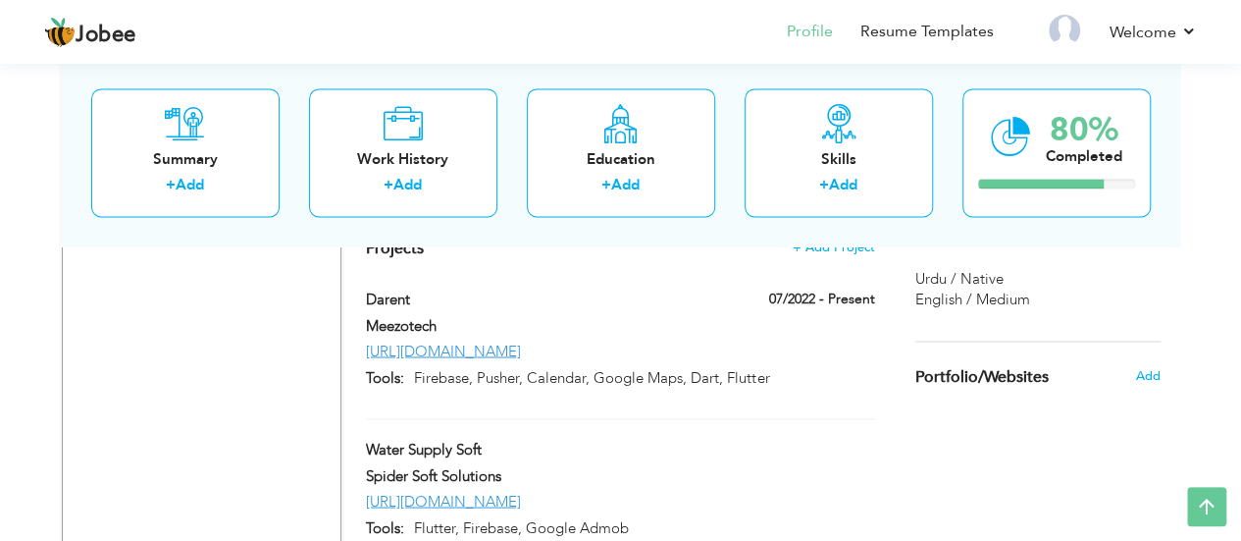
scroll to position [1479, 0]
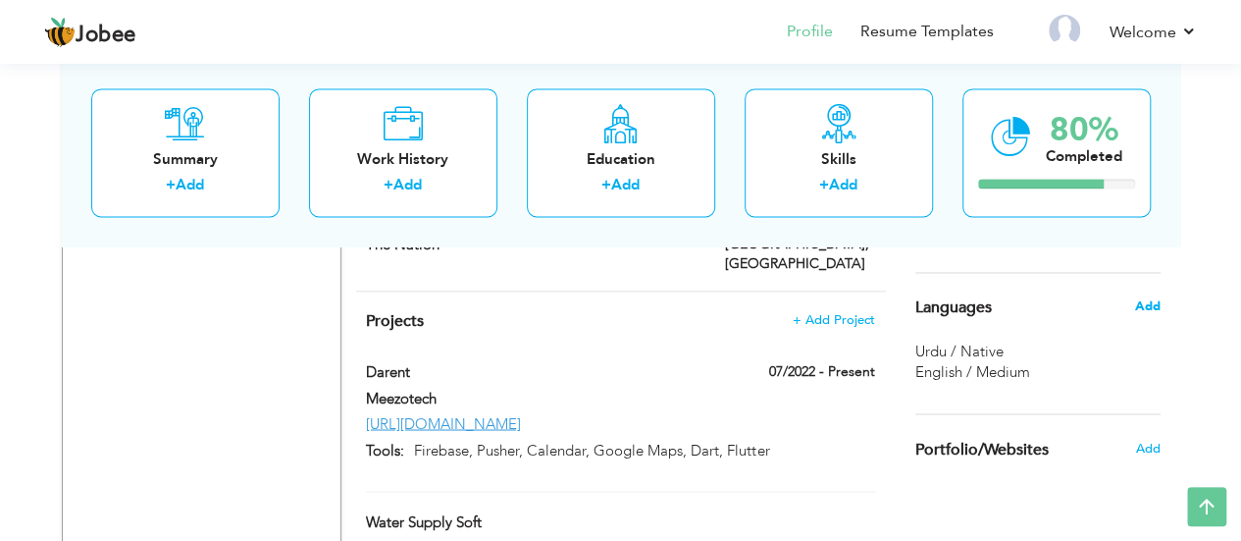
click at [1150, 307] on span "Add" at bounding box center [1148, 306] width 26 height 18
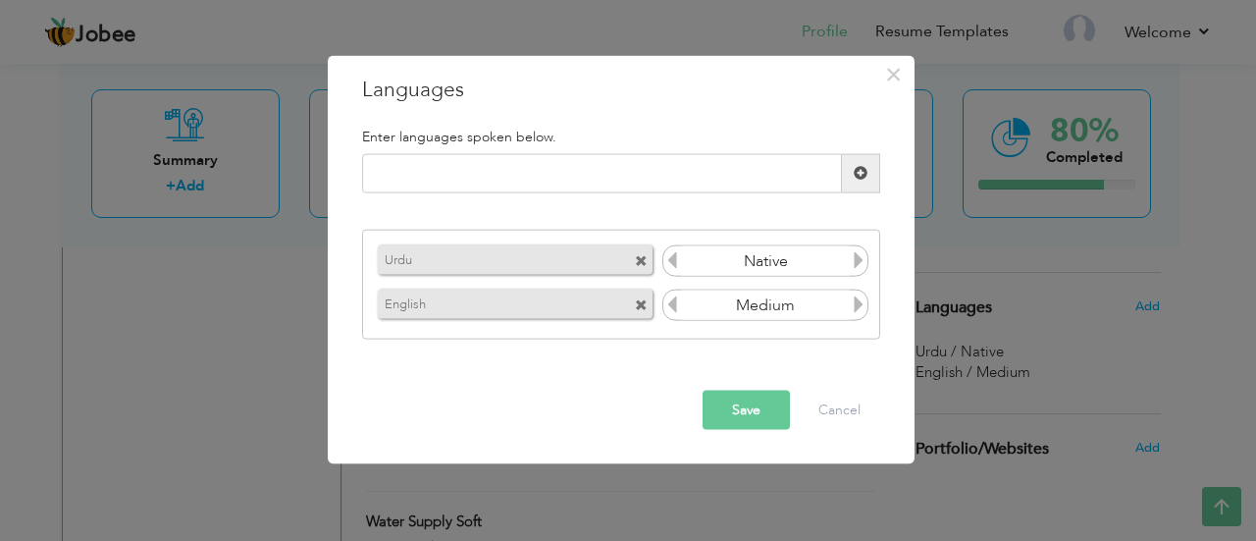
click at [860, 296] on icon at bounding box center [859, 304] width 18 height 18
click at [670, 300] on icon at bounding box center [672, 304] width 18 height 18
click at [822, 399] on button "Cancel" at bounding box center [839, 409] width 81 height 39
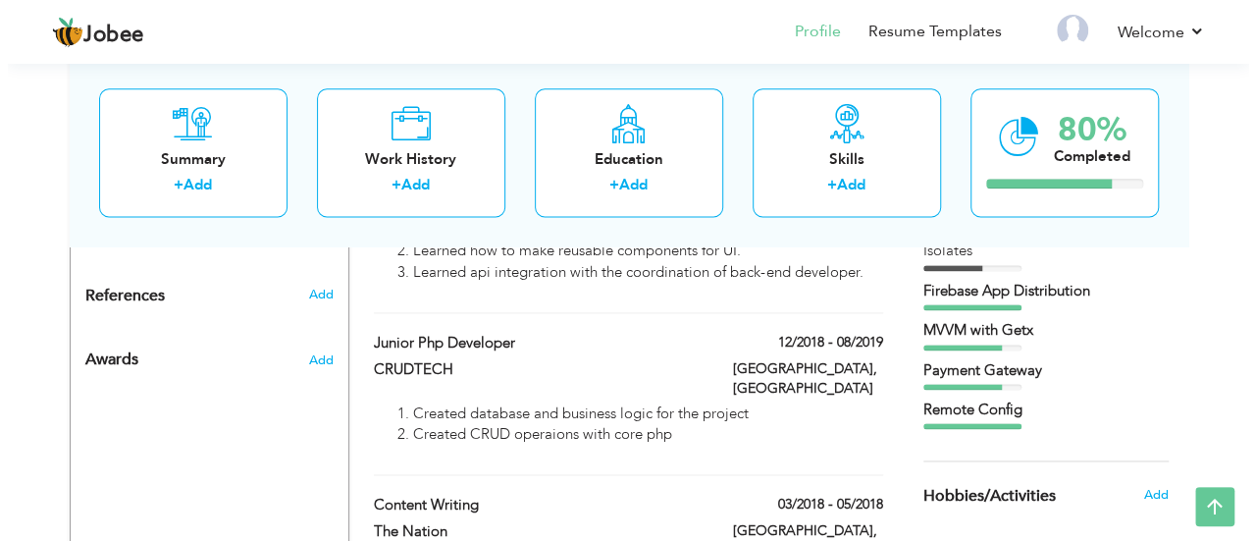
scroll to position [1185, 0]
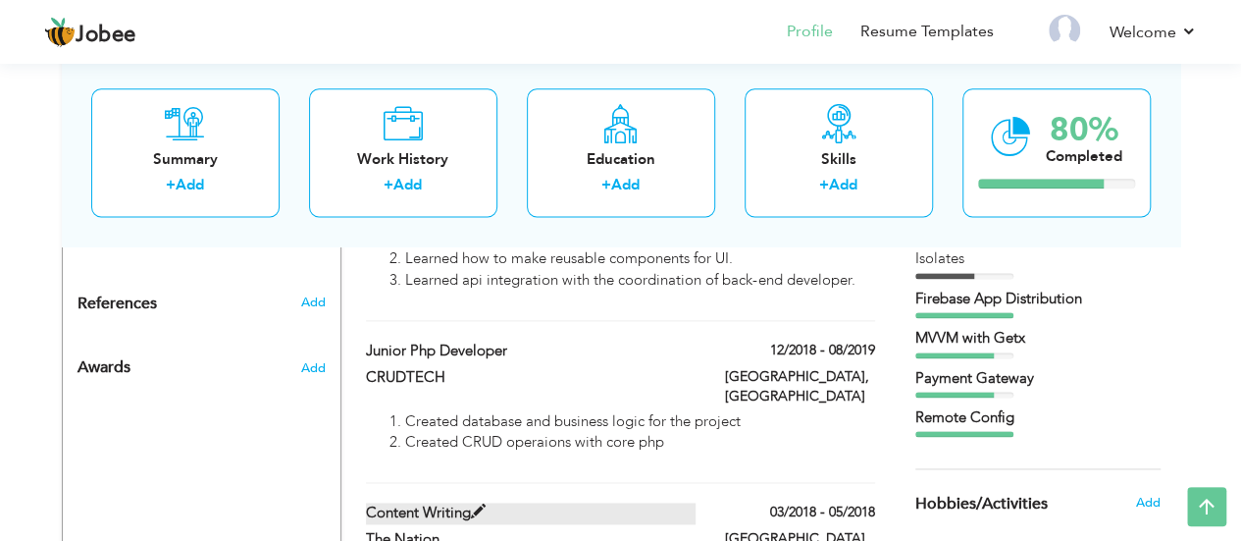
click at [478, 504] on span at bounding box center [478, 511] width 15 height 15
type input "Content Writing"
type input "The Nation"
type input "03/2018"
type input "05/2018"
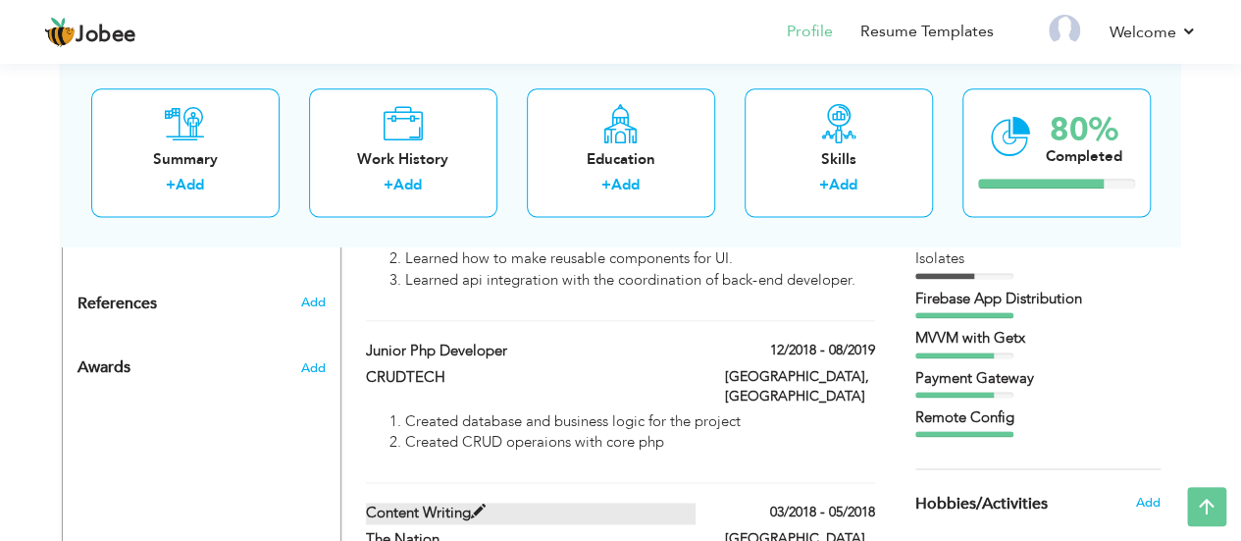
type input "[GEOGRAPHIC_DATA]"
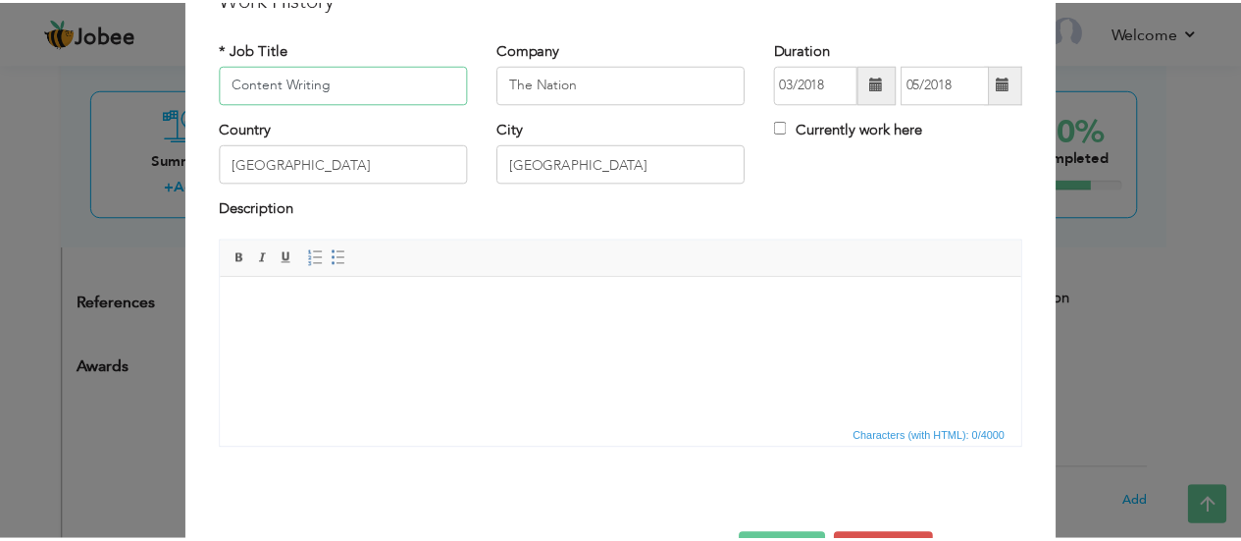
scroll to position [155, 0]
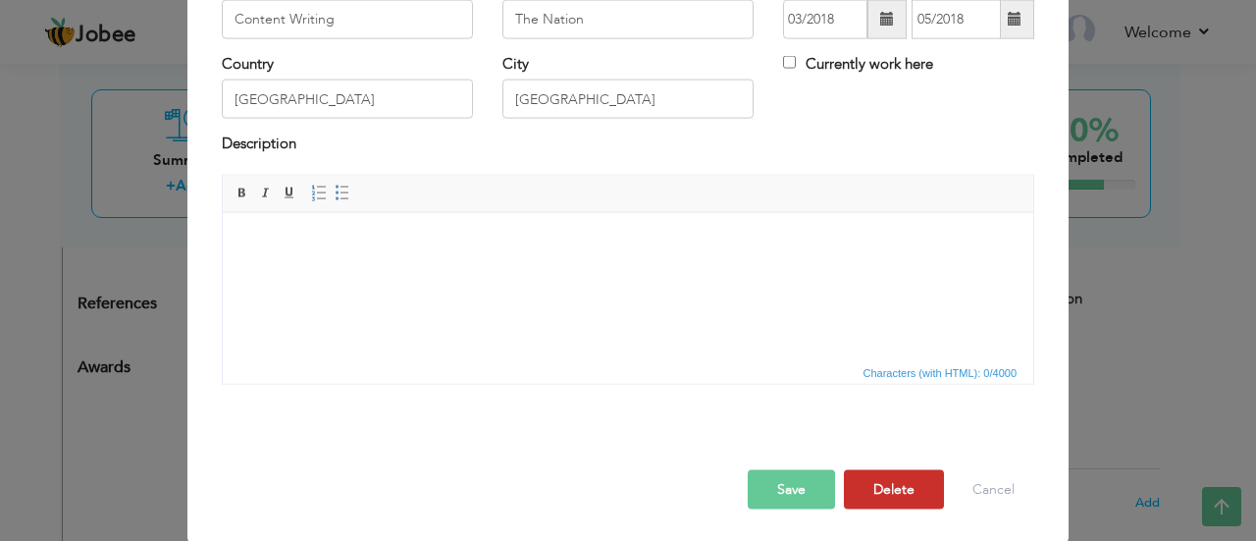
click at [860, 479] on button "Delete" at bounding box center [894, 488] width 100 height 39
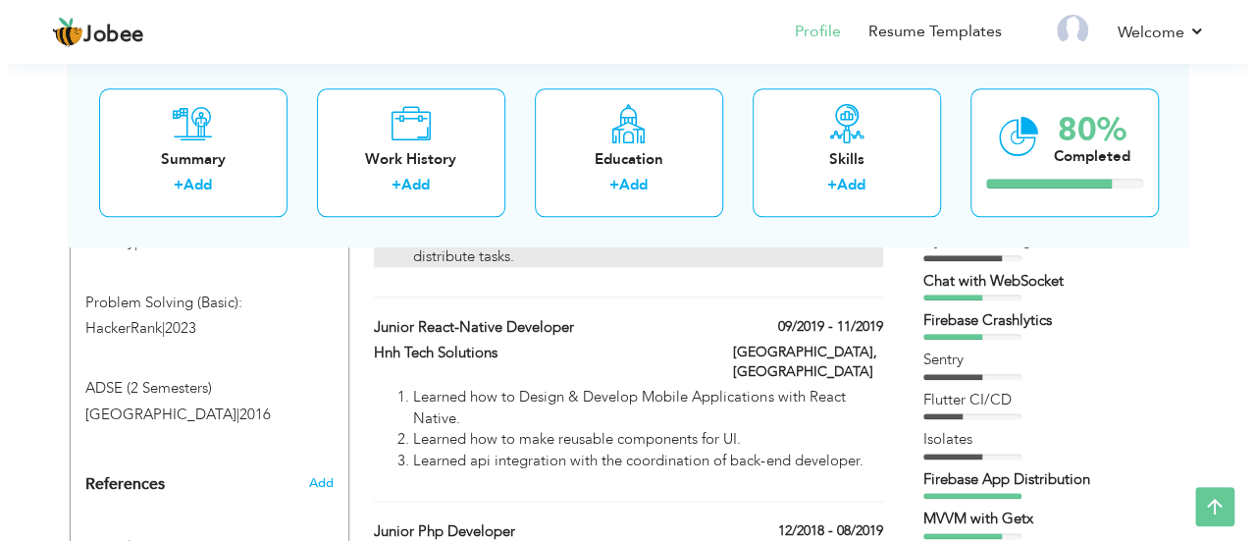
scroll to position [1082, 0]
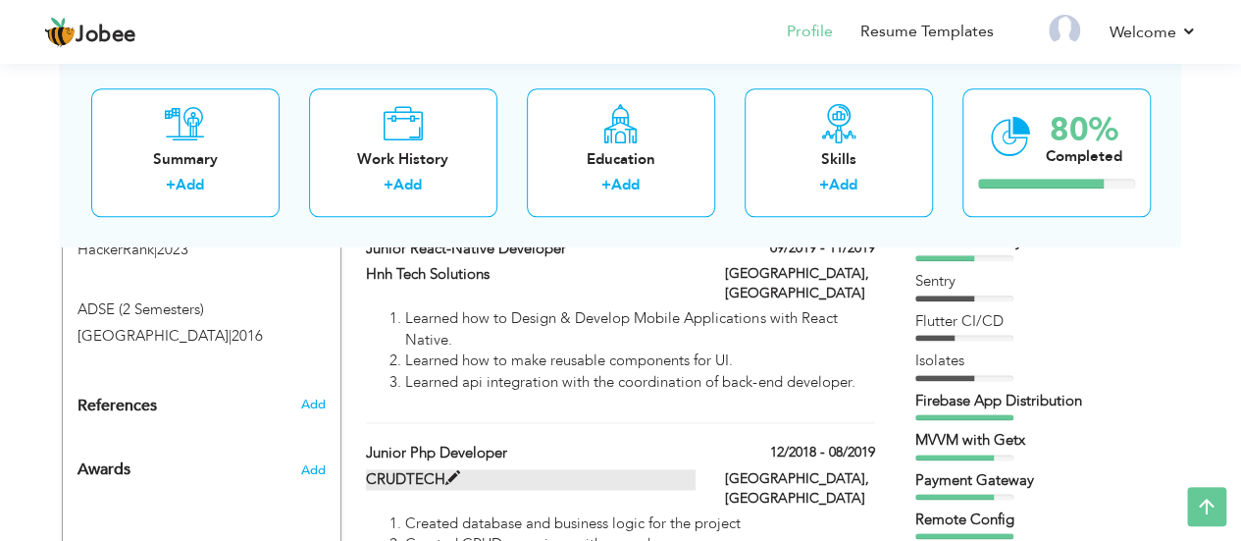
click at [449, 471] on span at bounding box center [453, 478] width 15 height 15
type input "Junior Php Developer"
type input "CRUDTECH"
type input "12/2018"
type input "08/2019"
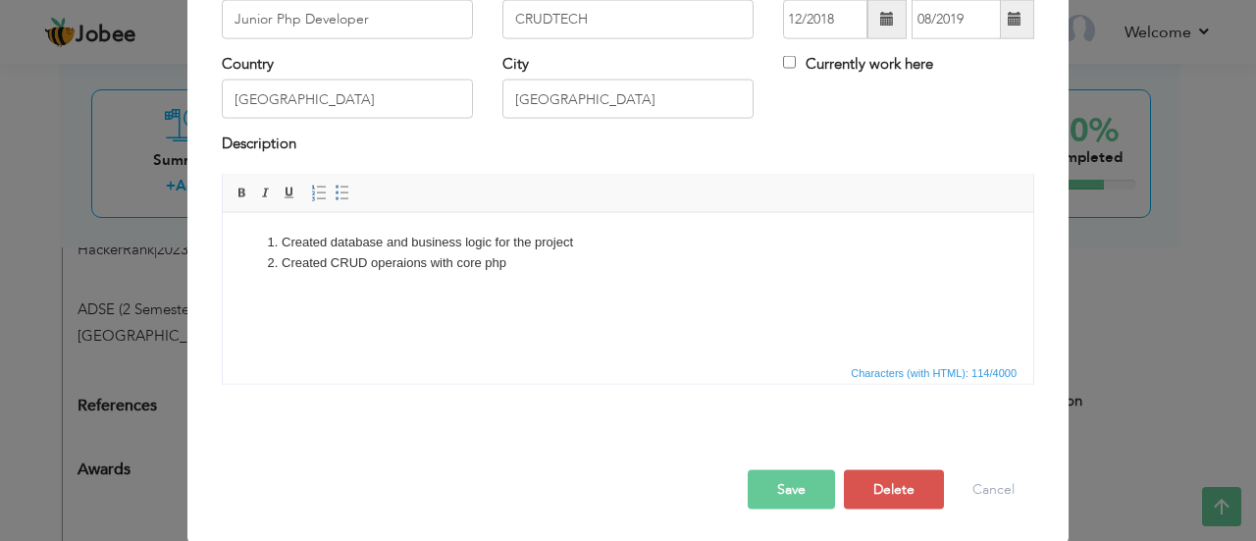
scroll to position [0, 0]
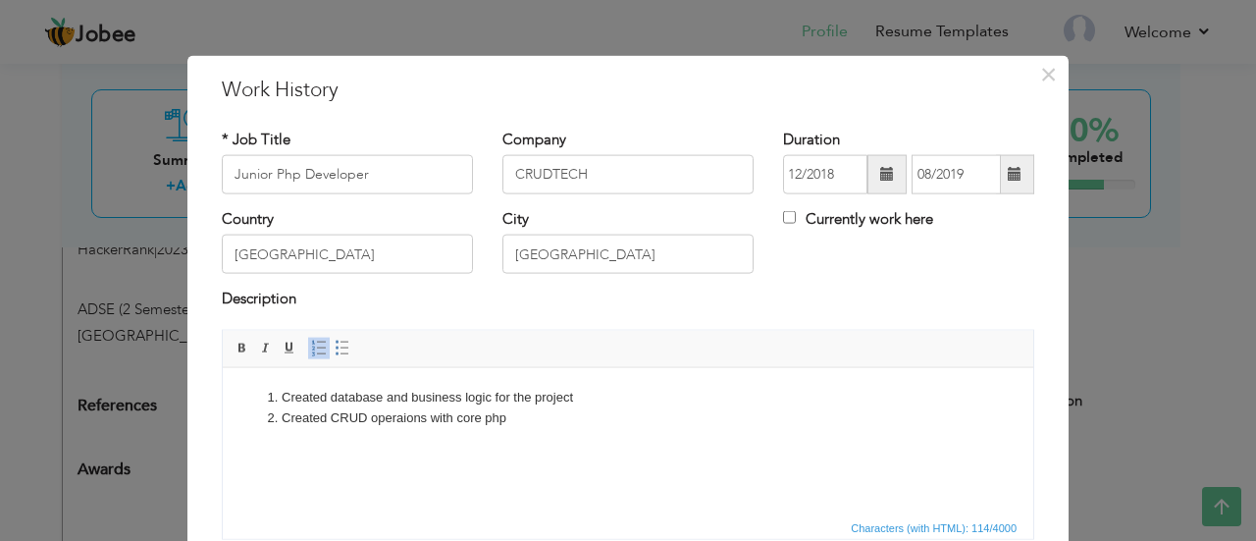
click at [396, 415] on li "Created CRUD operaions with core php" at bounding box center [628, 417] width 693 height 21
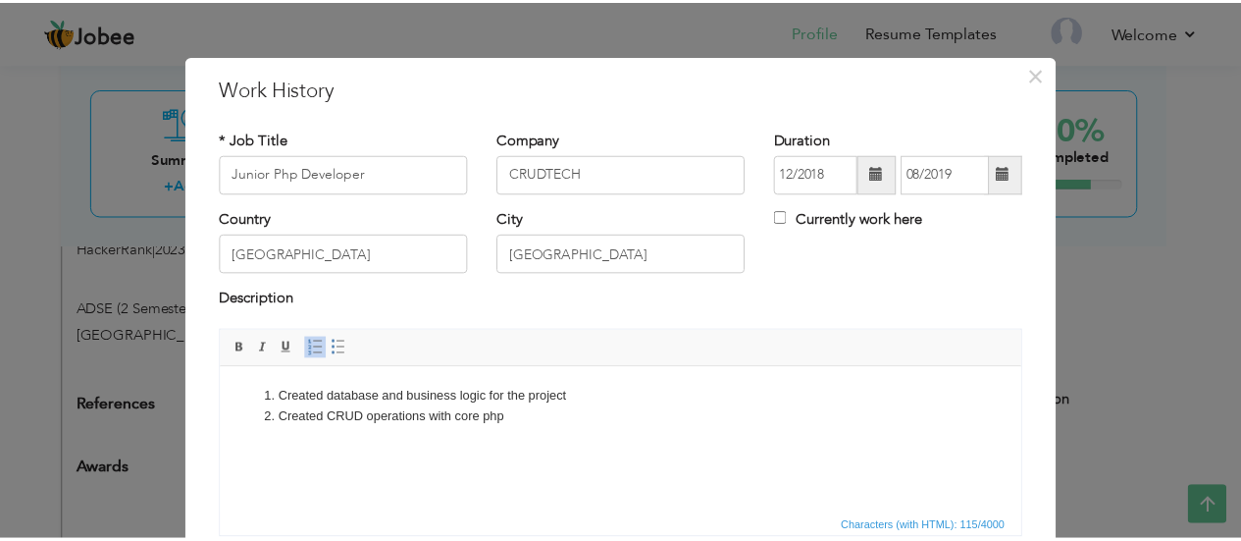
scroll to position [136, 0]
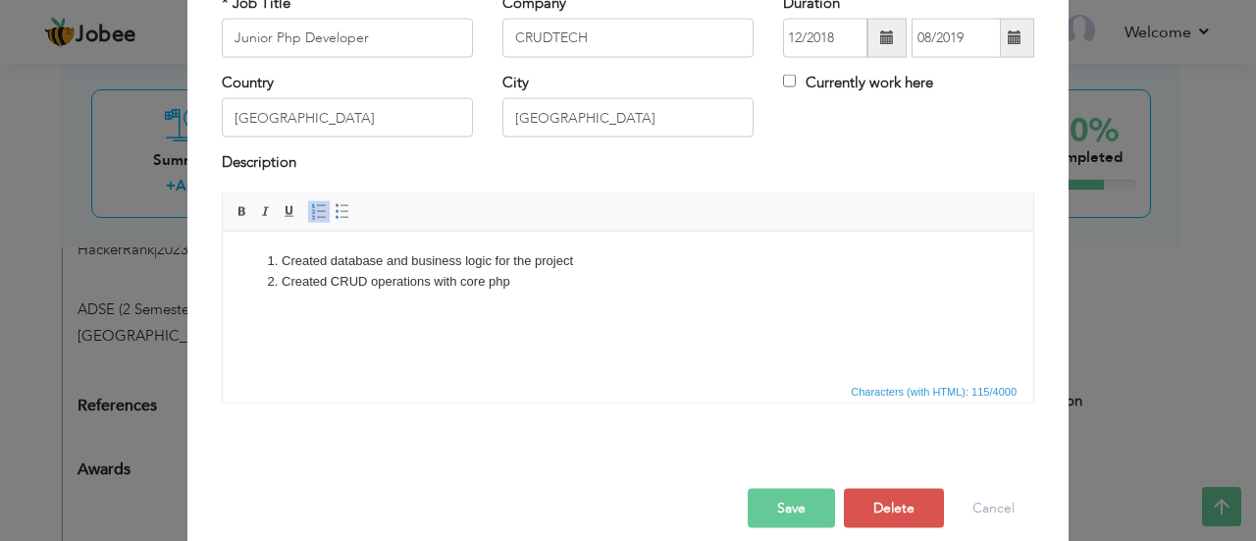
click at [779, 512] on button "Save" at bounding box center [791, 507] width 87 height 39
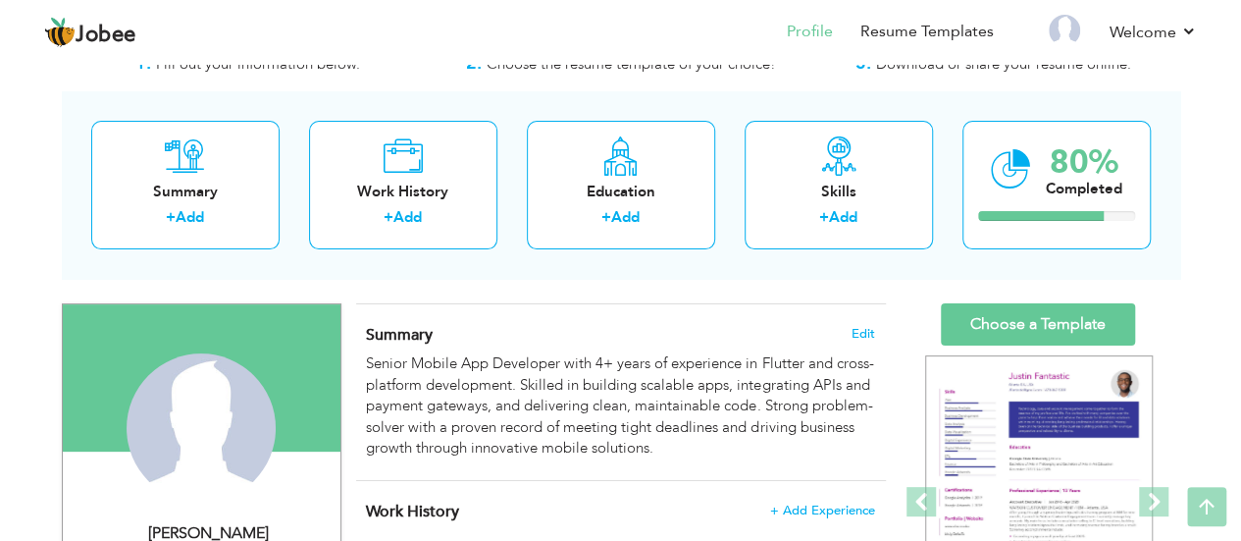
scroll to position [0, 0]
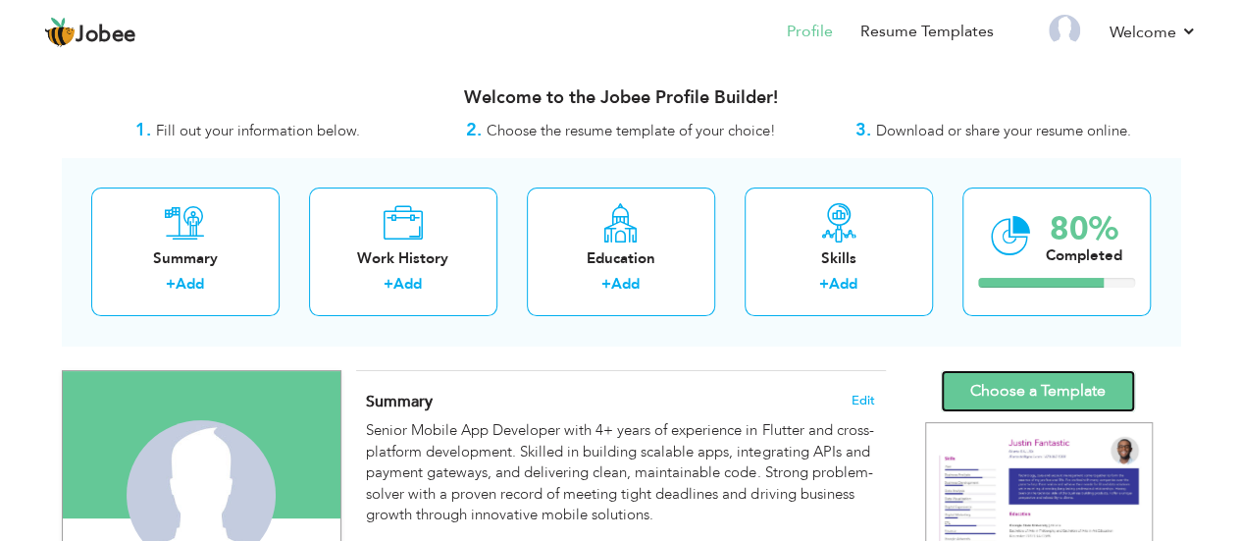
click at [1008, 385] on link "Choose a Template" at bounding box center [1038, 391] width 194 height 42
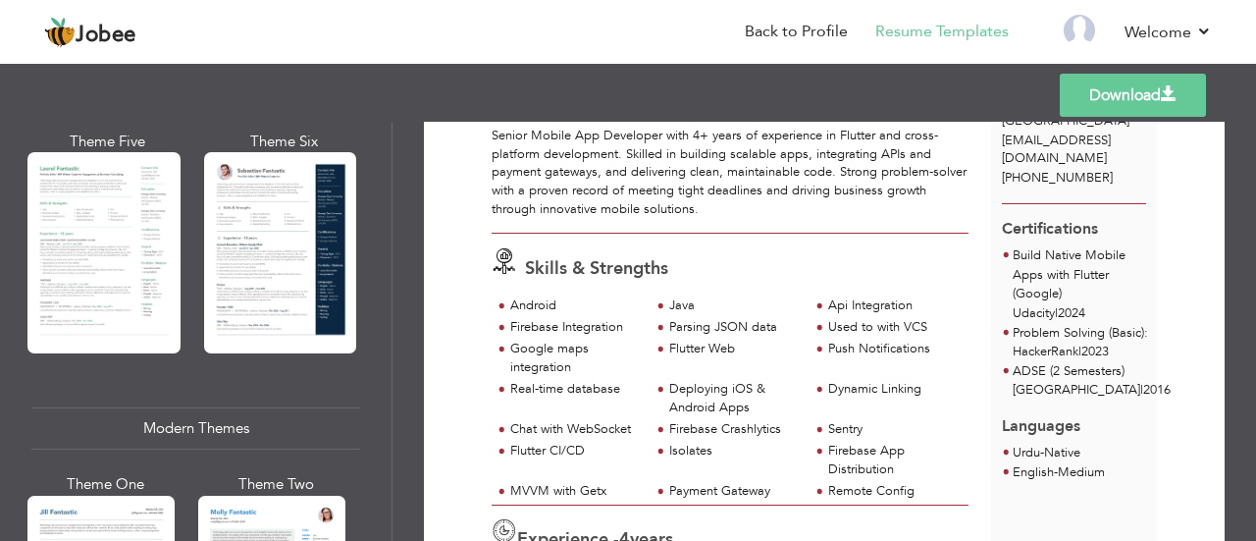
scroll to position [800, 0]
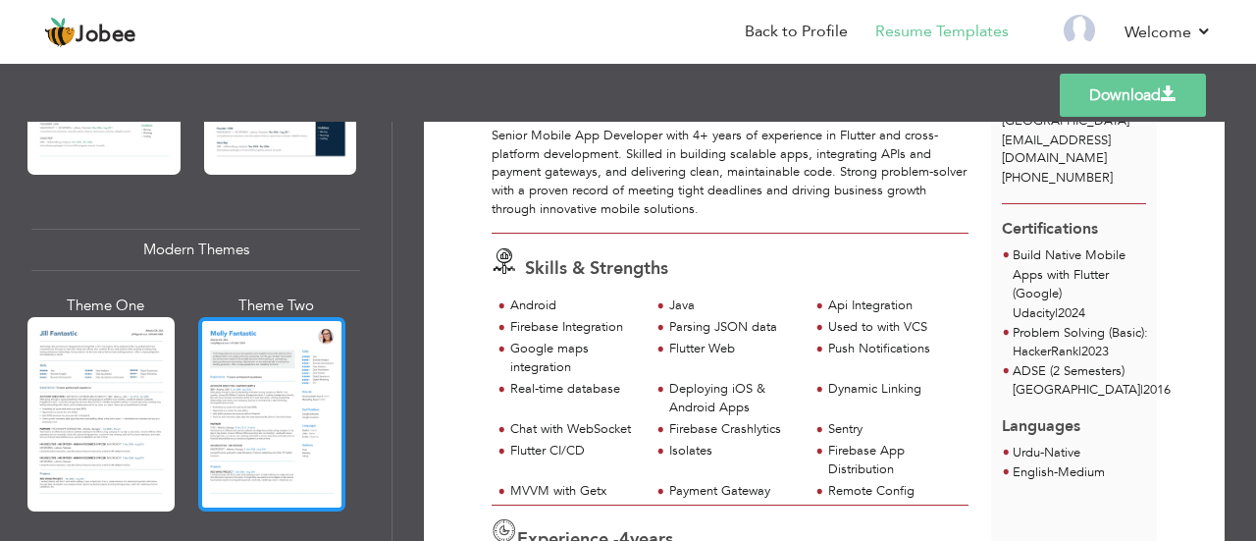
click at [262, 349] on div at bounding box center [271, 414] width 147 height 194
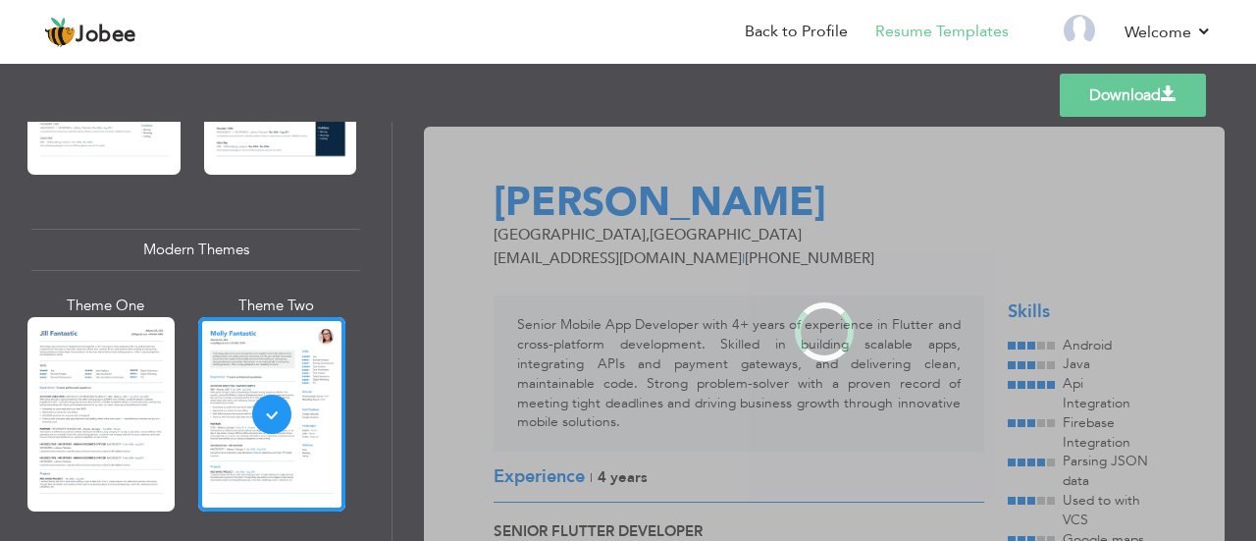
scroll to position [0, 0]
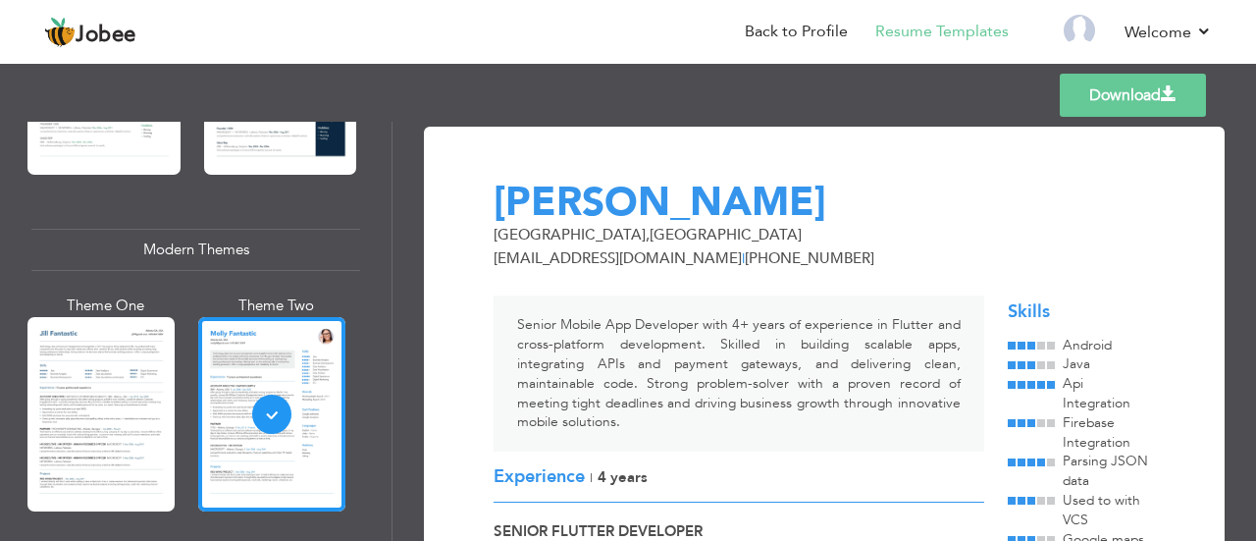
click at [119, 367] on div at bounding box center [100, 414] width 147 height 194
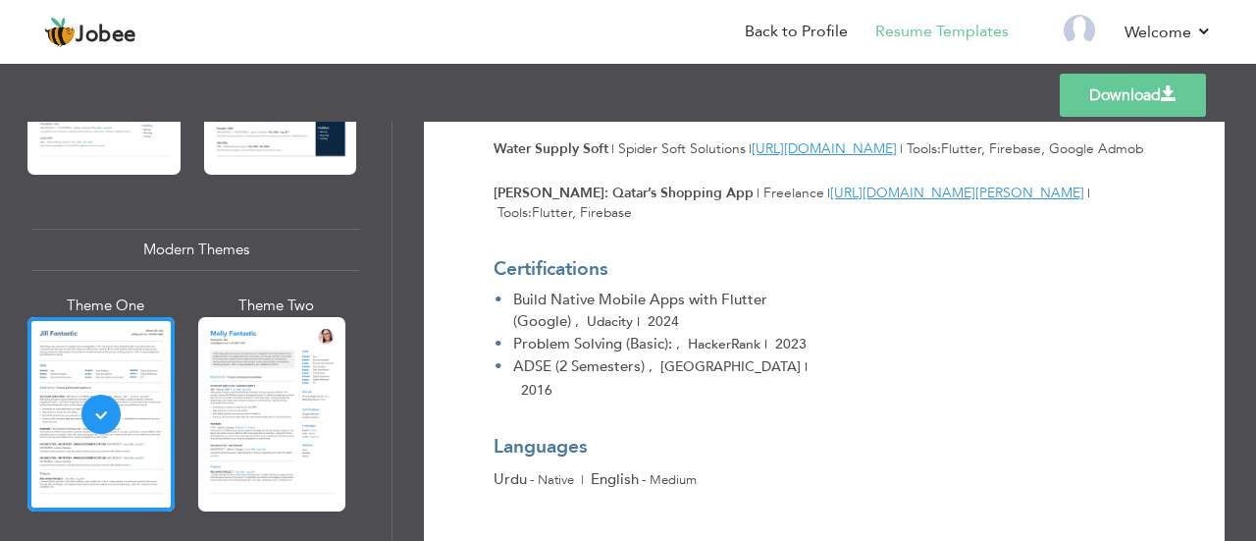
scroll to position [1370, 0]
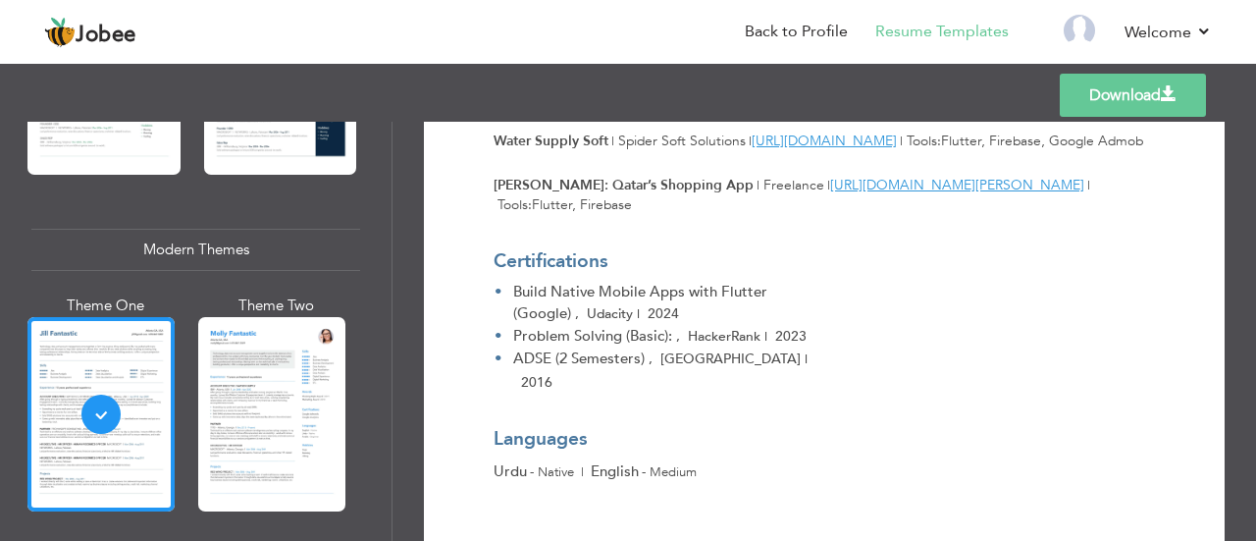
click at [1119, 90] on link "Download" at bounding box center [1133, 95] width 146 height 43
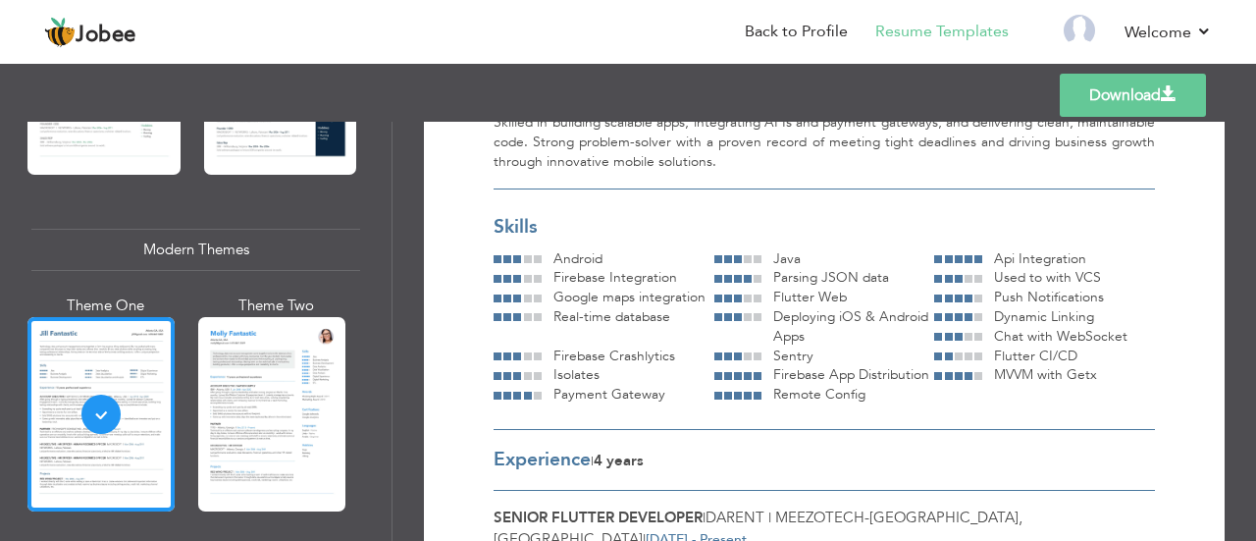
scroll to position [0, 0]
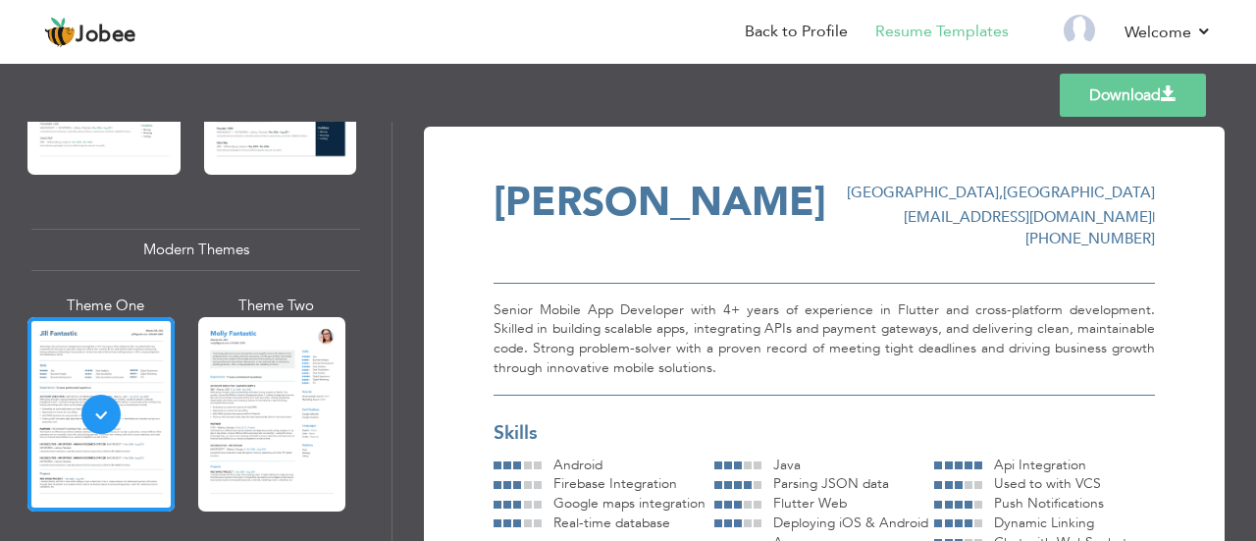
click at [1081, 97] on link "Download" at bounding box center [1133, 95] width 146 height 43
